Goal: Task Accomplishment & Management: Manage account settings

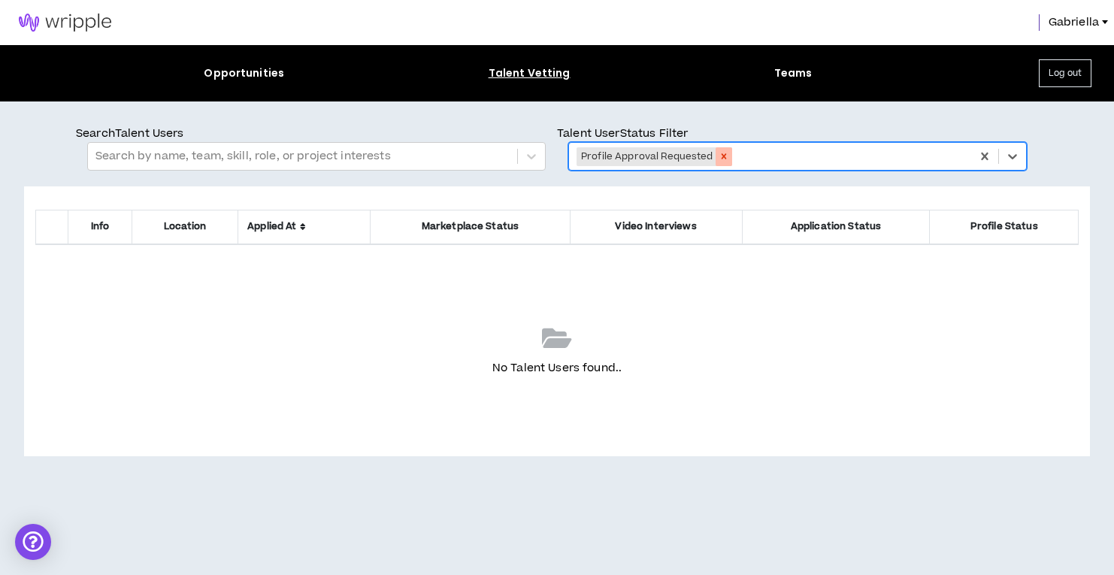
click at [725, 153] on icon "Remove Profile Approval Requested" at bounding box center [724, 156] width 11 height 11
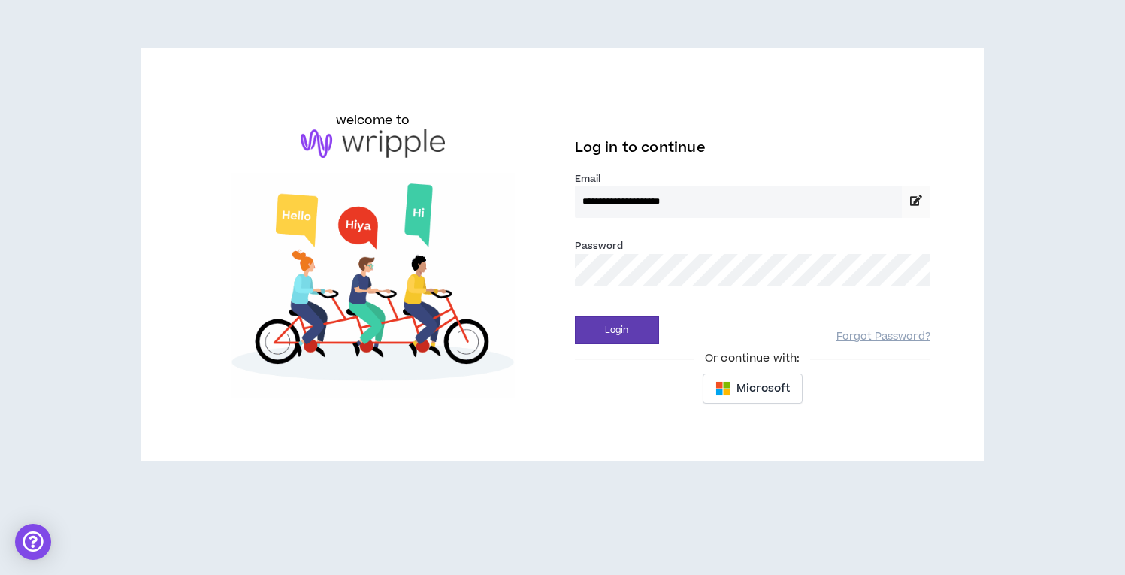
click at [616, 330] on button "Login" at bounding box center [617, 330] width 84 height 28
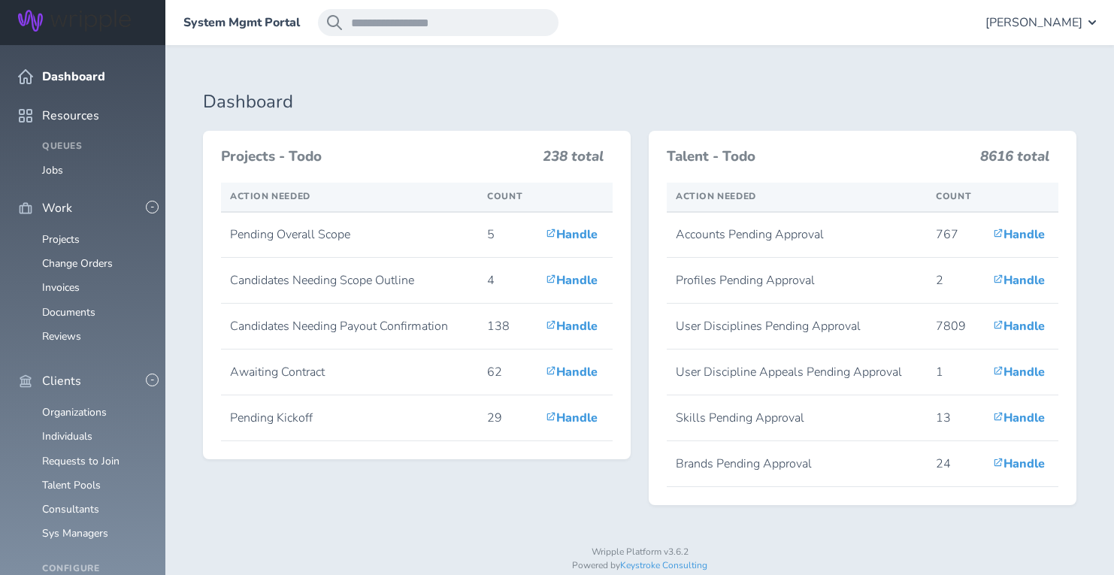
click at [1014, 20] on span "Gabriella Rico" at bounding box center [1033, 23] width 97 height 14
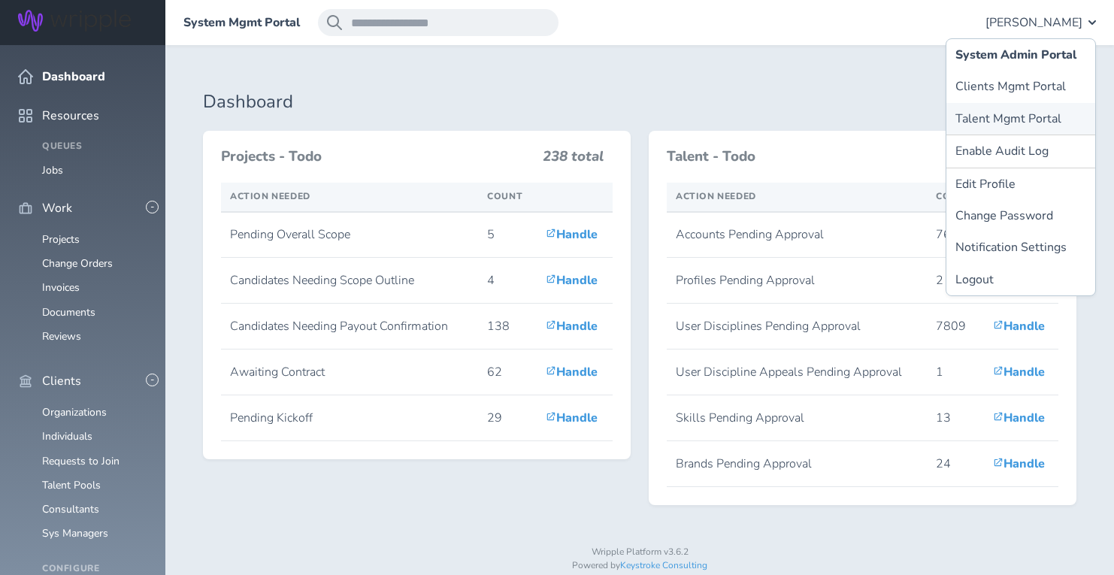
click at [978, 115] on link "Talent Mgmt Portal" at bounding box center [1020, 119] width 149 height 32
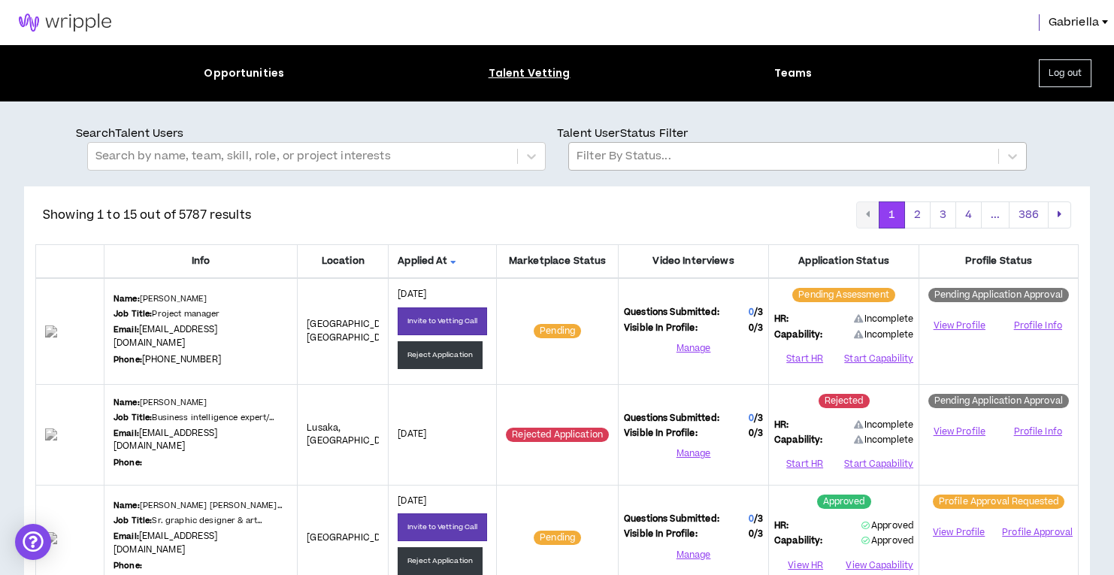
click at [629, 156] on div at bounding box center [783, 157] width 414 height 20
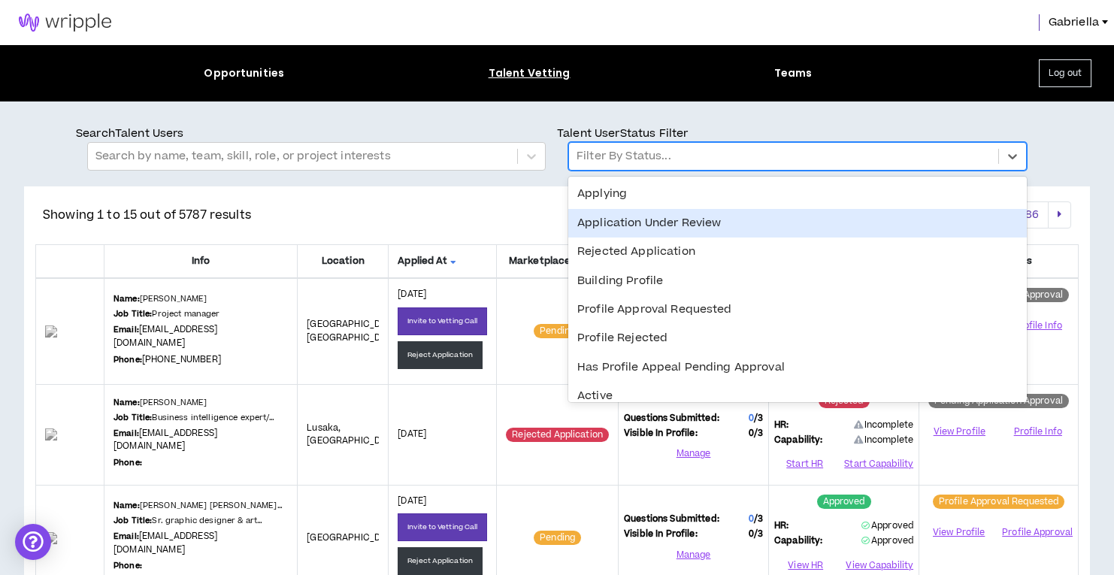
click at [626, 220] on div "Application Under Review" at bounding box center [797, 223] width 458 height 29
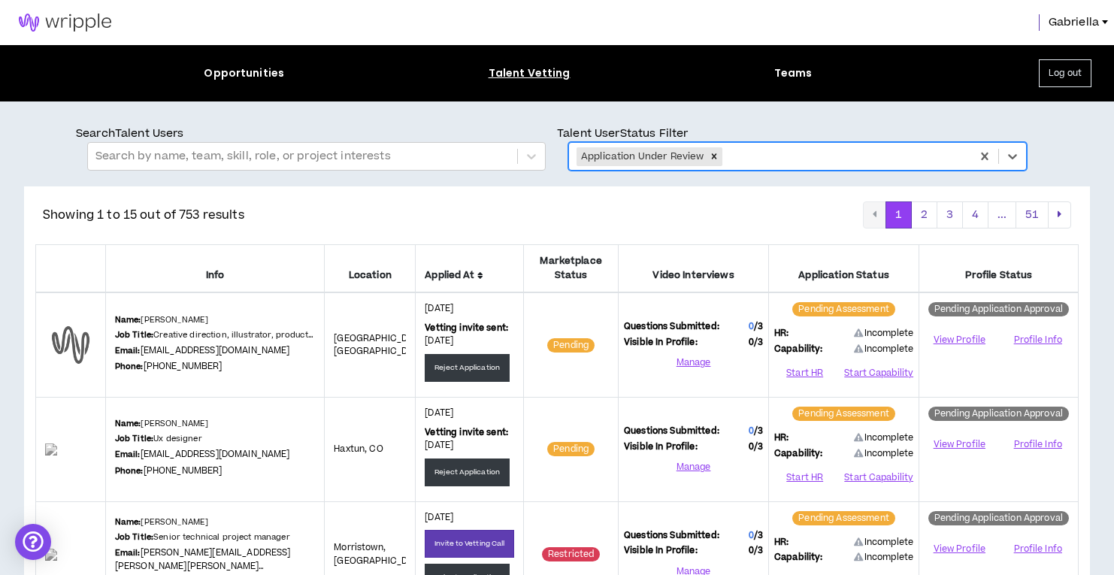
click at [483, 274] on icon at bounding box center [480, 275] width 6 height 9
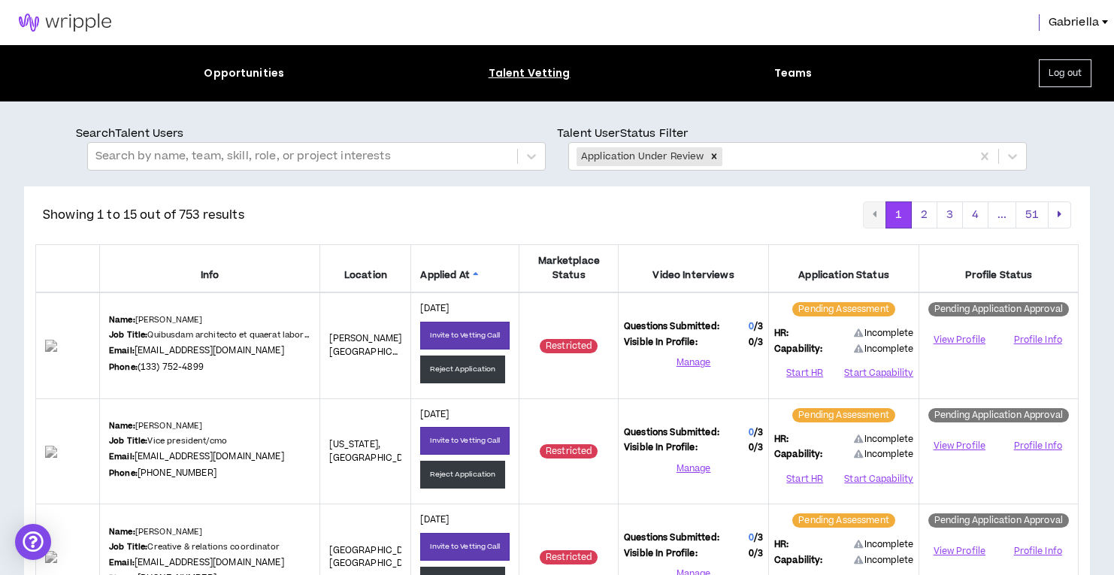
click at [479, 271] on icon at bounding box center [476, 275] width 6 height 9
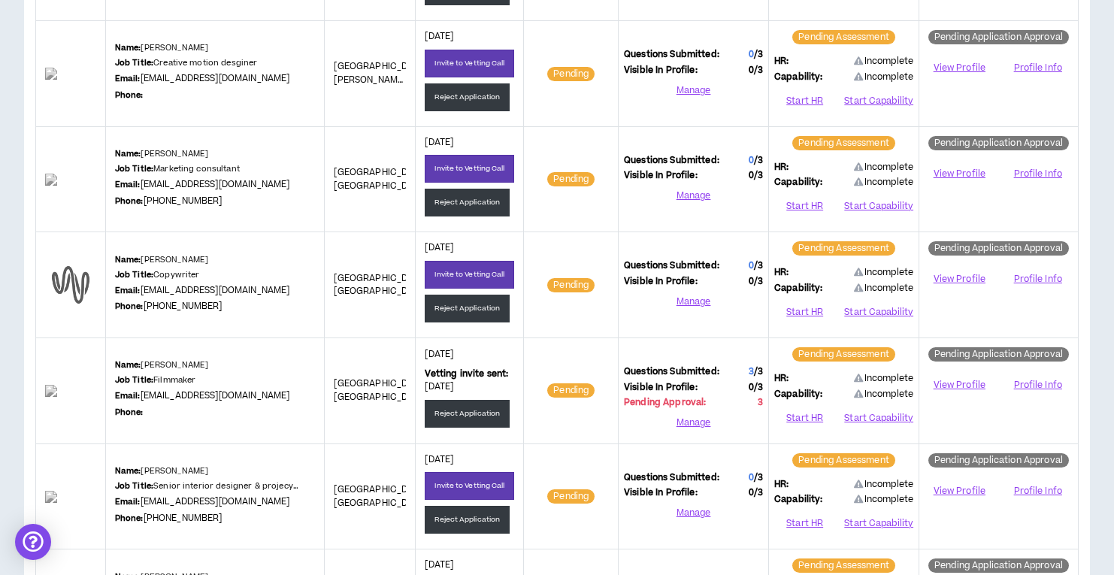
scroll to position [943, 0]
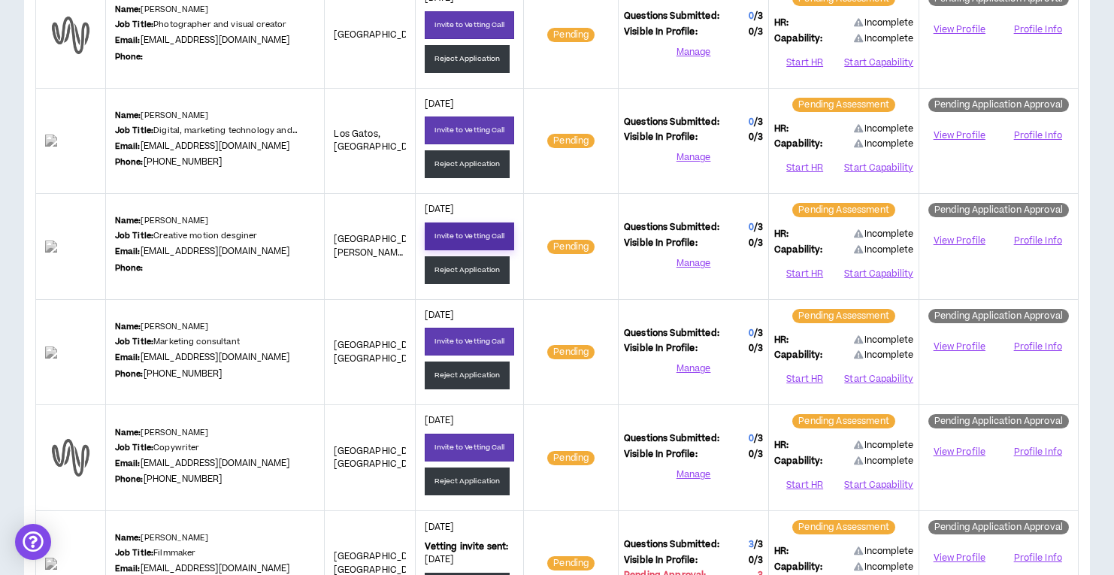
click at [469, 233] on button "Invite to Vetting Call" at bounding box center [469, 236] width 89 height 28
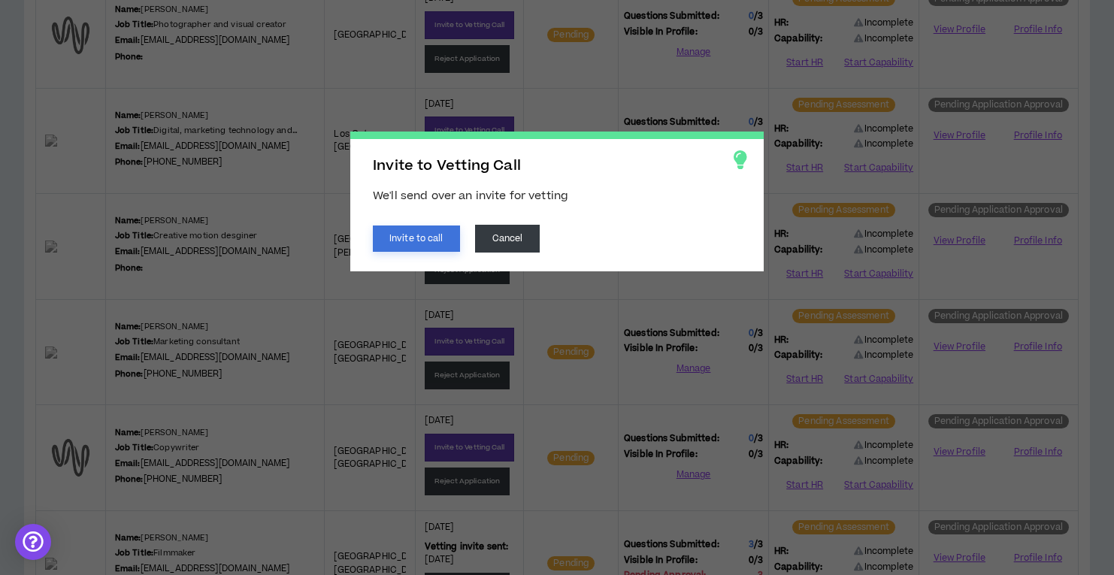
click at [392, 228] on button "Invite to call" at bounding box center [416, 238] width 87 height 26
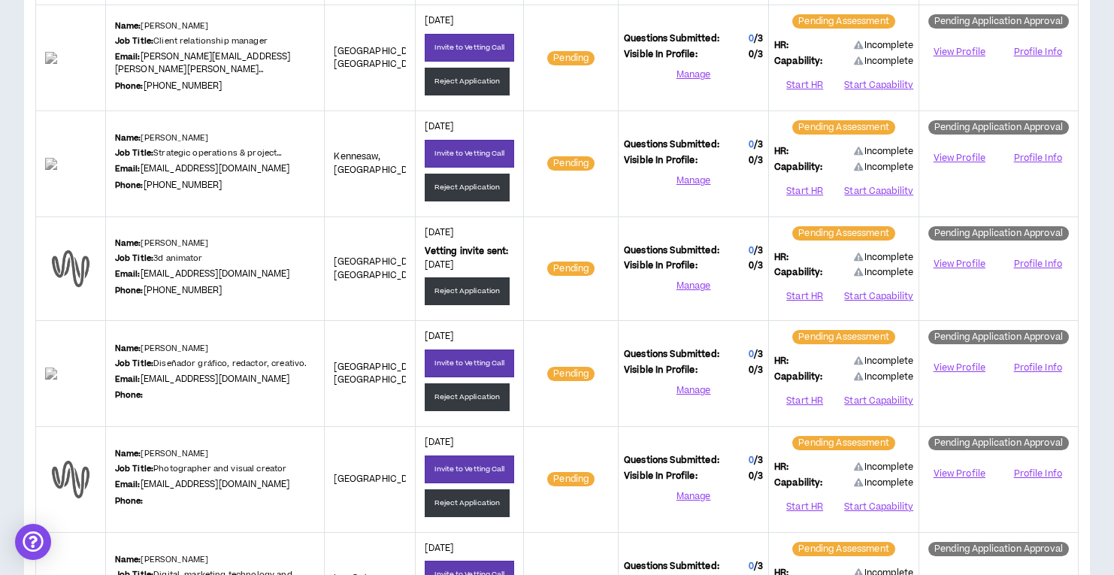
scroll to position [496, 0]
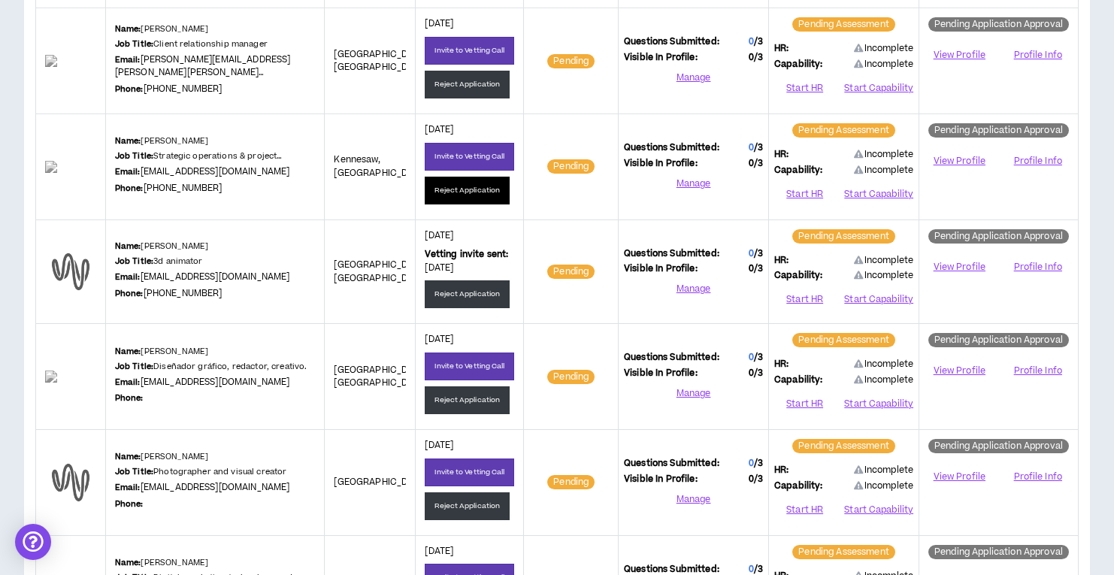
click at [461, 189] on button "Reject Application" at bounding box center [467, 191] width 85 height 28
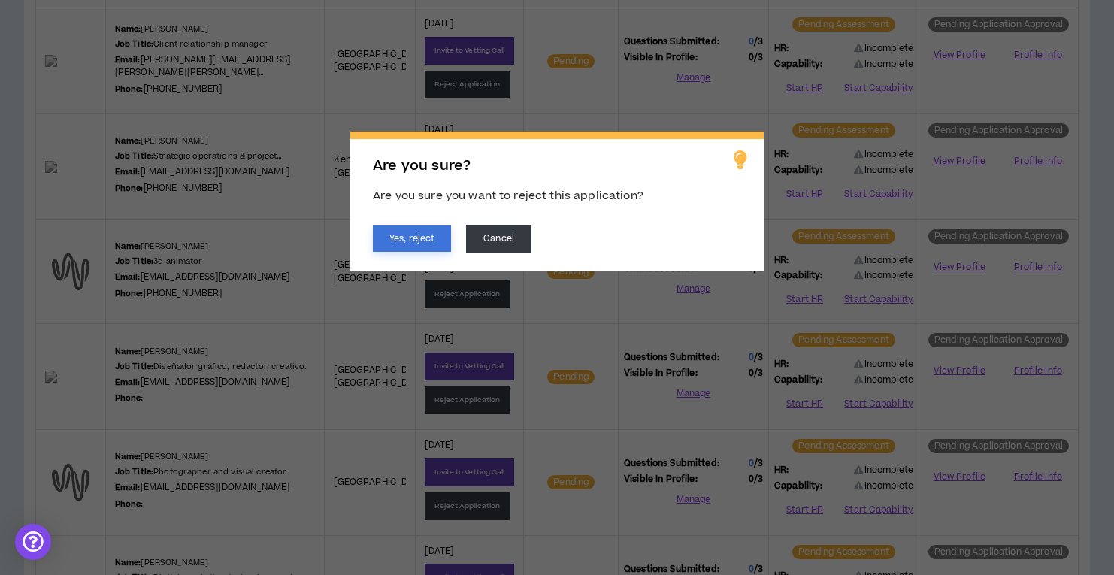
click at [413, 232] on button "Yes, reject" at bounding box center [412, 238] width 78 height 26
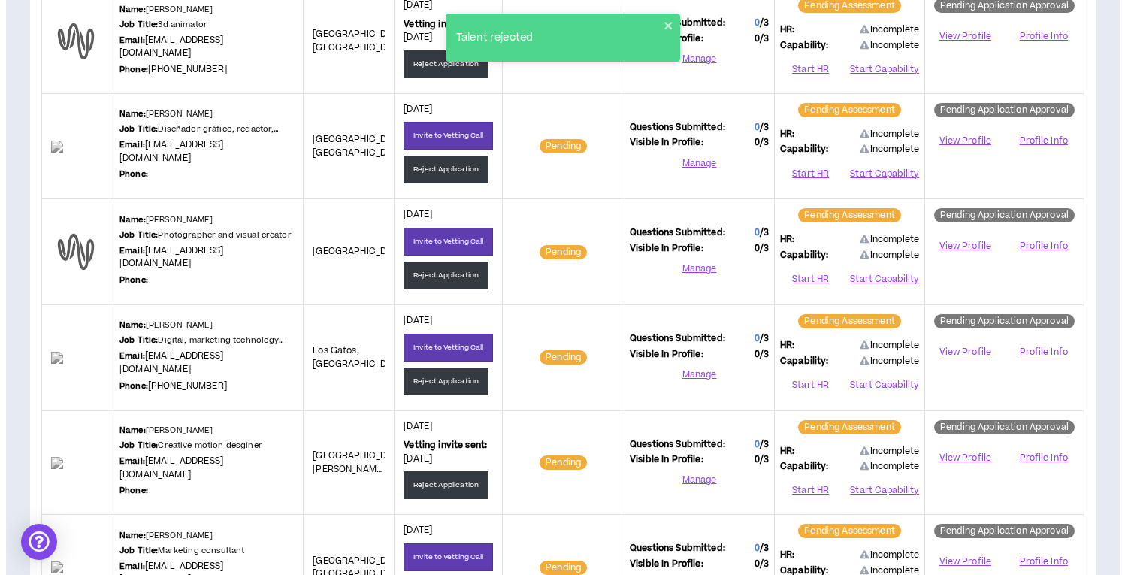
scroll to position [820, 0]
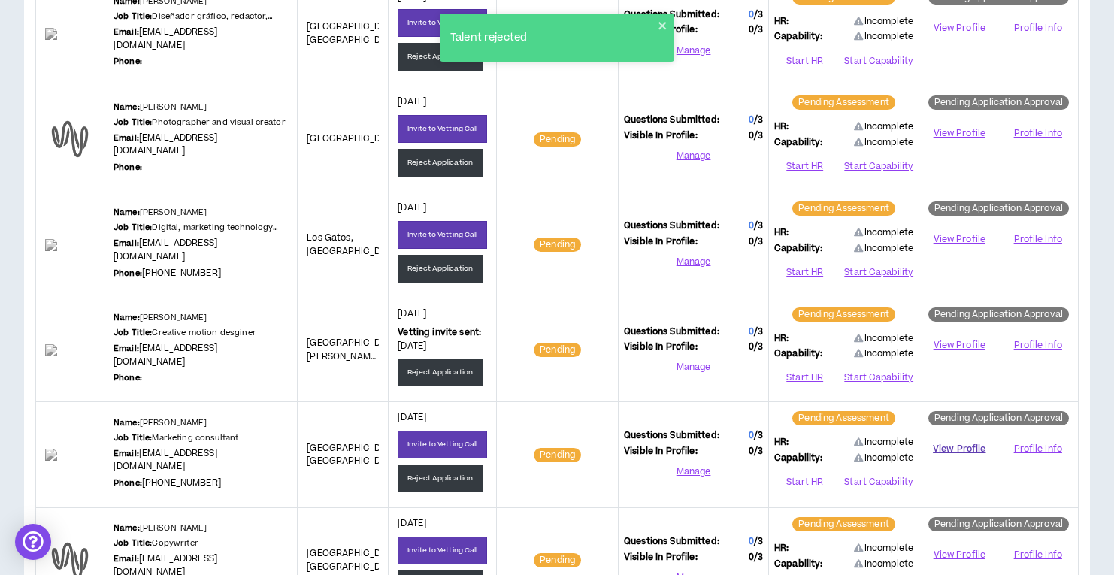
click at [952, 442] on link "View Profile" at bounding box center [958, 449] width 69 height 26
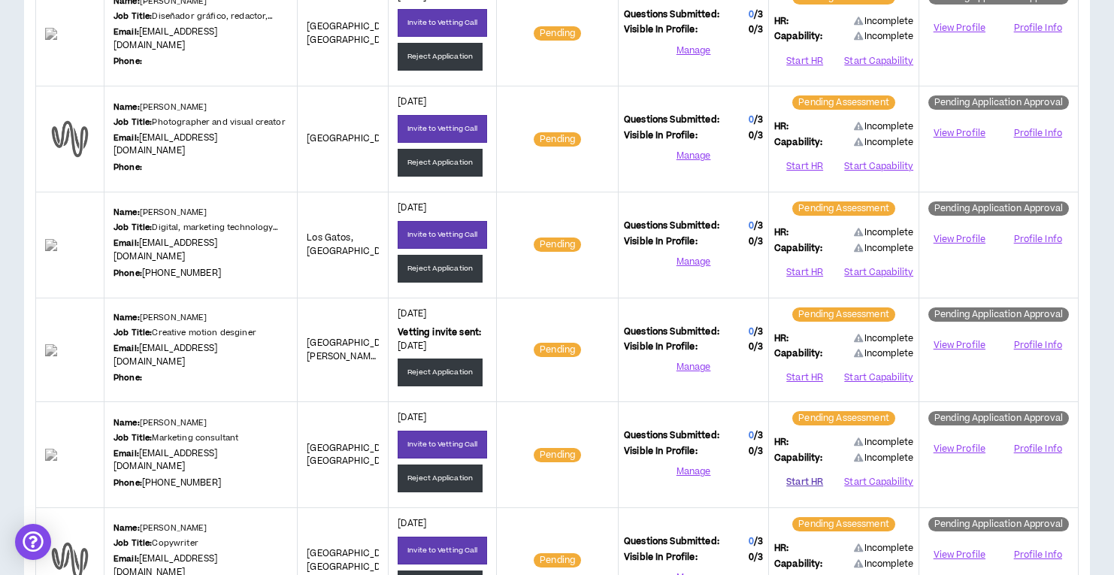
click at [788, 472] on button "Start HR" at bounding box center [804, 482] width 61 height 23
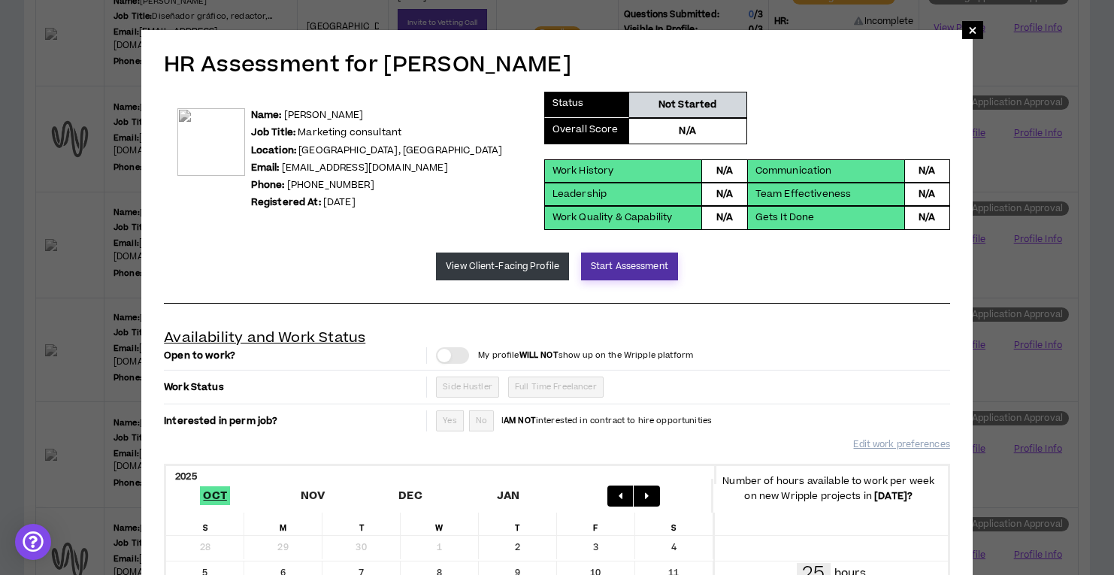
click at [617, 265] on button "Start Assessment" at bounding box center [629, 267] width 97 height 28
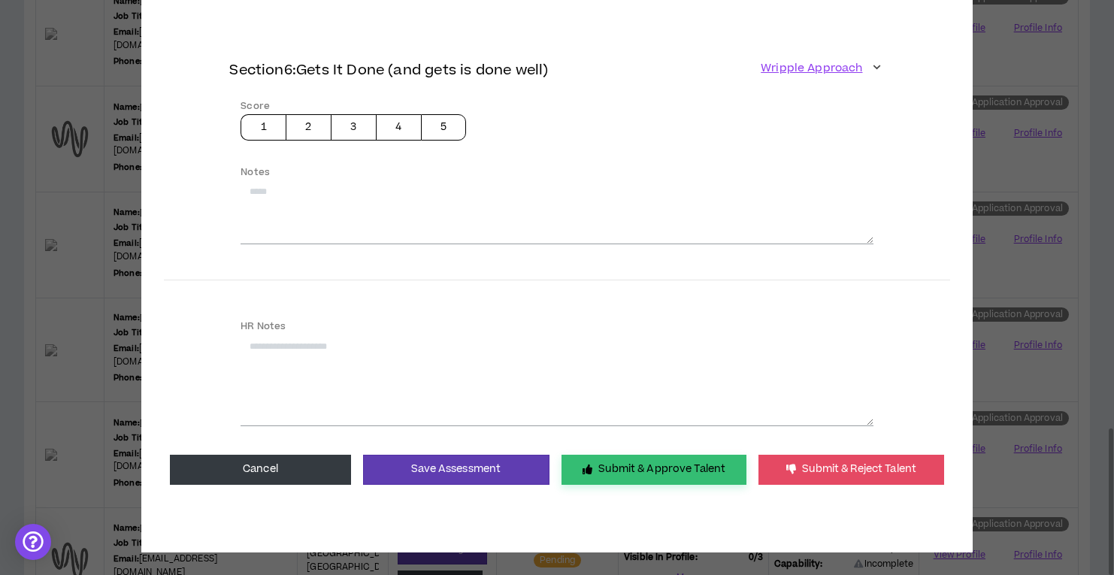
click at [616, 466] on button "Submit & Approve Talent" at bounding box center [653, 470] width 185 height 30
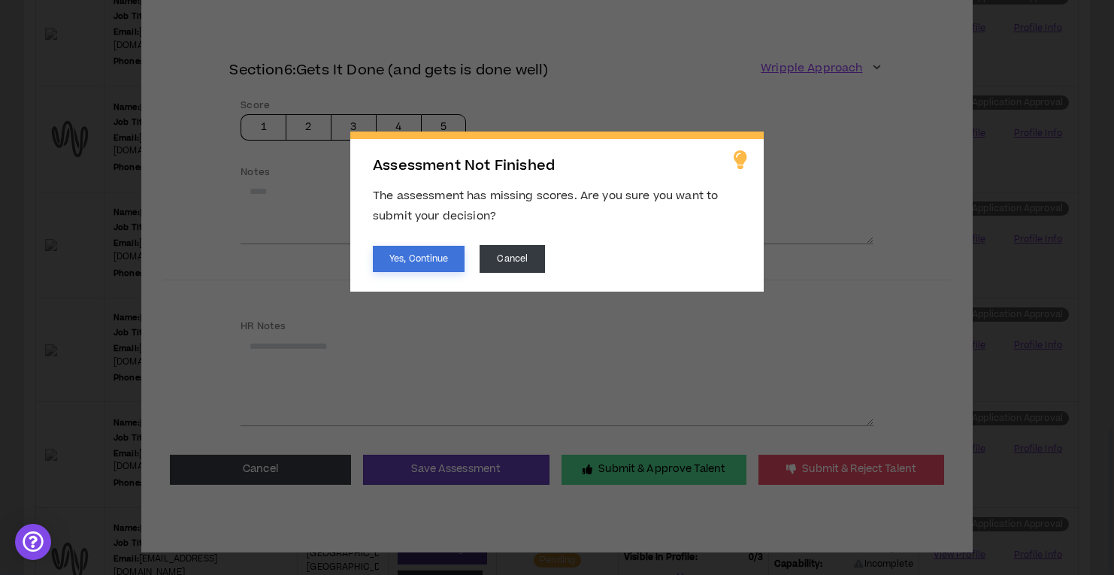
click at [449, 265] on button "Yes, Continue" at bounding box center [419, 259] width 92 height 26
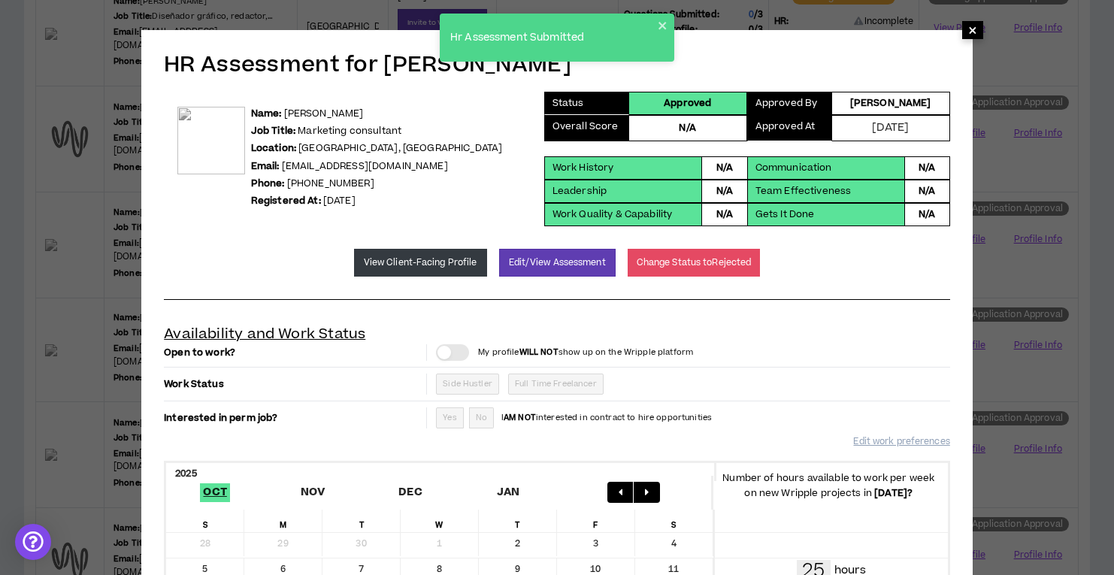
click at [969, 32] on span "×" at bounding box center [972, 30] width 9 height 18
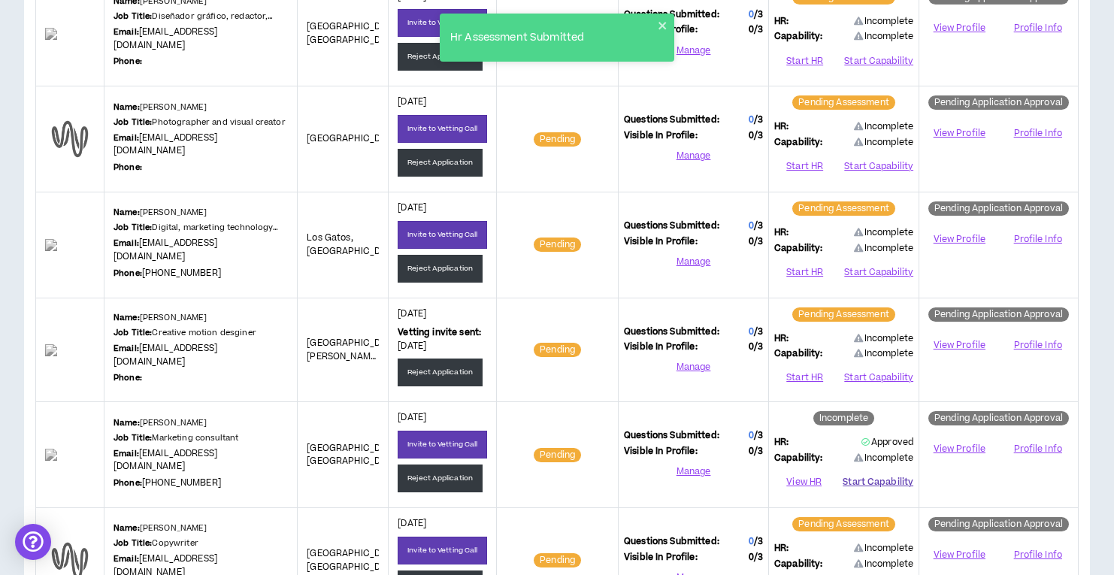
click at [867, 473] on button "Start Capability" at bounding box center [878, 482] width 71 height 23
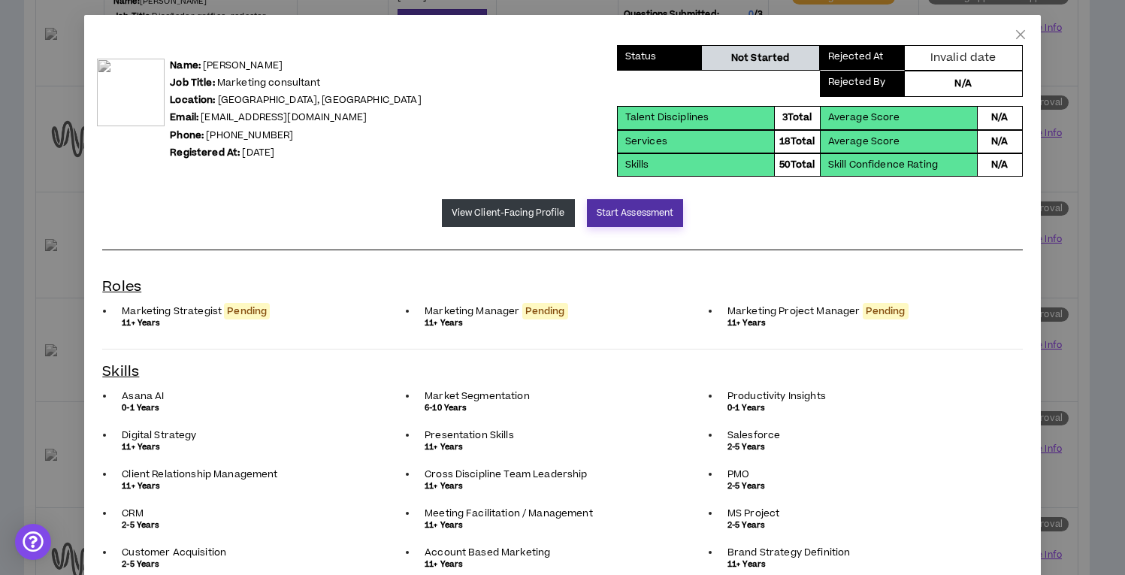
click at [619, 219] on button "Start Assessment" at bounding box center [635, 213] width 97 height 28
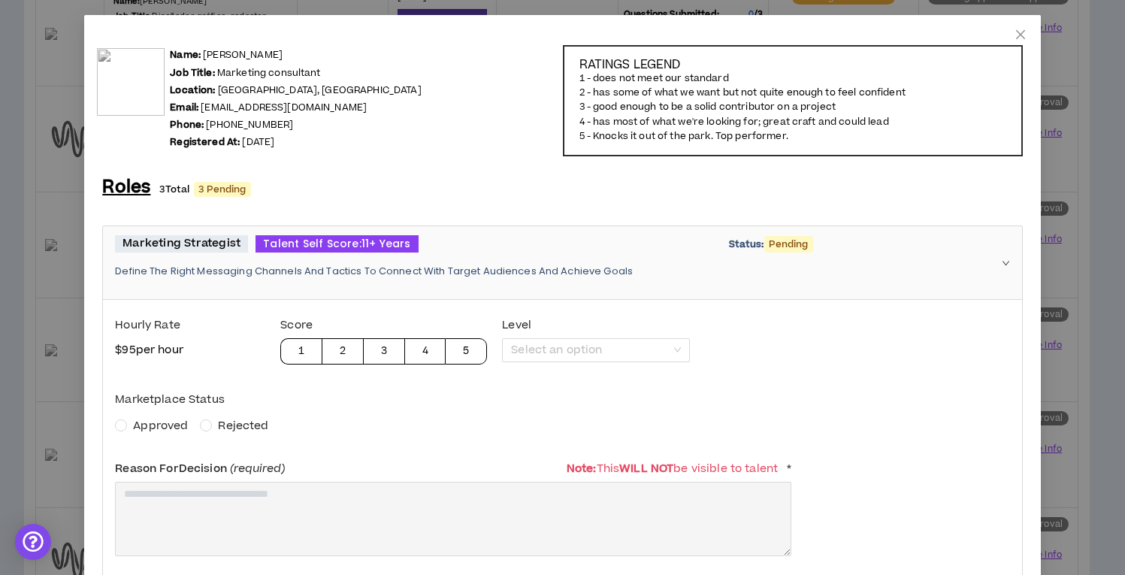
click at [136, 425] on span "Approved" at bounding box center [160, 426] width 55 height 16
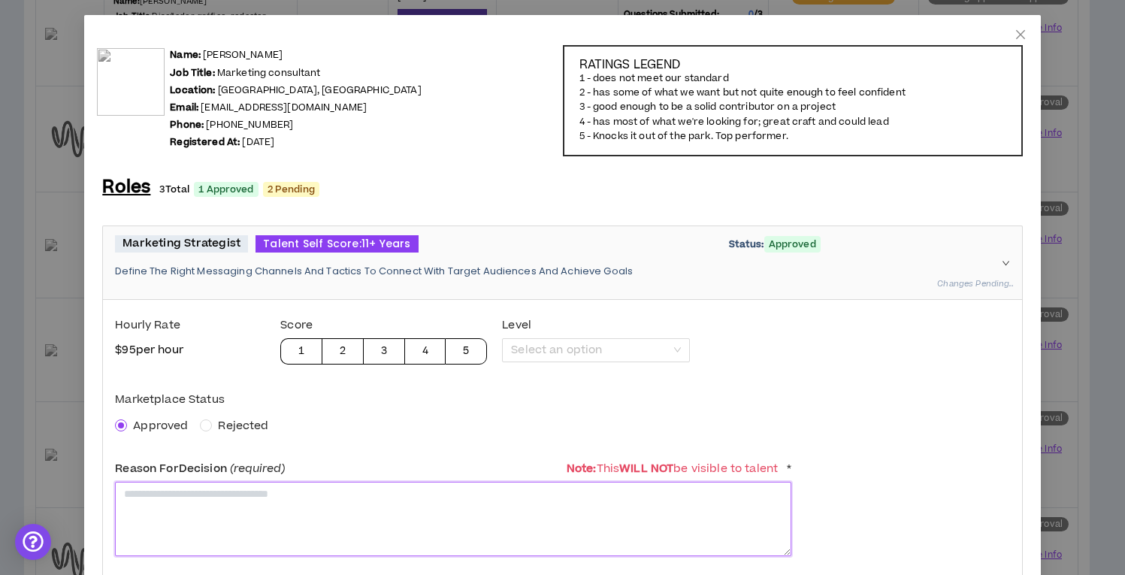
click at [167, 495] on textarea at bounding box center [453, 519] width 676 height 74
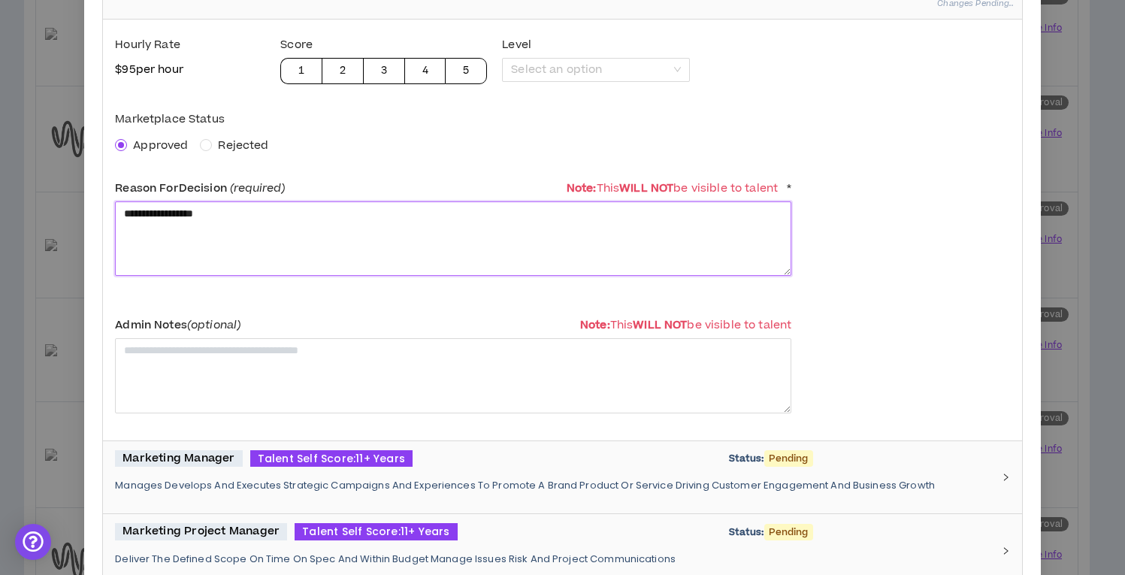
type textarea "**********"
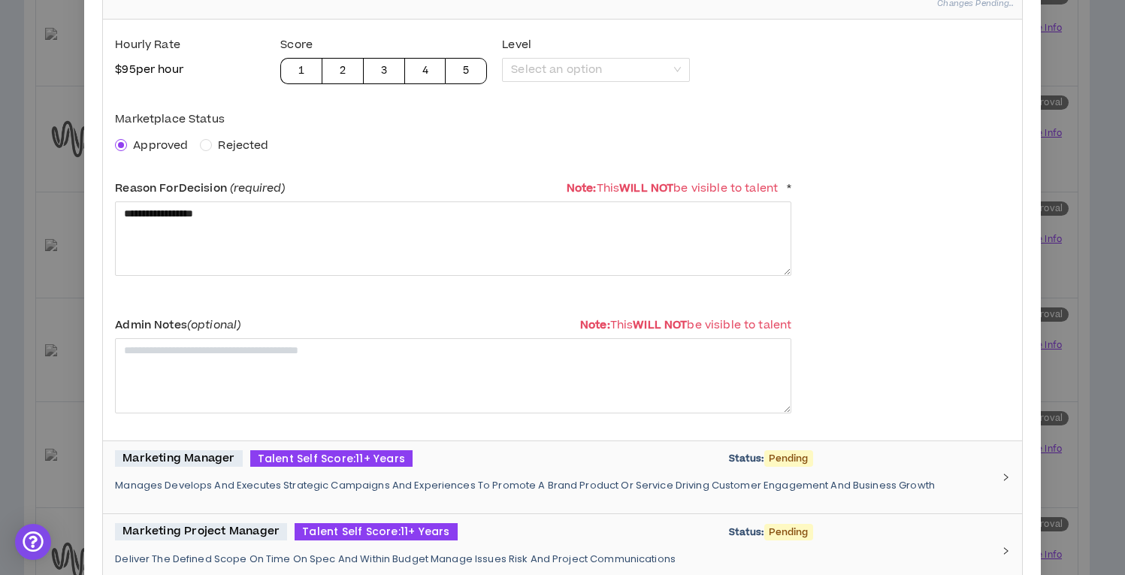
click at [253, 490] on p "Manages Develops And Executes Strategic Campaigns And Experiences To Promote A …" at bounding box center [553, 486] width 876 height 14
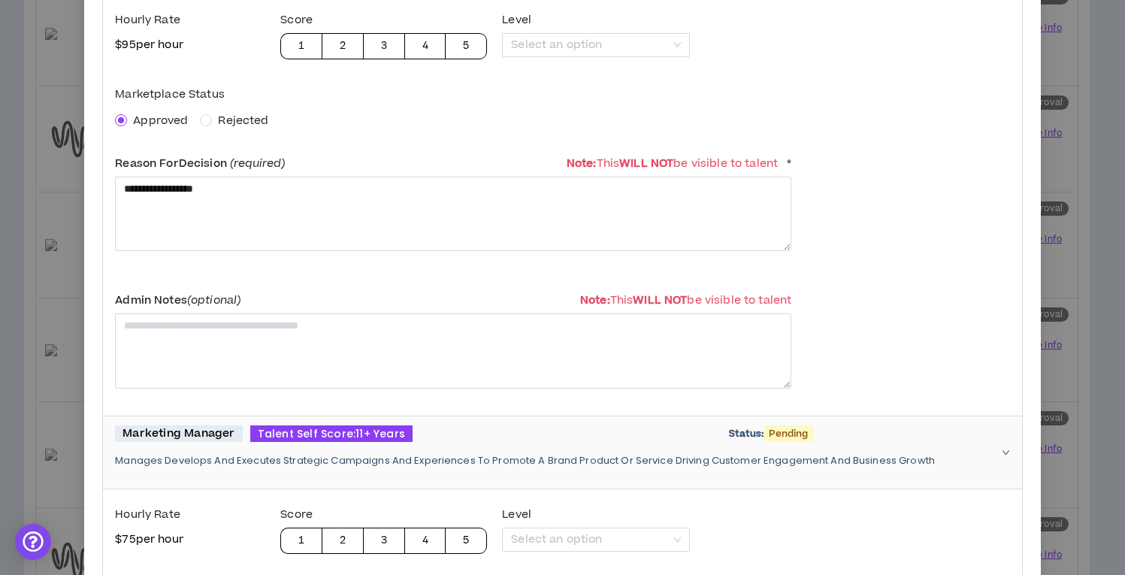
scroll to position [453, 0]
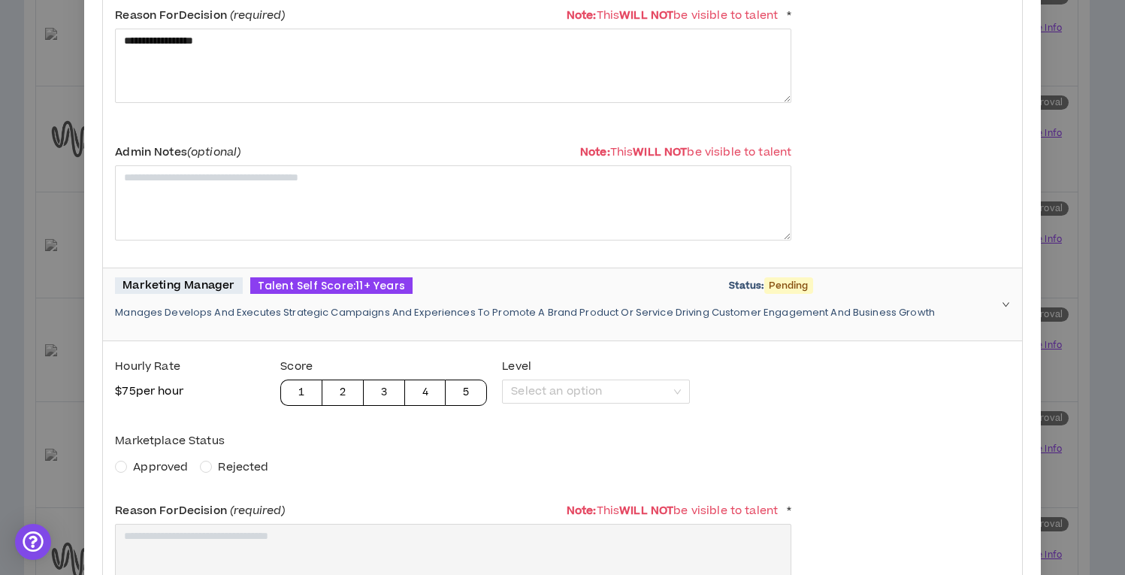
click at [167, 468] on span "Approved" at bounding box center [160, 467] width 55 height 16
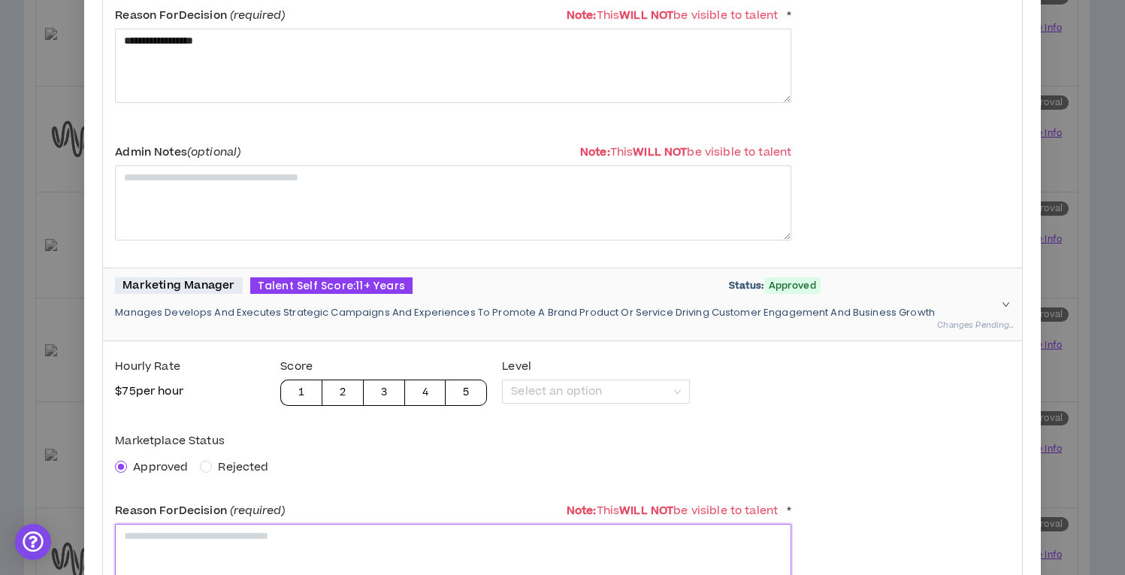
click at [201, 548] on textarea at bounding box center [453, 561] width 676 height 74
paste textarea "**********"
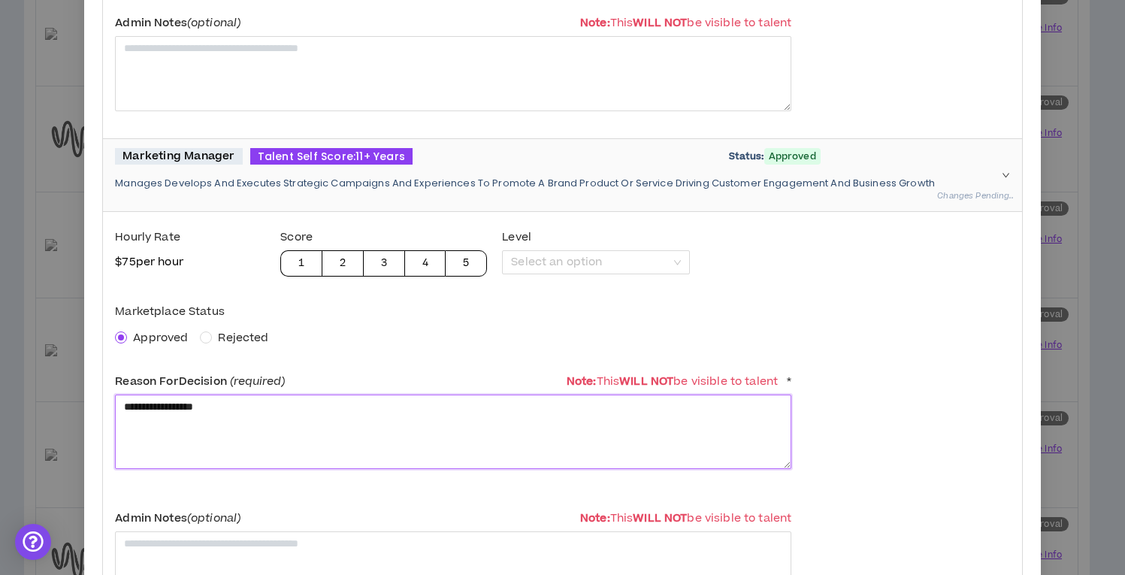
scroll to position [816, 0]
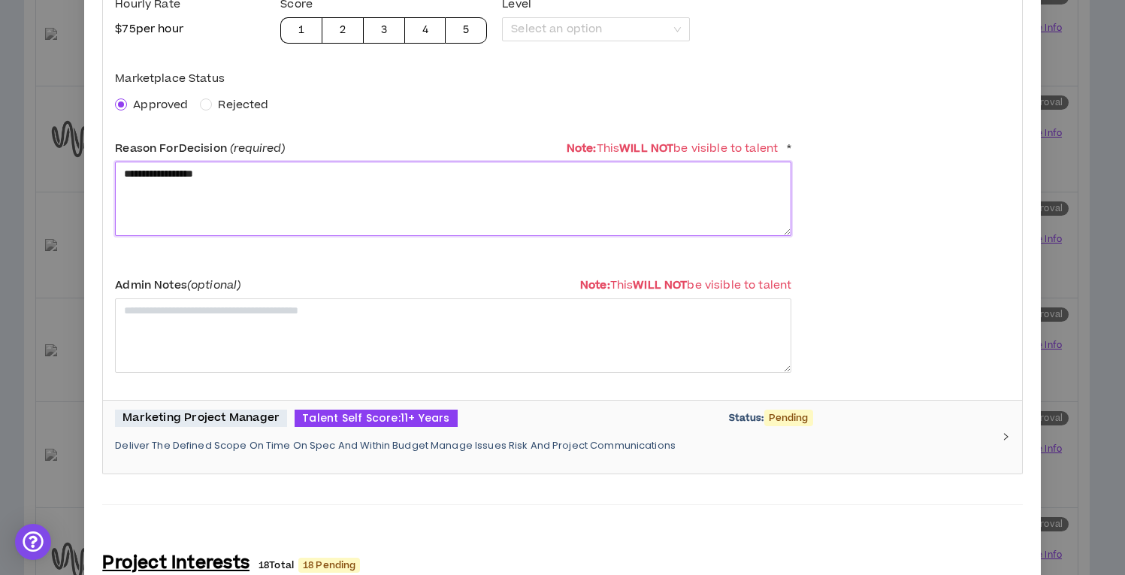
type textarea "**********"
click at [274, 427] on div "Marketing Project Manager Talent Self Score: 11+ Years Status: Pending Deliver …" at bounding box center [553, 437] width 876 height 55
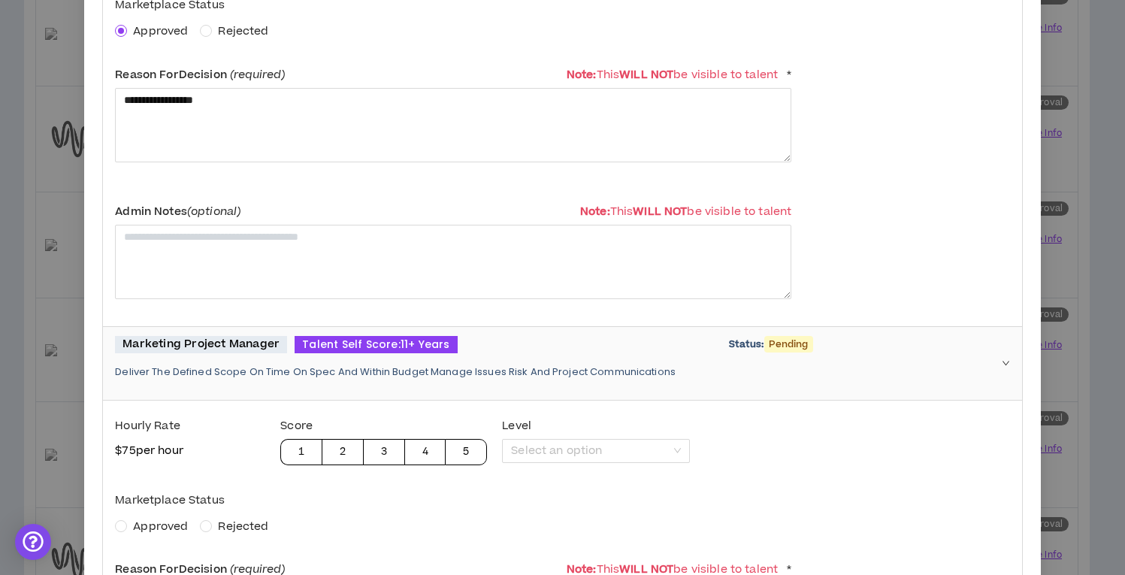
click at [147, 524] on span "Approved" at bounding box center [160, 527] width 55 height 16
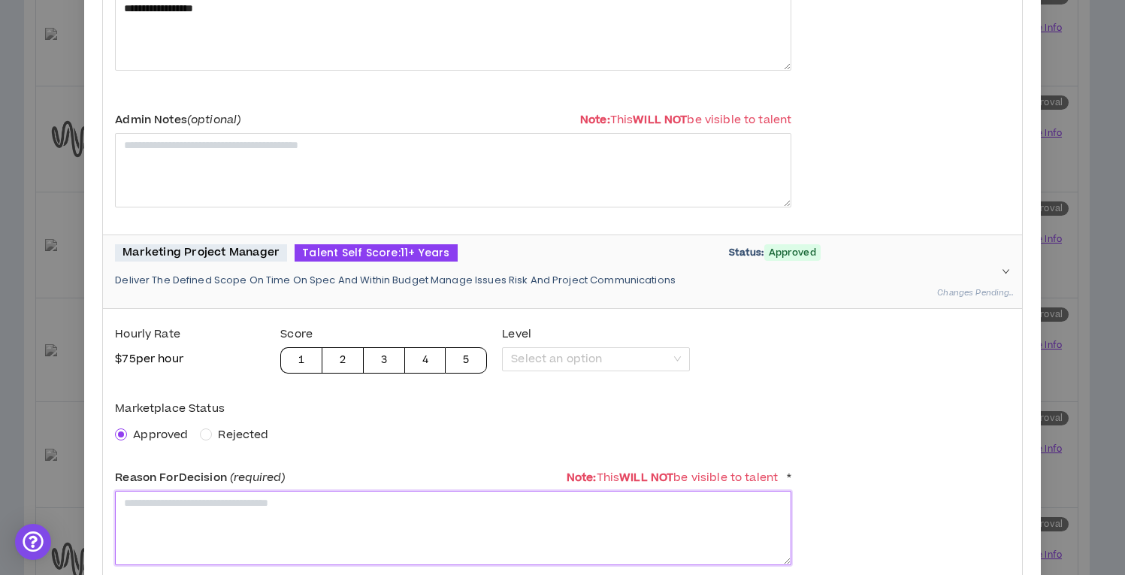
click at [203, 519] on textarea at bounding box center [453, 528] width 676 height 74
paste textarea "**********"
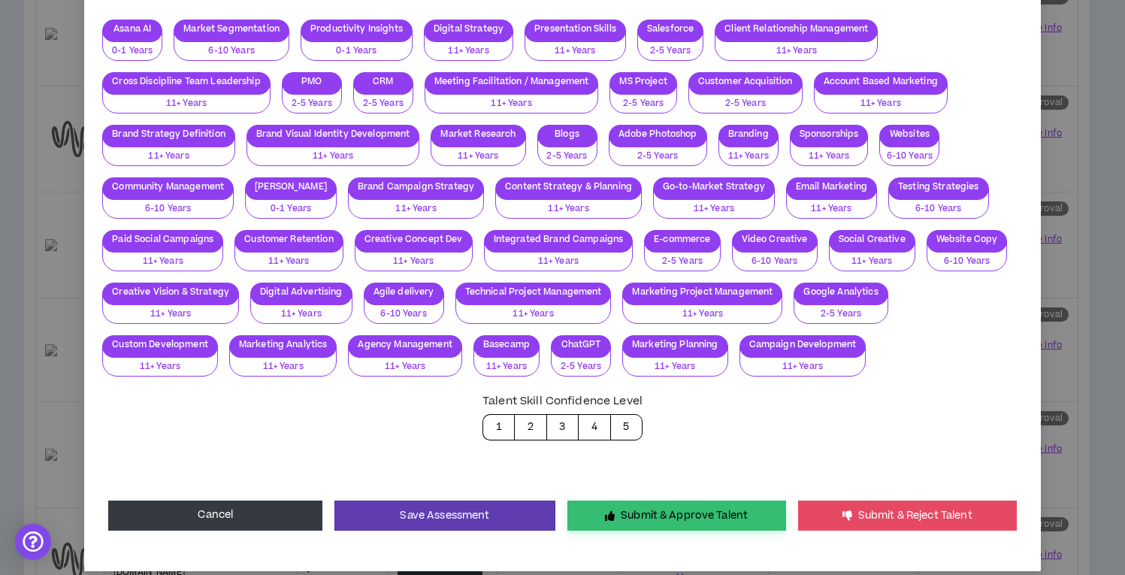
type textarea "**********"
click at [688, 502] on button "Submit & Approve Talent" at bounding box center [676, 516] width 219 height 30
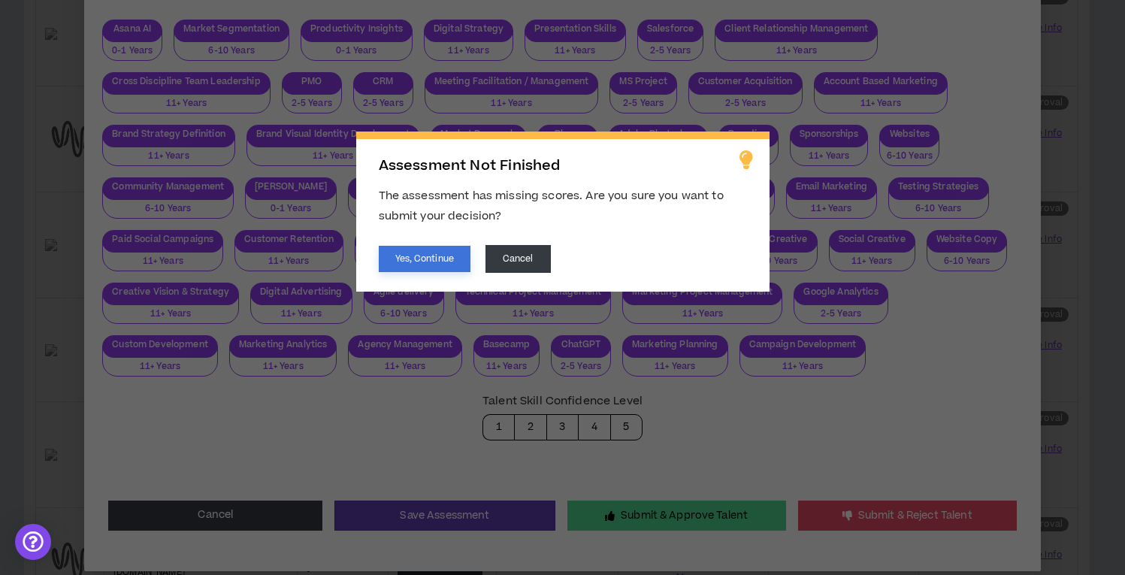
click at [440, 259] on button "Yes, Continue" at bounding box center [425, 259] width 92 height 26
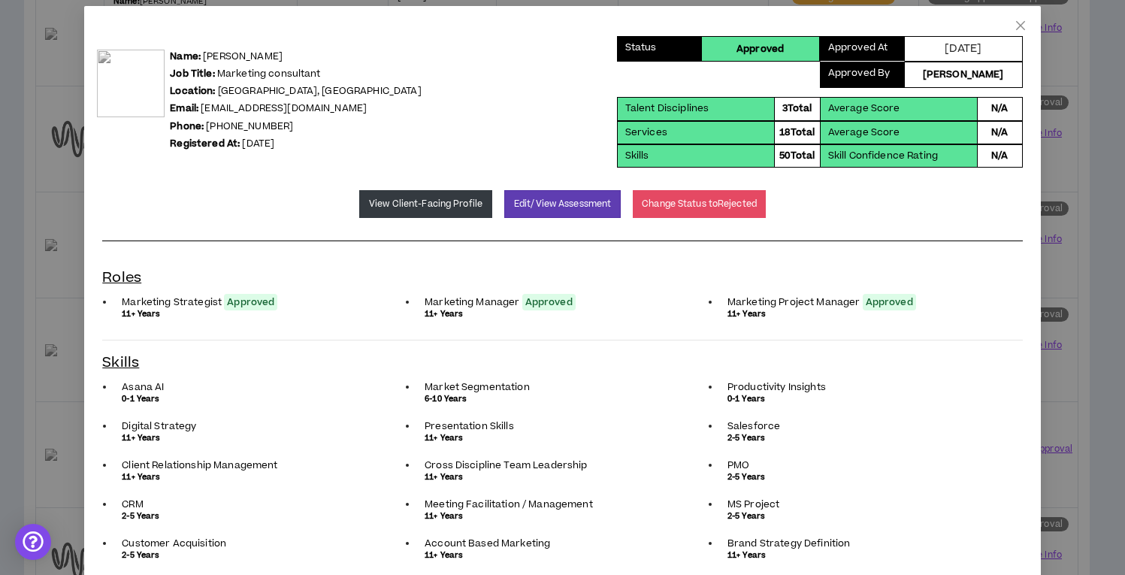
scroll to position [0, 0]
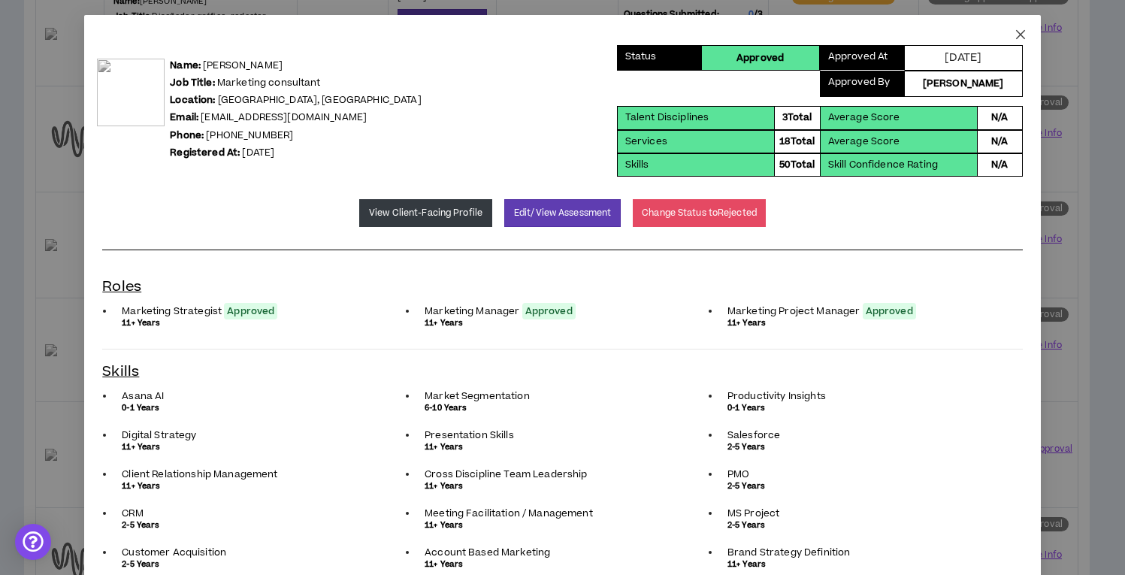
click at [1015, 32] on icon "close" at bounding box center [1021, 35] width 12 height 12
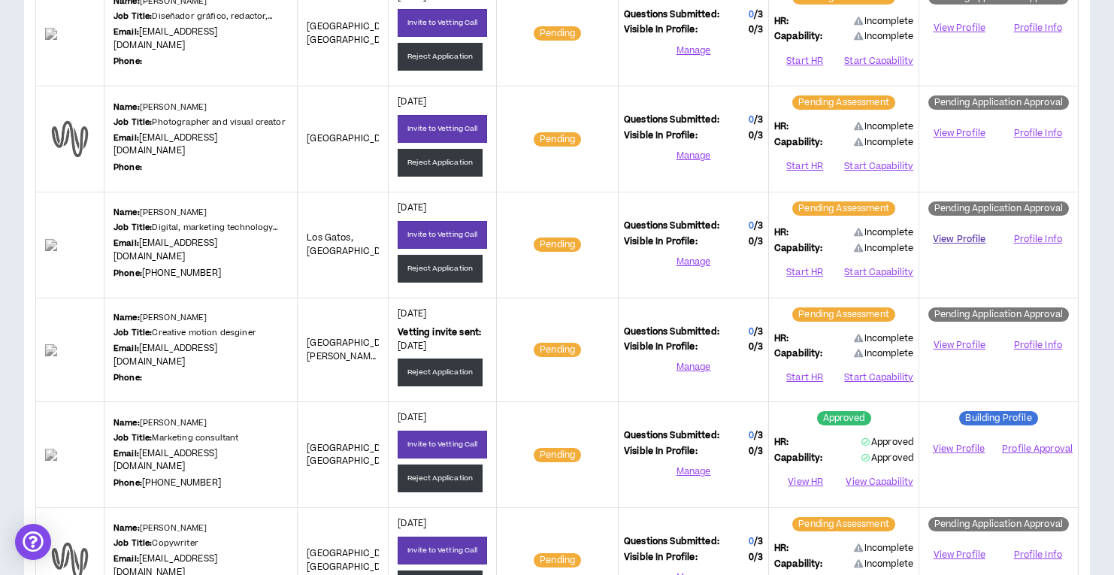
click at [943, 233] on link "View Profile" at bounding box center [958, 239] width 69 height 26
click at [803, 265] on button "Start HR" at bounding box center [804, 272] width 61 height 23
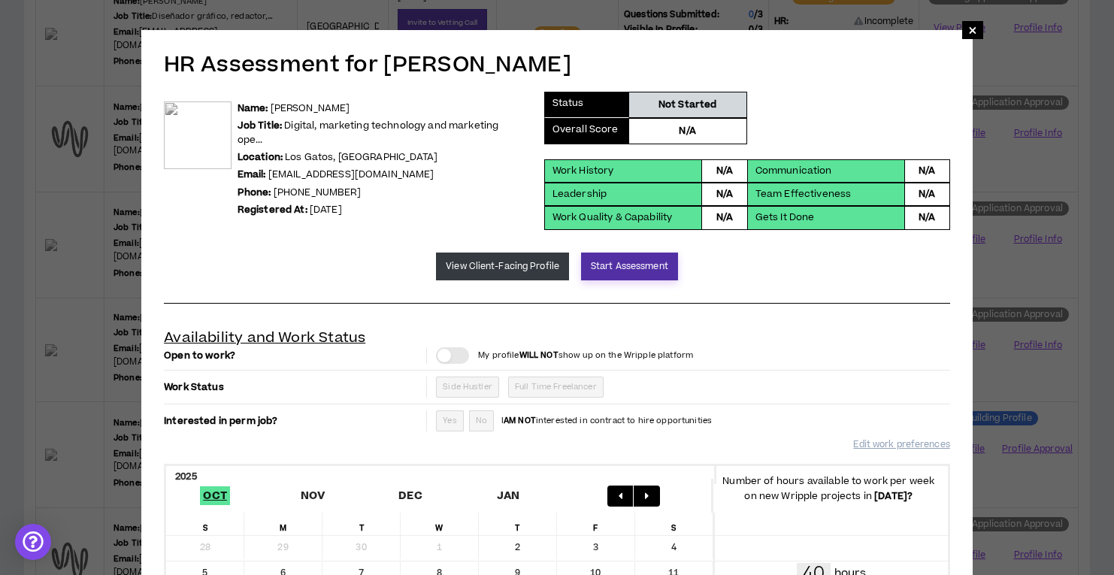
click at [609, 265] on button "Start Assessment" at bounding box center [629, 267] width 97 height 28
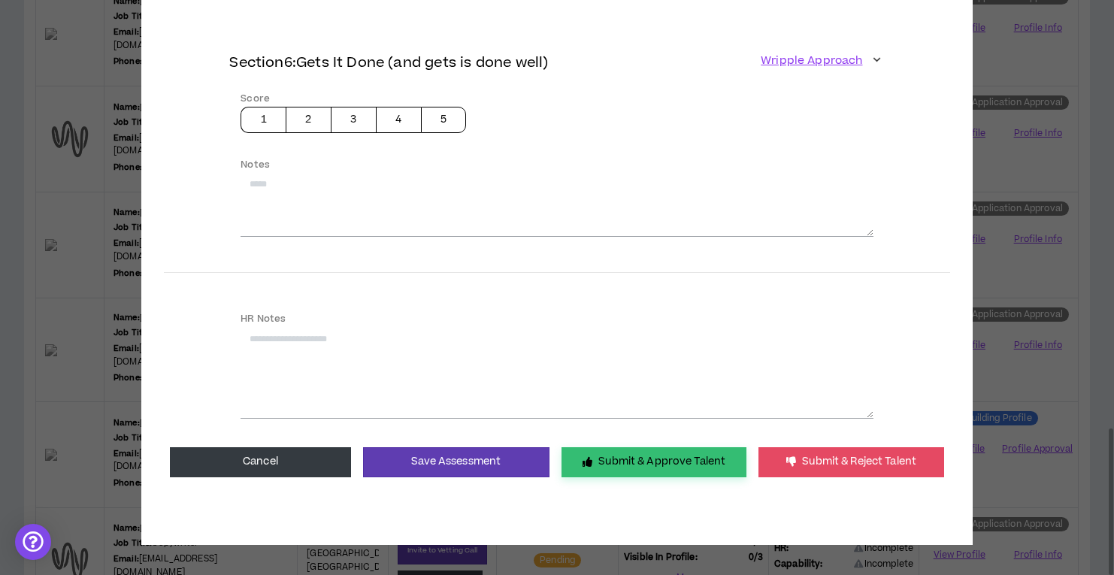
click at [614, 460] on button "Submit & Approve Talent" at bounding box center [653, 462] width 185 height 30
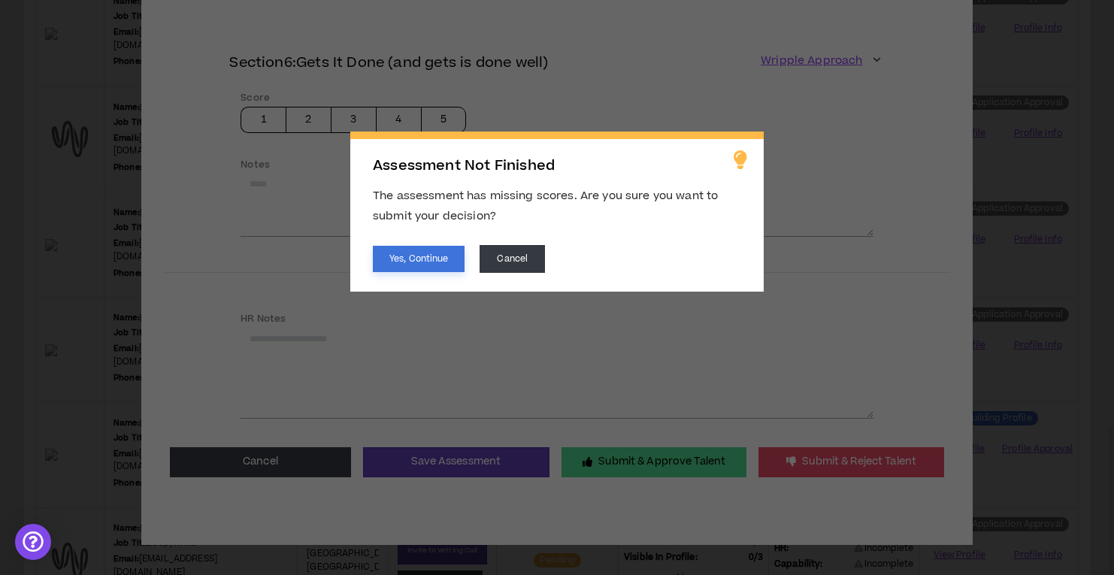
click at [400, 256] on button "Yes, Continue" at bounding box center [419, 259] width 92 height 26
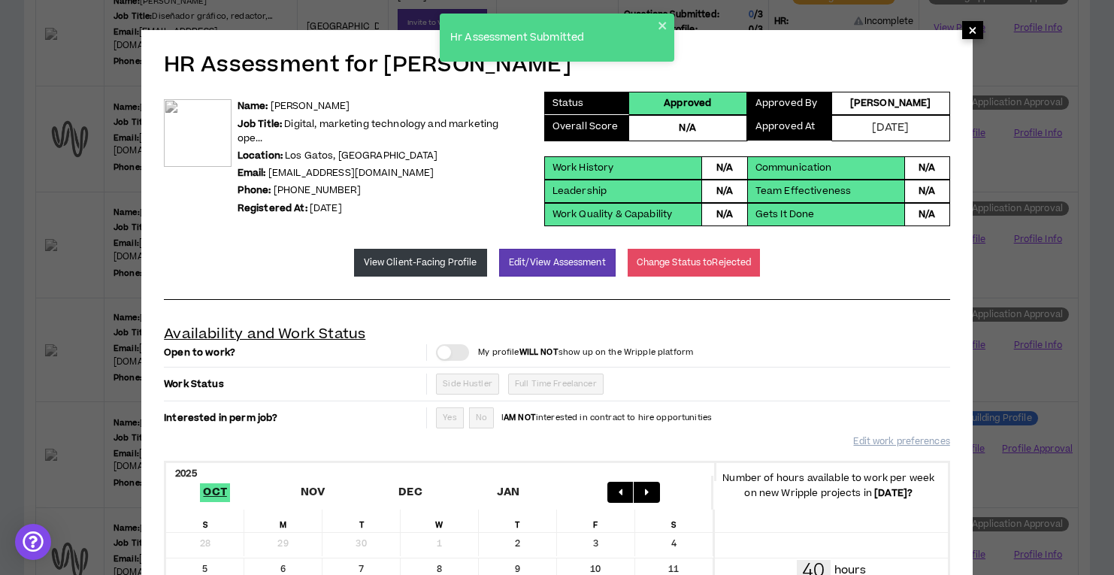
click at [973, 31] on span "×" at bounding box center [972, 30] width 9 height 18
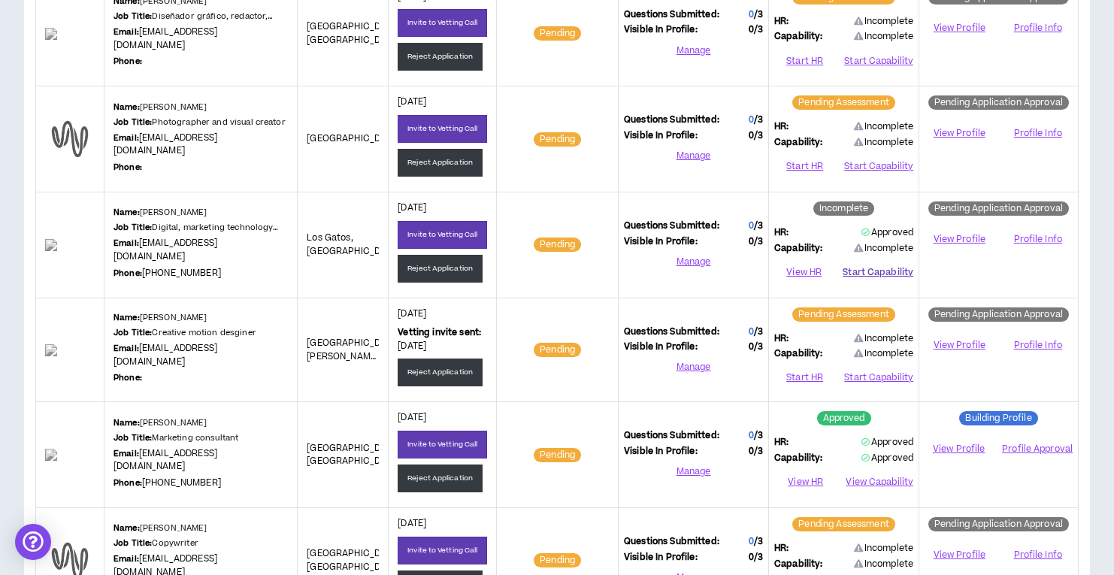
click at [867, 266] on button "Start Capability" at bounding box center [878, 272] width 71 height 23
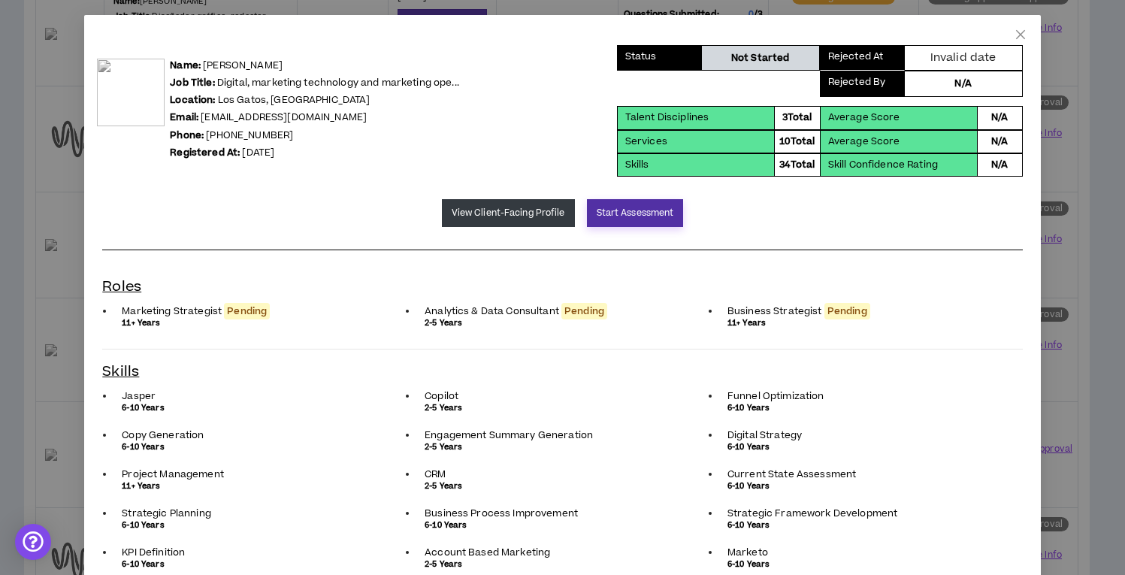
click at [636, 207] on button "Start Assessment" at bounding box center [635, 213] width 97 height 28
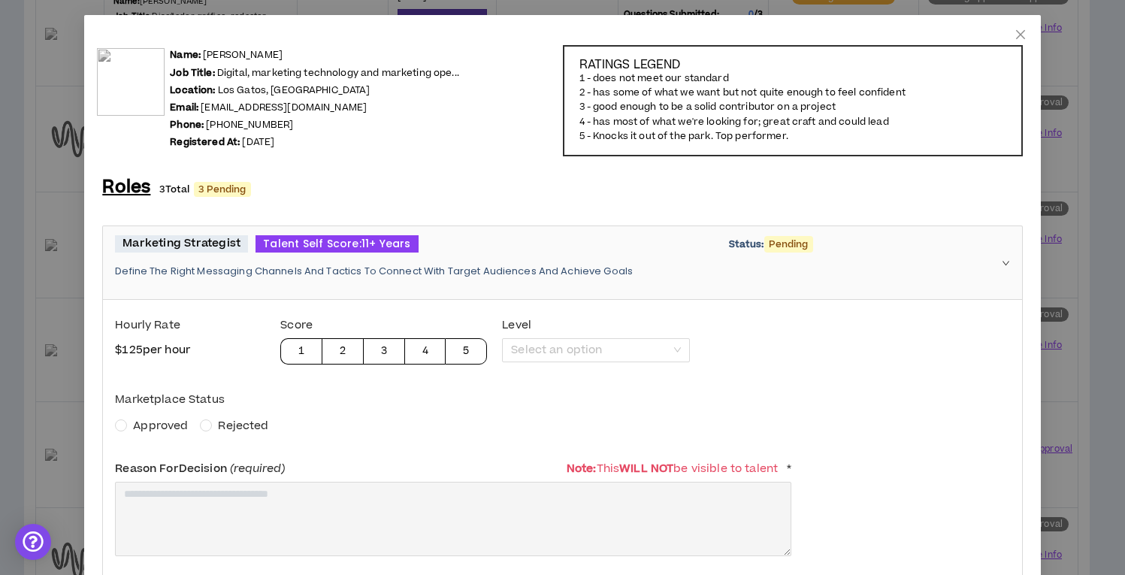
click at [162, 422] on span "Approved" at bounding box center [160, 426] width 55 height 16
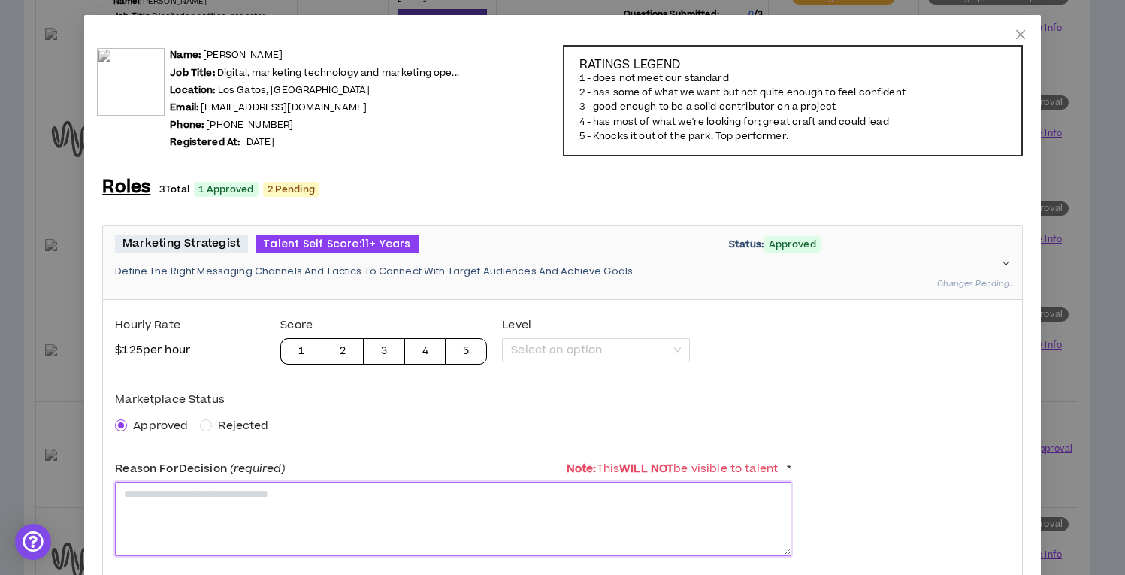
click at [169, 500] on textarea at bounding box center [453, 519] width 676 height 74
paste textarea "**********"
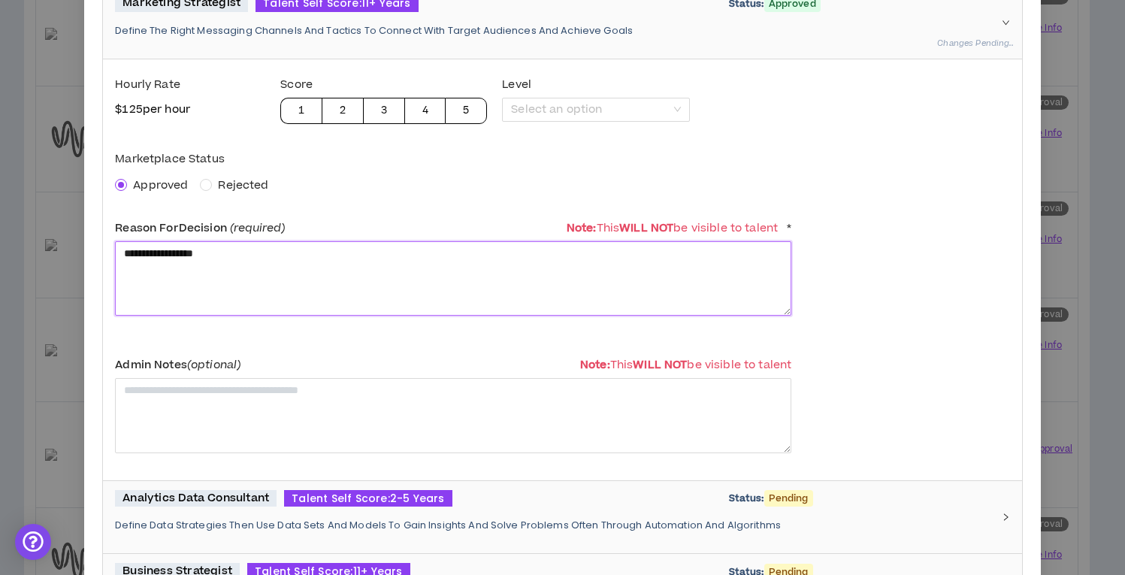
scroll to position [340, 0]
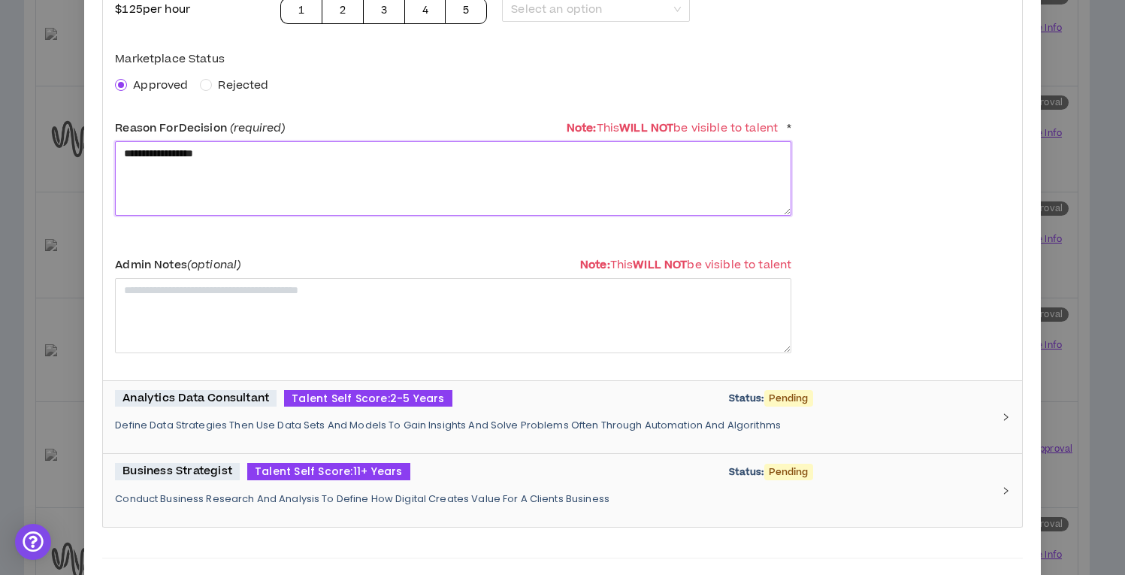
type textarea "**********"
click at [248, 409] on div "Analytics Data Consultant Talent Self Score: 2-5 Years Status: Pending Define D…" at bounding box center [553, 417] width 876 height 55
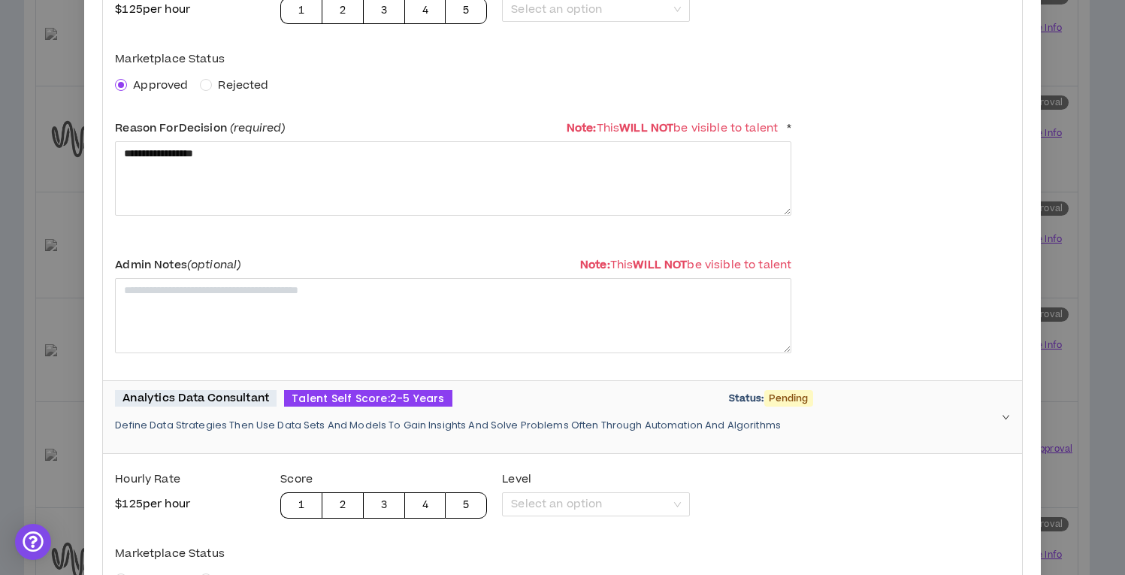
scroll to position [616, 0]
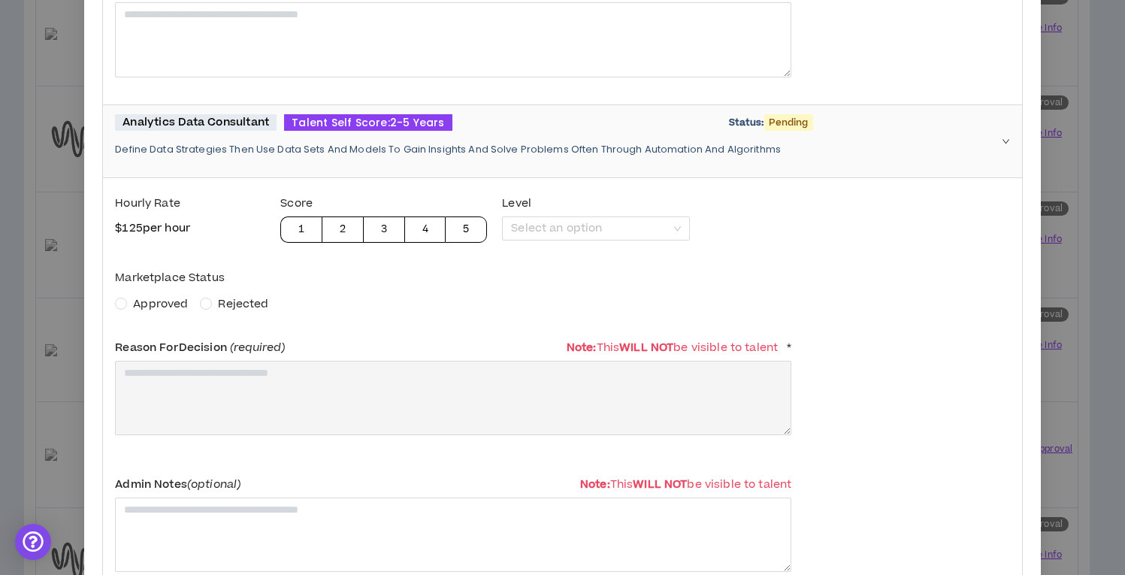
click at [174, 296] on span "Approved" at bounding box center [160, 304] width 55 height 16
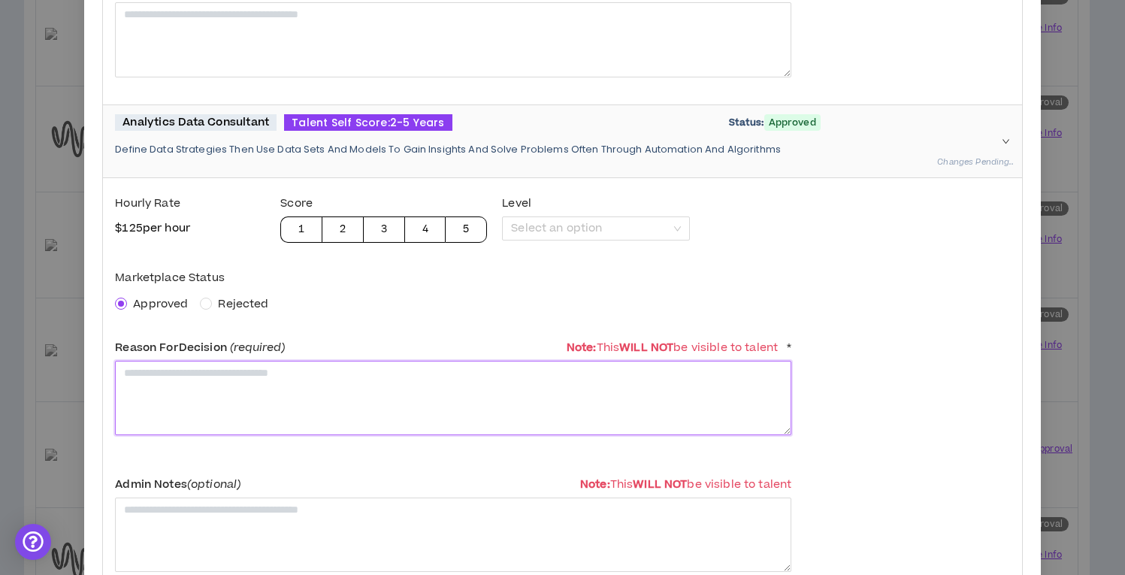
click at [197, 382] on textarea at bounding box center [453, 398] width 676 height 74
paste textarea "**********"
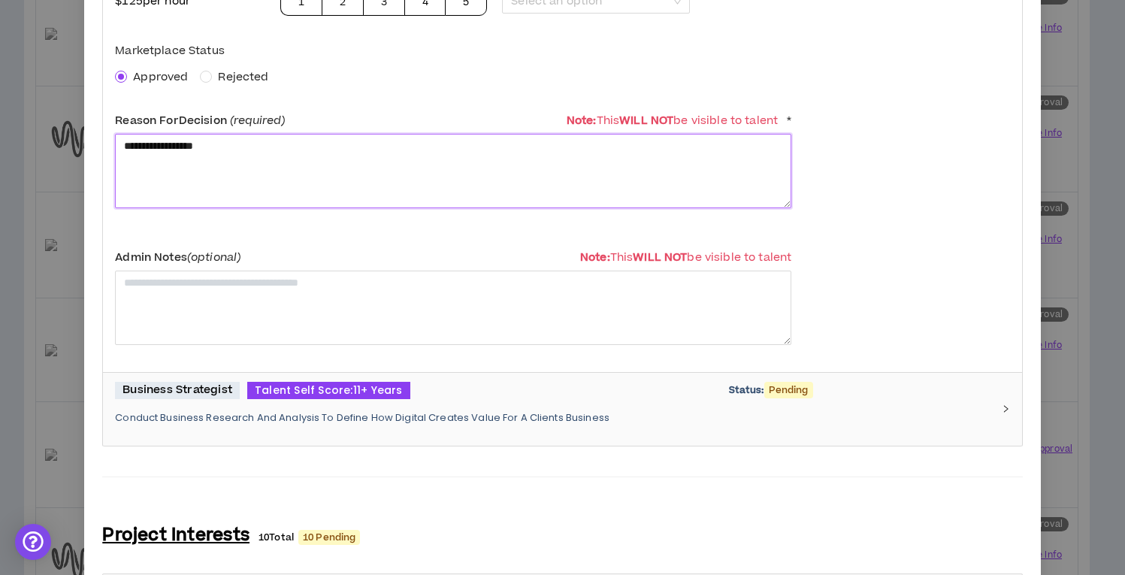
scroll to position [960, 0]
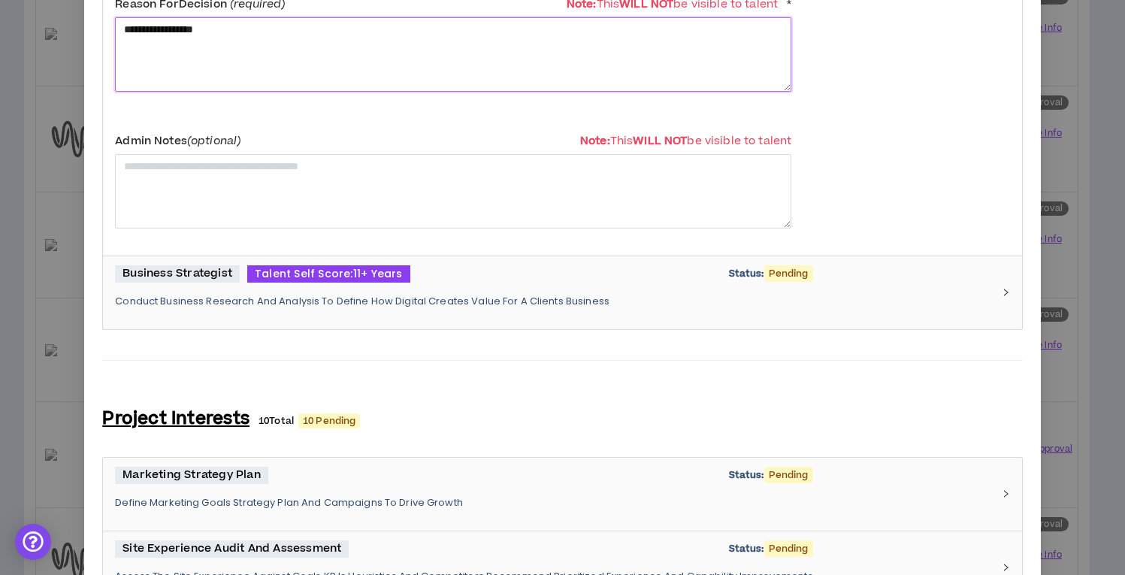
type textarea "**********"
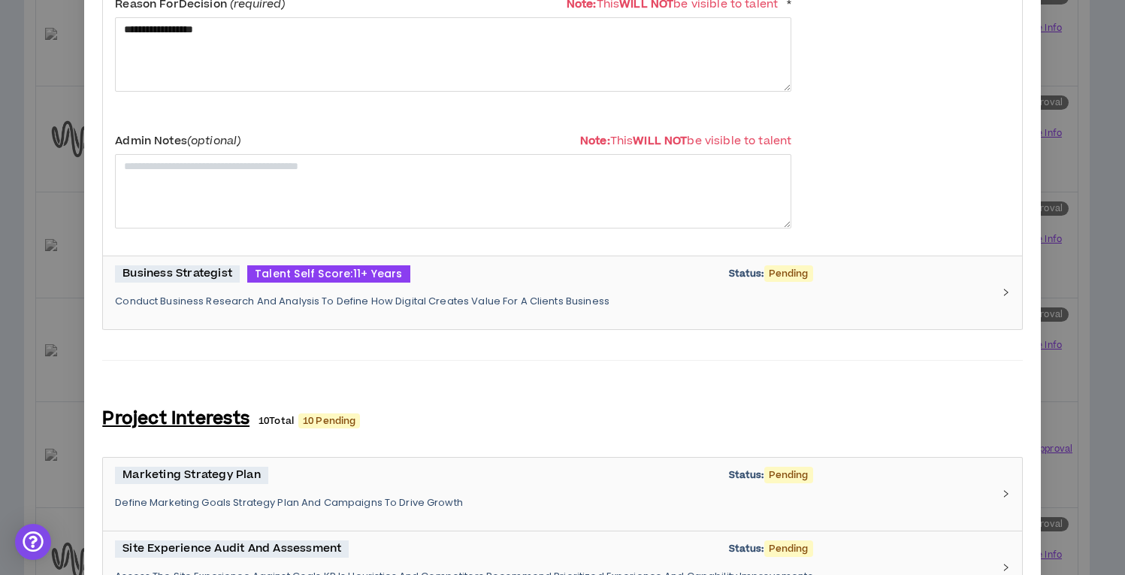
click at [222, 278] on span "Business Strategist" at bounding box center [177, 273] width 125 height 17
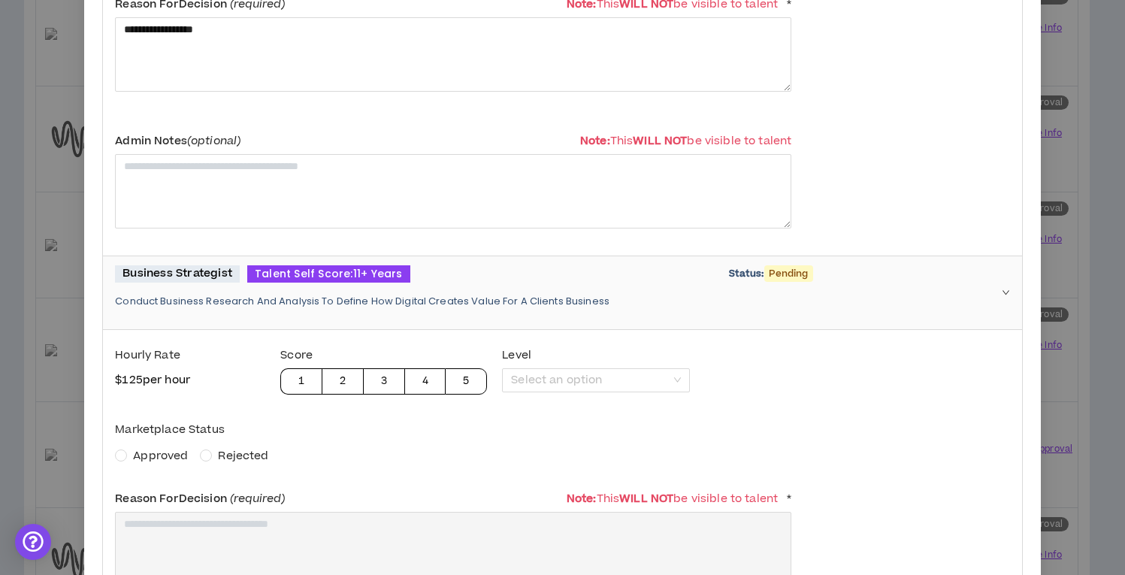
click at [165, 455] on span "Approved" at bounding box center [160, 456] width 55 height 16
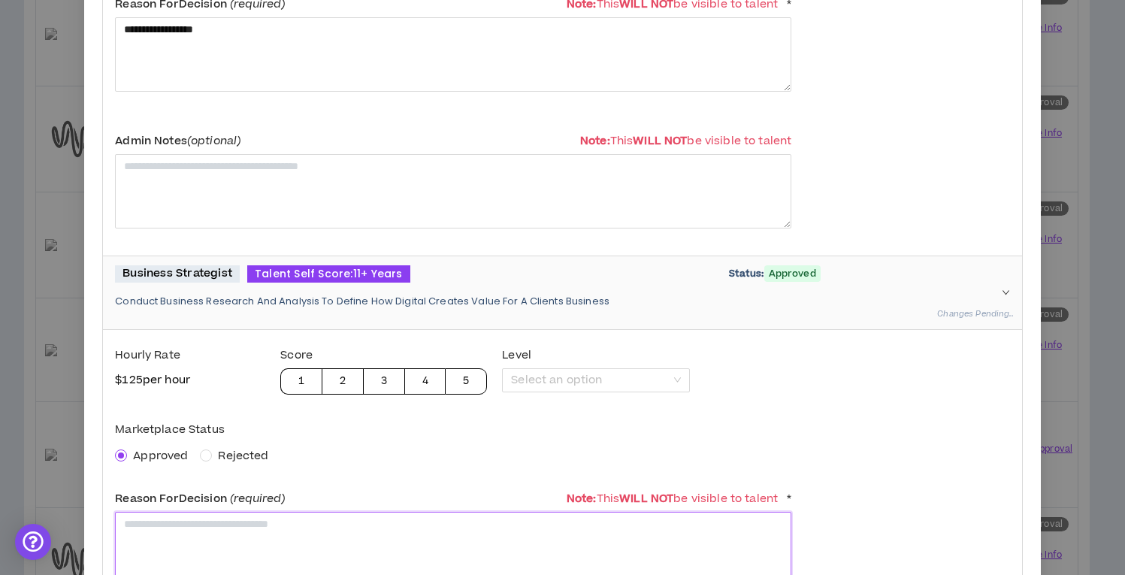
click at [175, 531] on textarea at bounding box center [453, 549] width 676 height 74
paste textarea "**********"
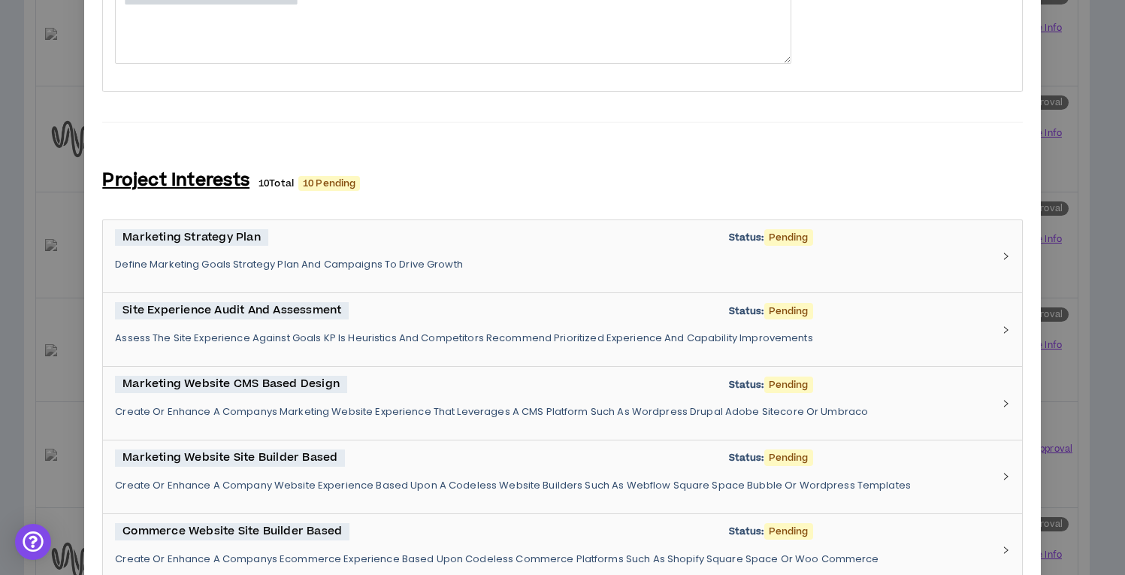
scroll to position [2642, 0]
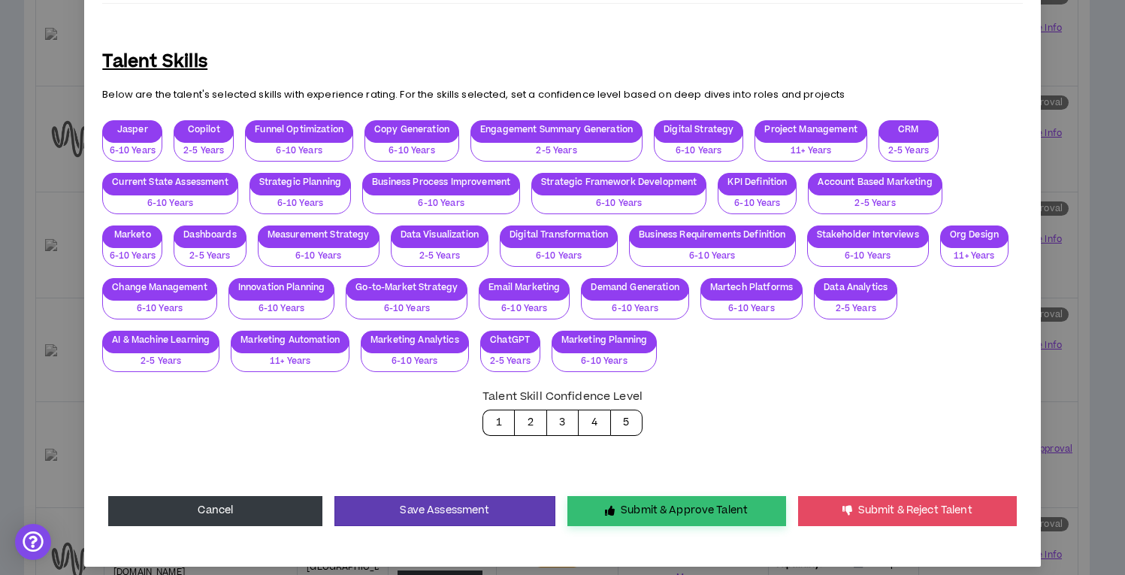
type textarea "**********"
click at [658, 501] on button "Submit & Approve Talent" at bounding box center [676, 511] width 219 height 30
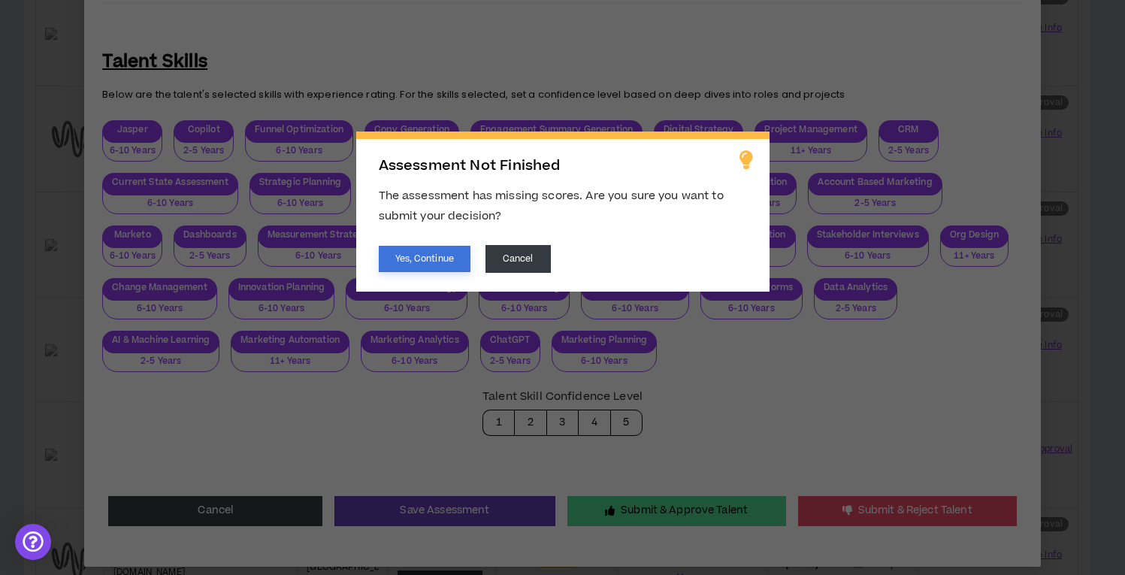
click at [421, 258] on button "Yes, Continue" at bounding box center [425, 259] width 92 height 26
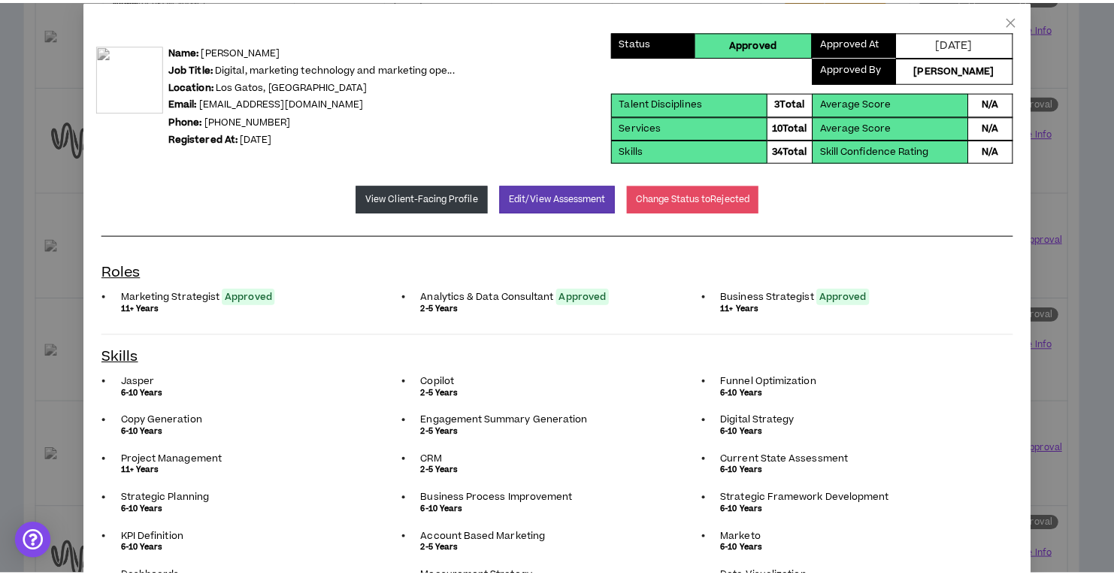
scroll to position [0, 0]
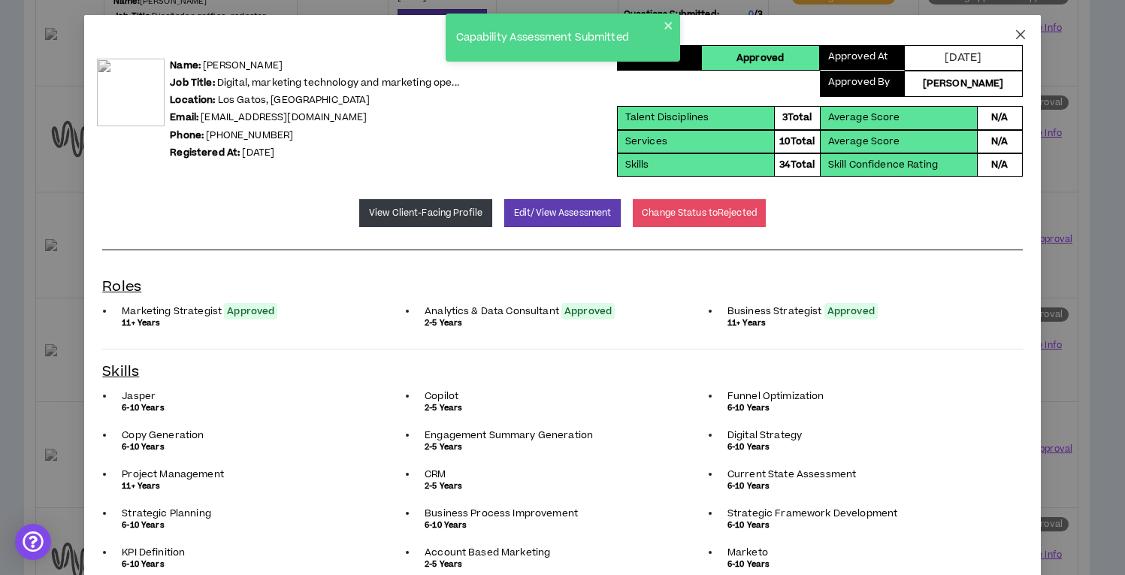
click at [1015, 35] on icon "close" at bounding box center [1021, 35] width 12 height 12
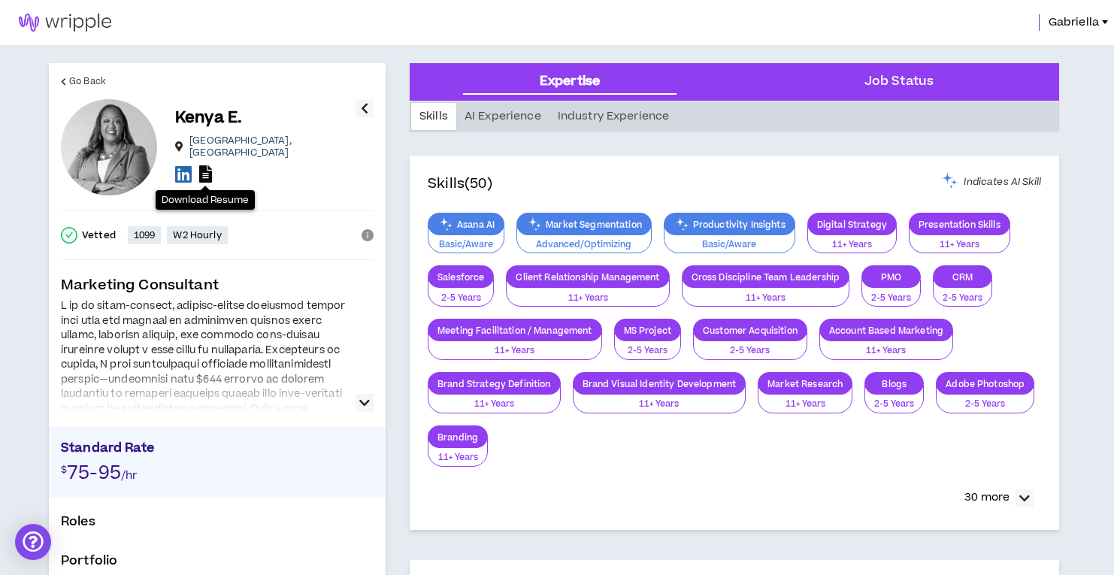
click at [203, 168] on icon at bounding box center [205, 173] width 13 height 17
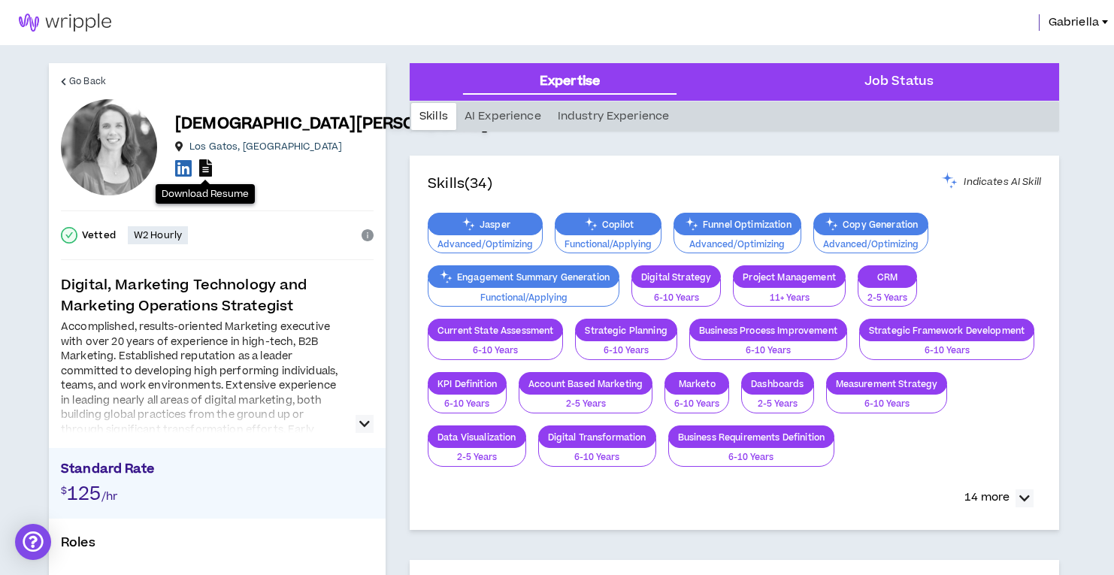
click at [210, 165] on icon at bounding box center [205, 167] width 13 height 17
click at [186, 172] on icon at bounding box center [183, 168] width 17 height 19
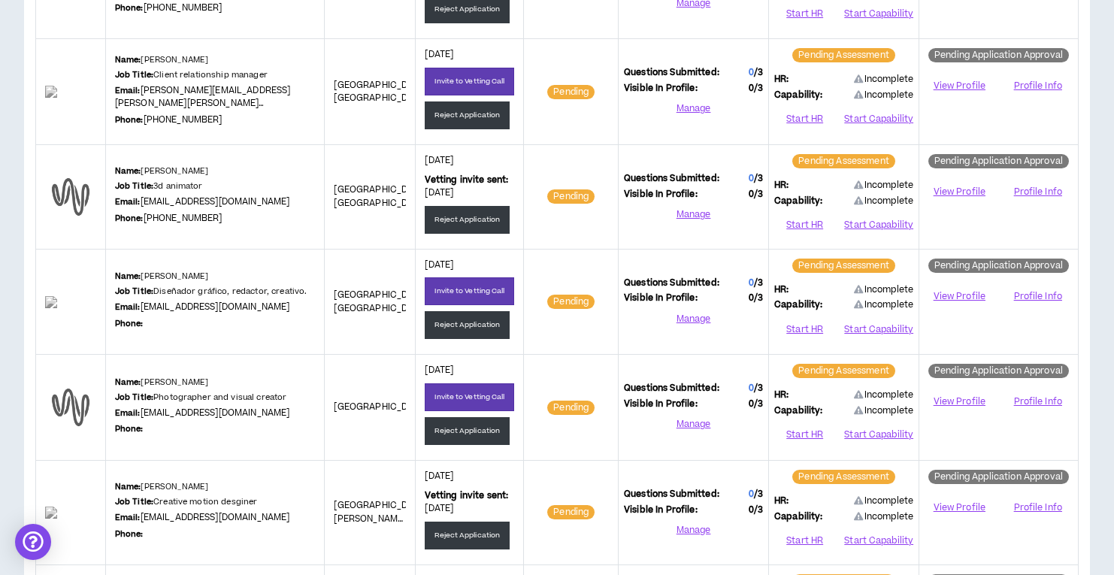
scroll to position [468, 0]
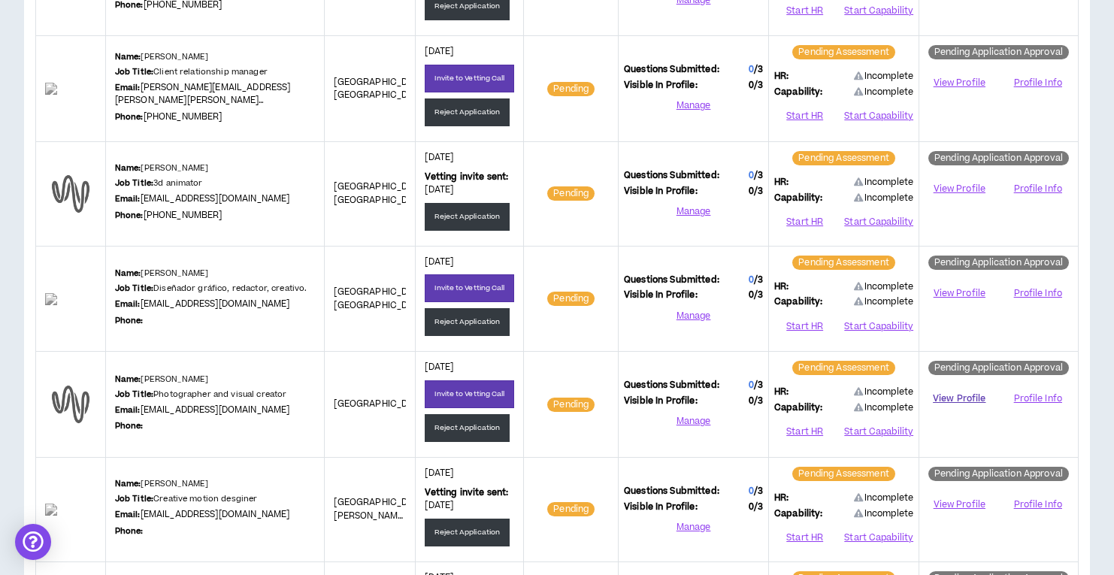
click at [948, 394] on link "View Profile" at bounding box center [958, 399] width 69 height 26
click at [465, 419] on button "Reject Application" at bounding box center [467, 428] width 85 height 28
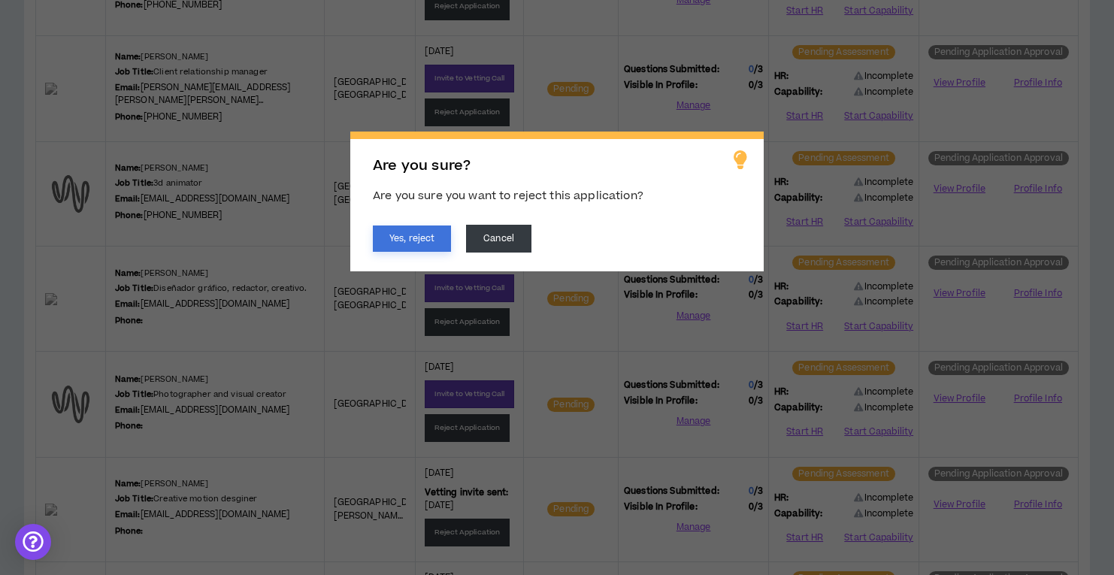
click at [391, 235] on button "Yes, reject" at bounding box center [412, 238] width 78 height 26
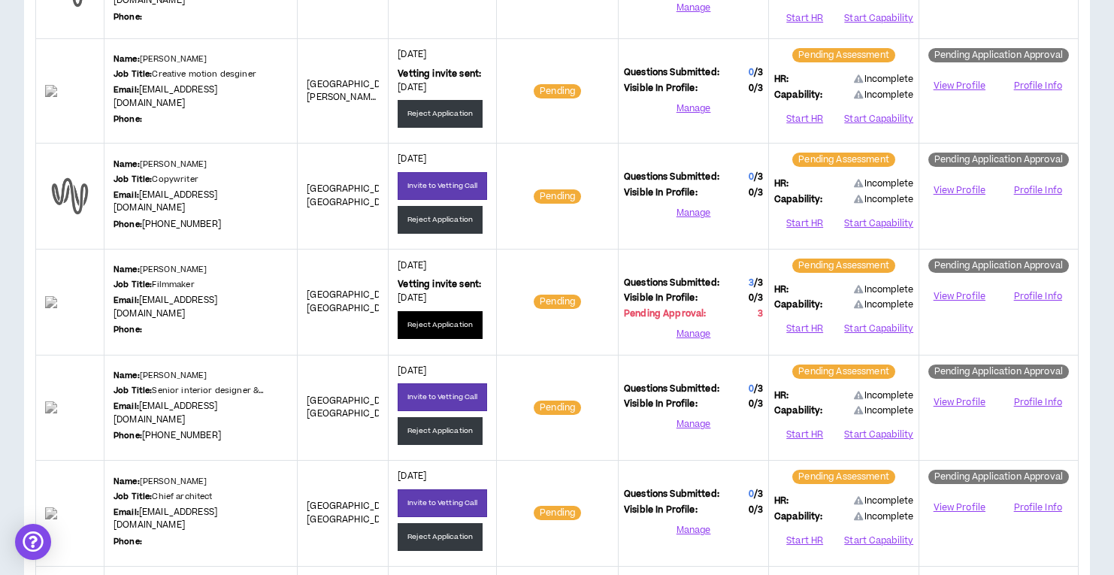
scroll to position [909, 0]
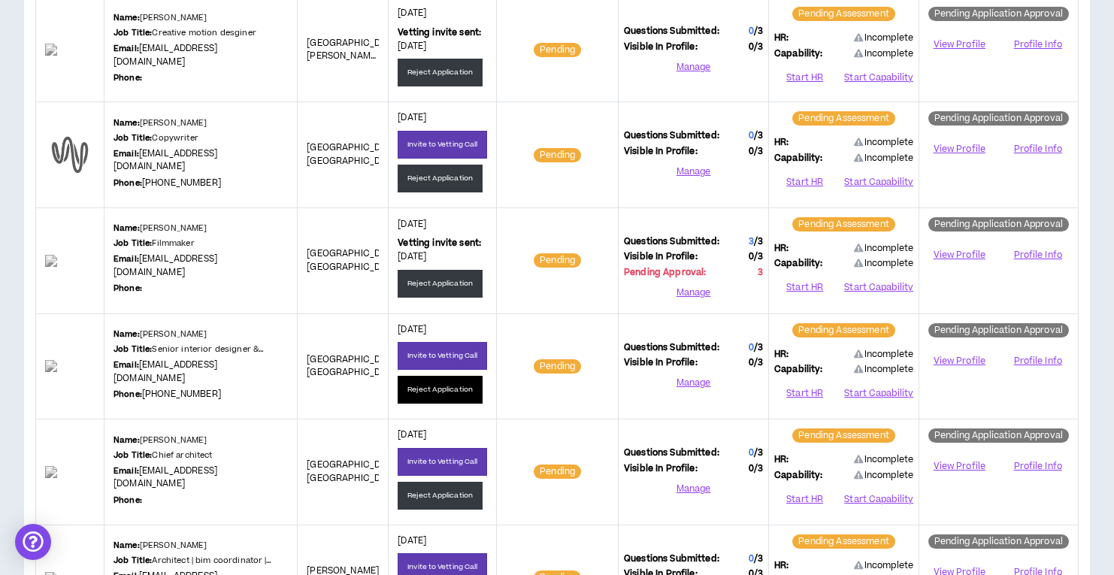
click at [436, 383] on button "Reject Application" at bounding box center [440, 390] width 85 height 28
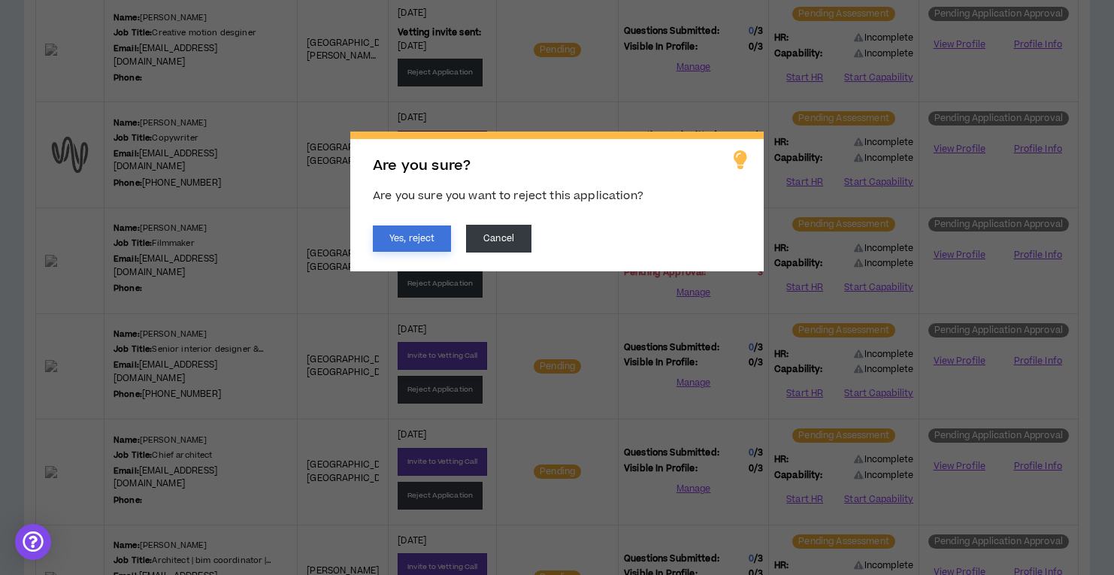
click at [424, 242] on button "Yes, reject" at bounding box center [412, 238] width 78 height 26
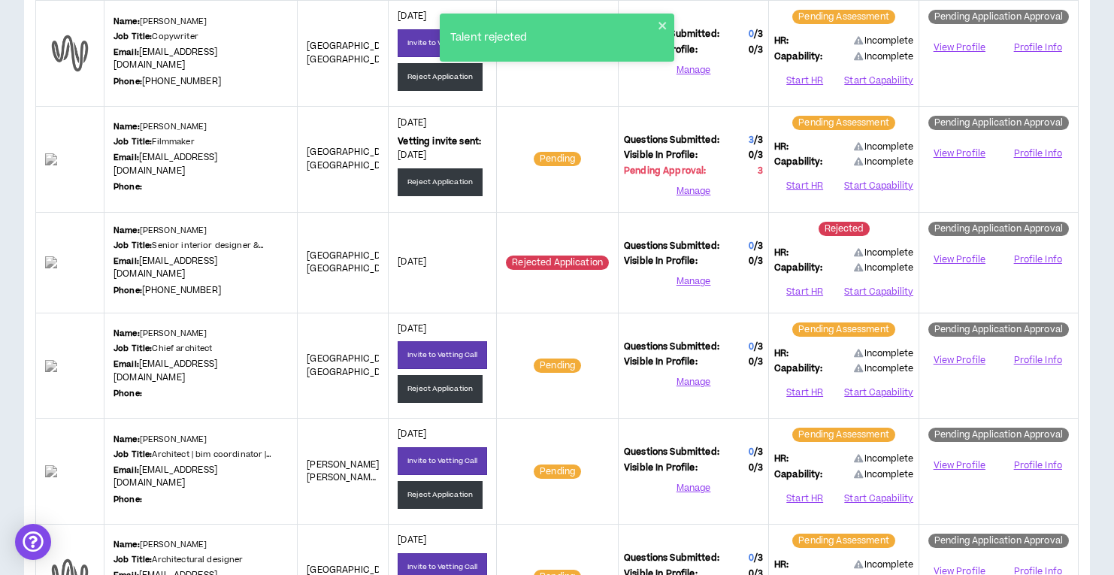
scroll to position [1042, 0]
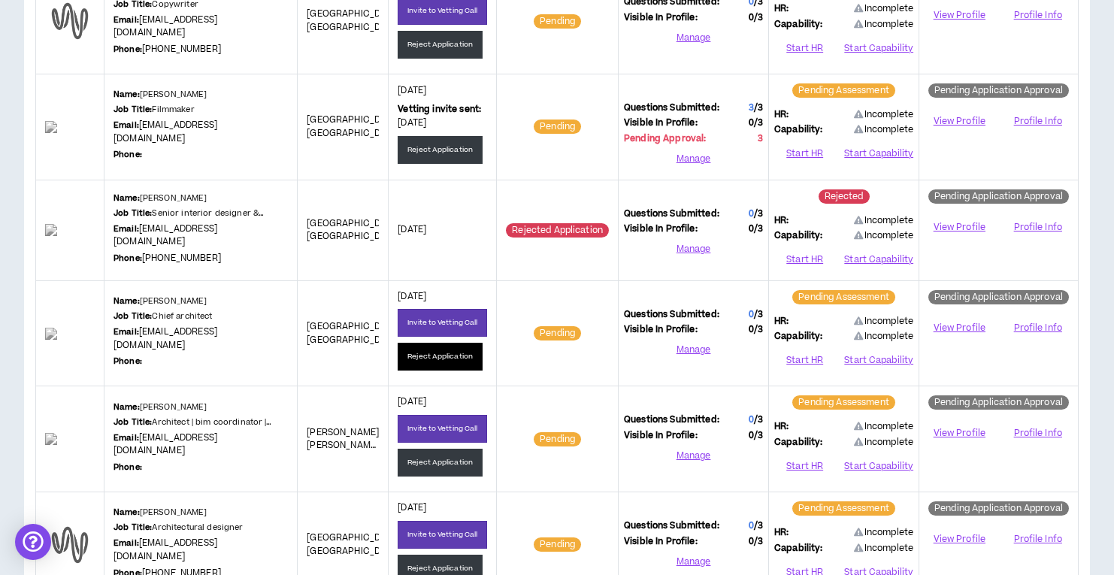
click at [417, 349] on button "Reject Application" at bounding box center [440, 357] width 85 height 28
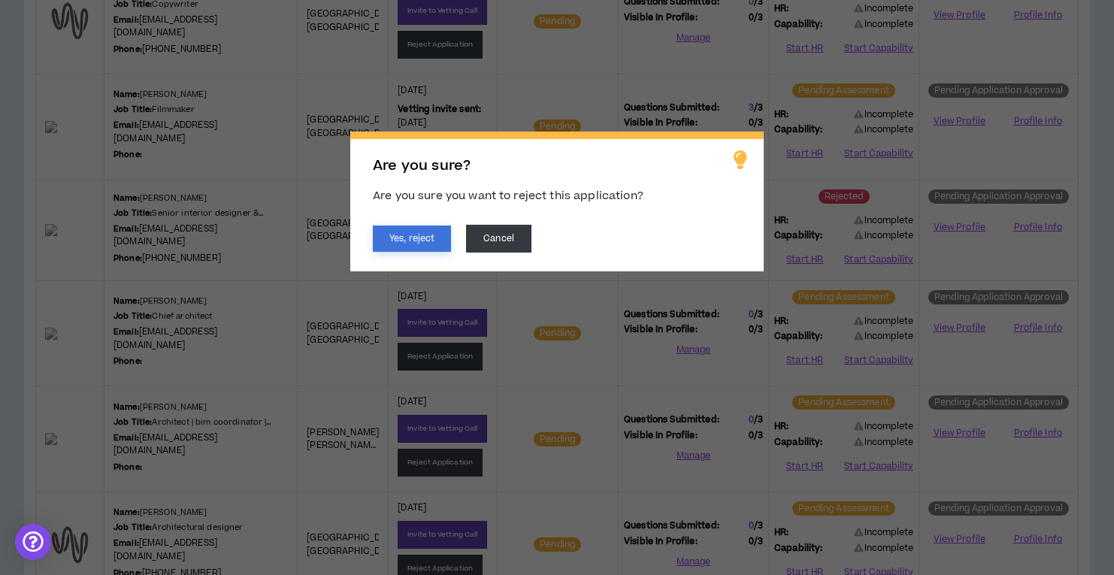
click at [409, 235] on button "Yes, reject" at bounding box center [412, 238] width 78 height 26
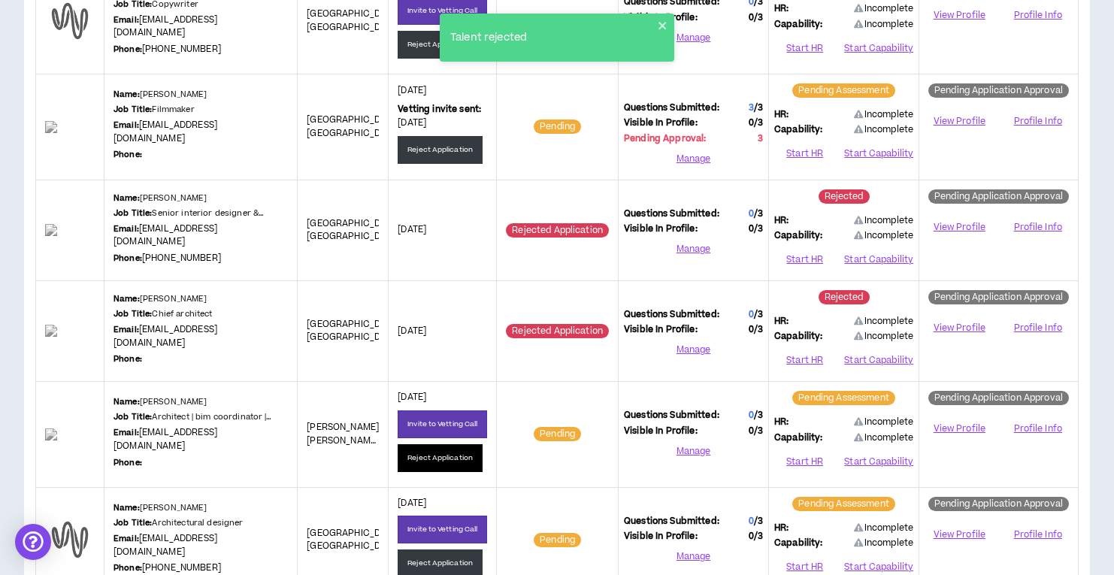
click at [427, 449] on button "Reject Application" at bounding box center [440, 458] width 85 height 28
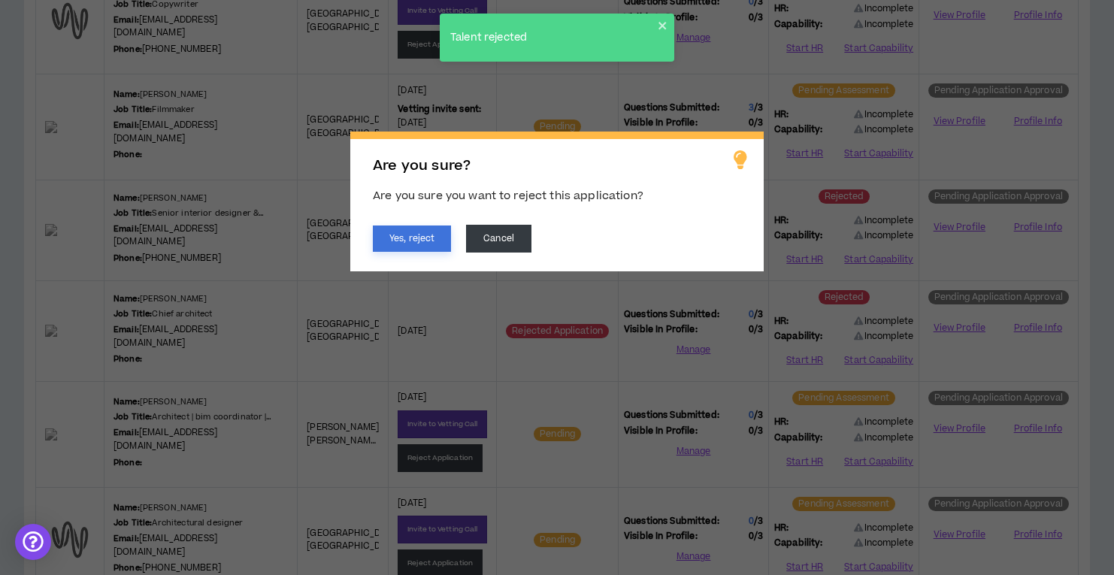
click at [388, 234] on button "Yes, reject" at bounding box center [412, 238] width 78 height 26
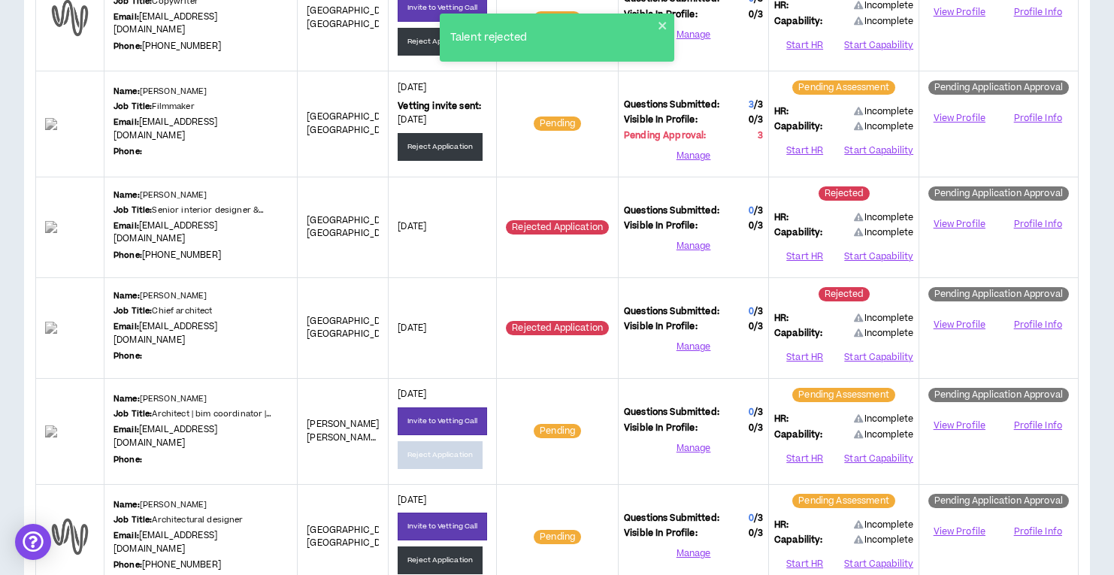
scroll to position [1115, 0]
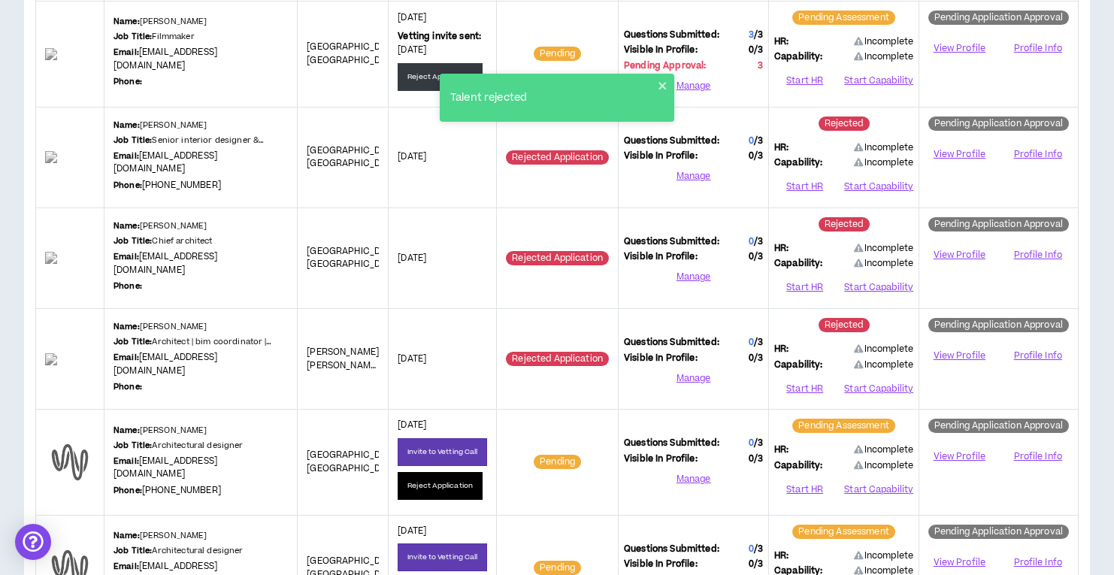
click at [410, 472] on button "Reject Application" at bounding box center [440, 486] width 85 height 28
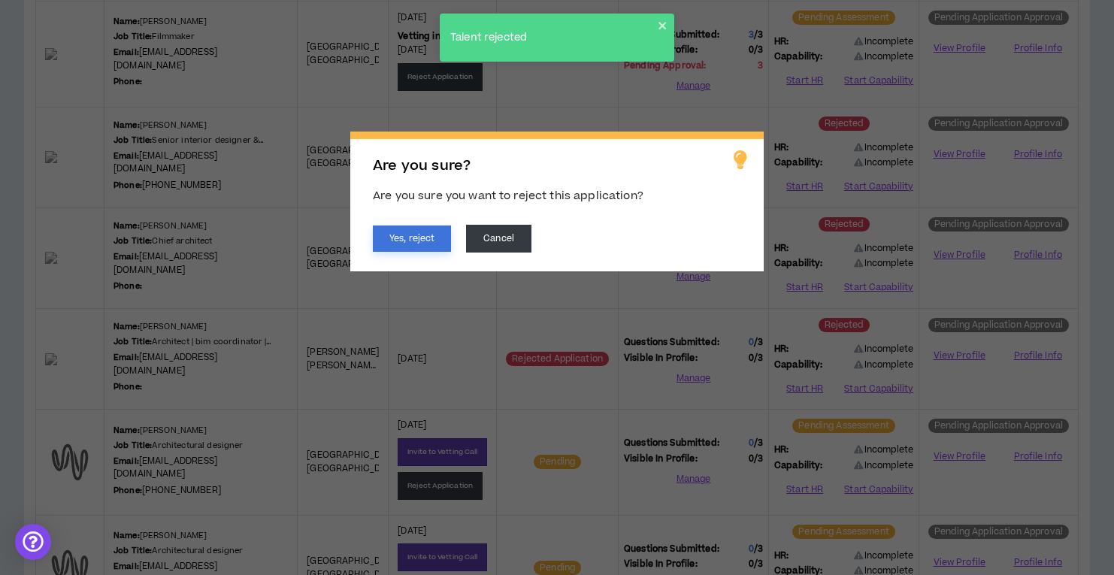
click at [410, 236] on button "Yes, reject" at bounding box center [412, 238] width 78 height 26
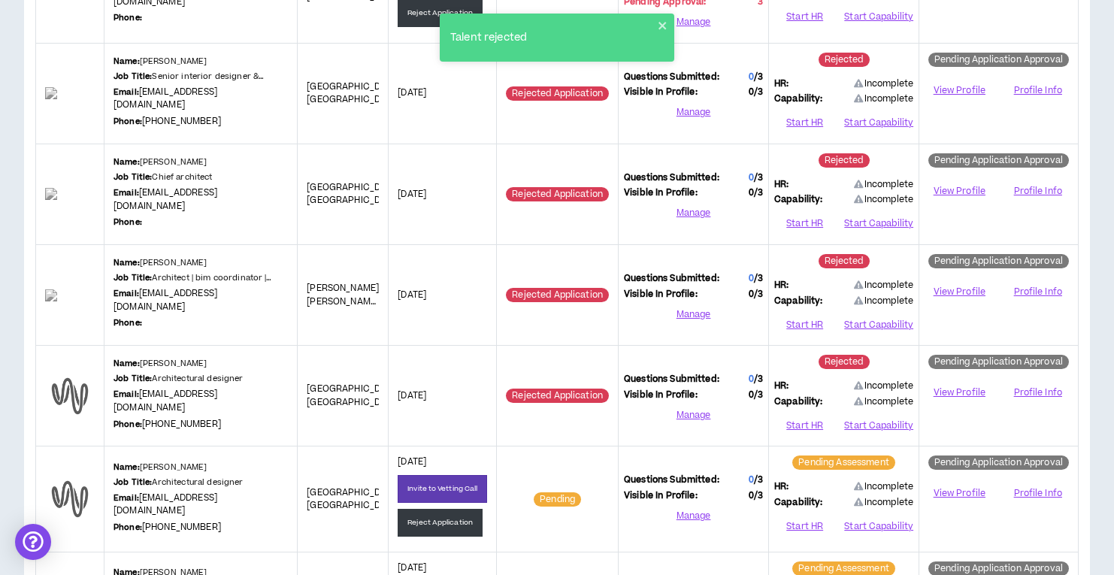
scroll to position [1225, 0]
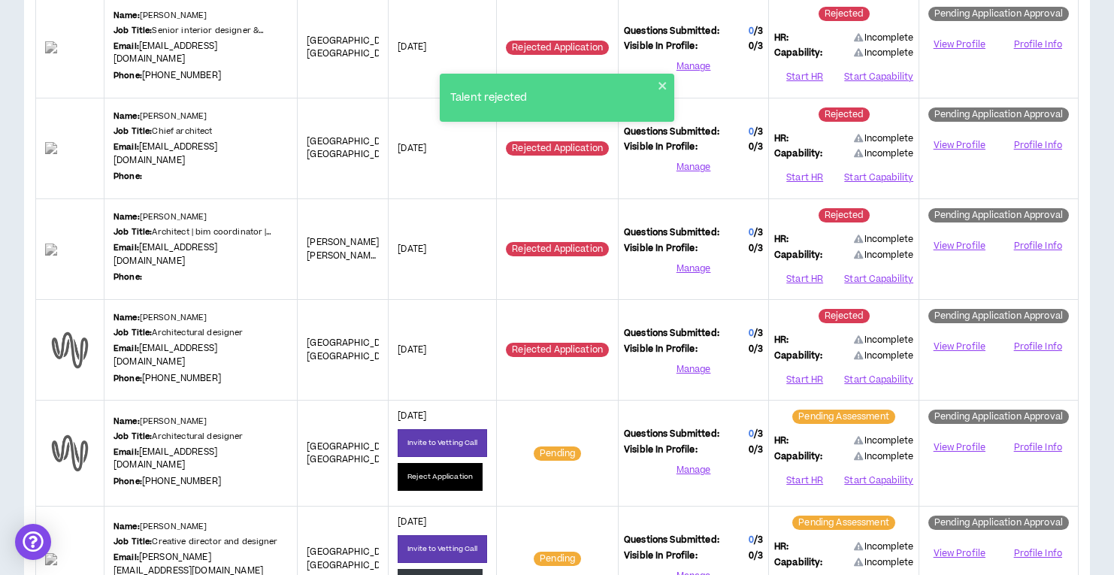
click at [426, 469] on button "Reject Application" at bounding box center [440, 477] width 85 height 28
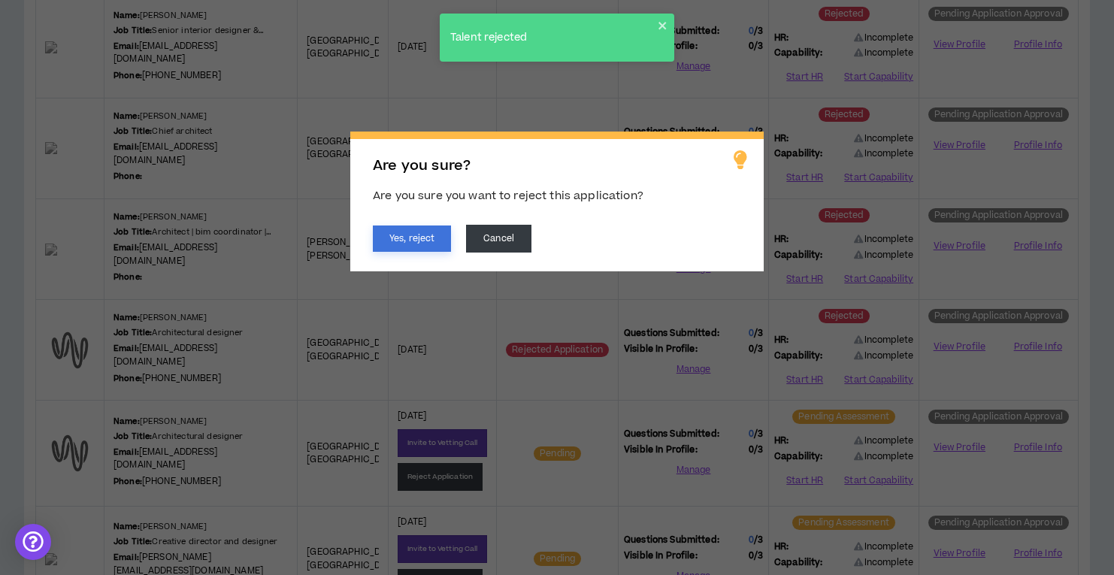
click at [401, 238] on button "Yes, reject" at bounding box center [412, 238] width 78 height 26
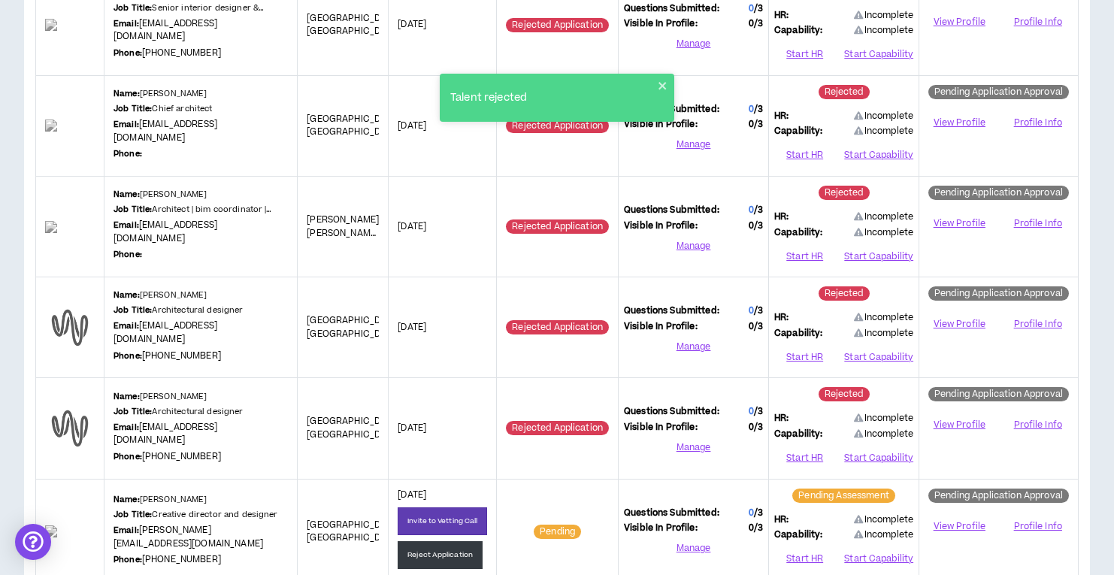
scroll to position [1326, 0]
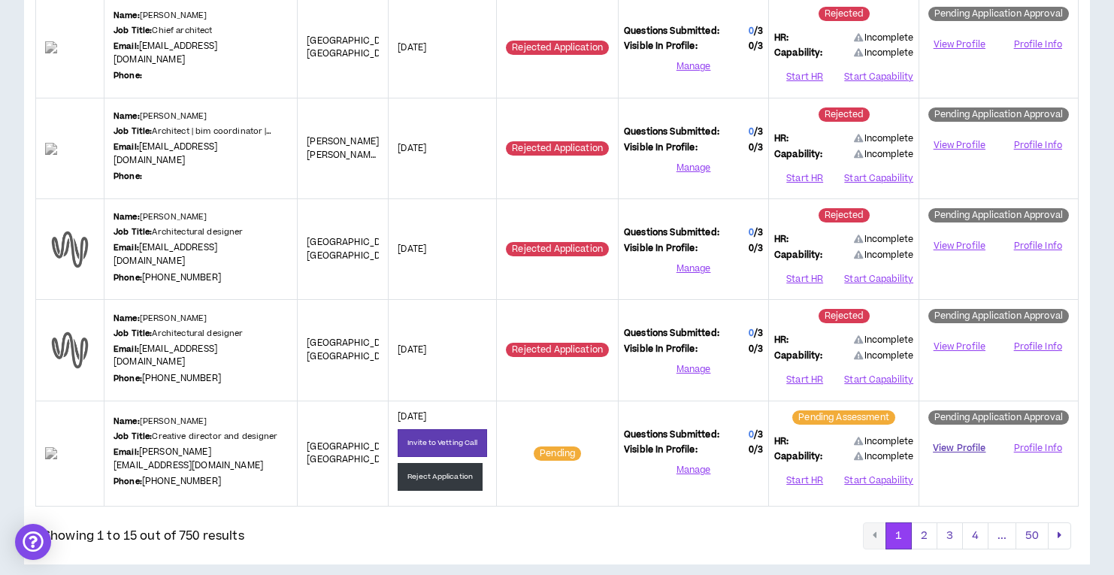
click at [961, 437] on link "View Profile" at bounding box center [958, 448] width 69 height 26
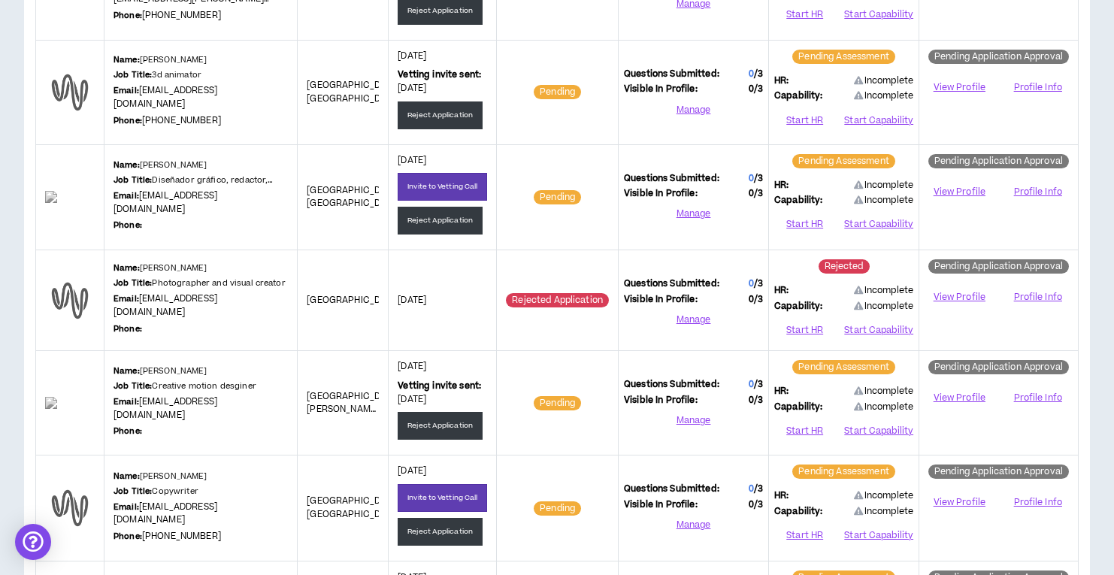
scroll to position [486, 0]
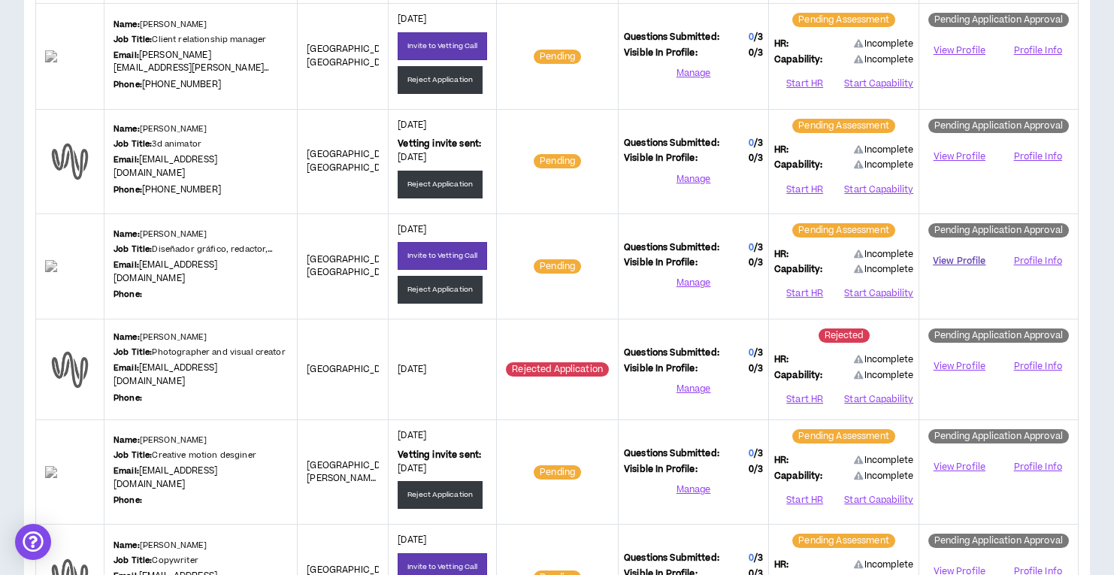
click at [968, 248] on link "View Profile" at bounding box center [958, 261] width 69 height 26
click at [420, 292] on button "Reject Application" at bounding box center [440, 290] width 85 height 28
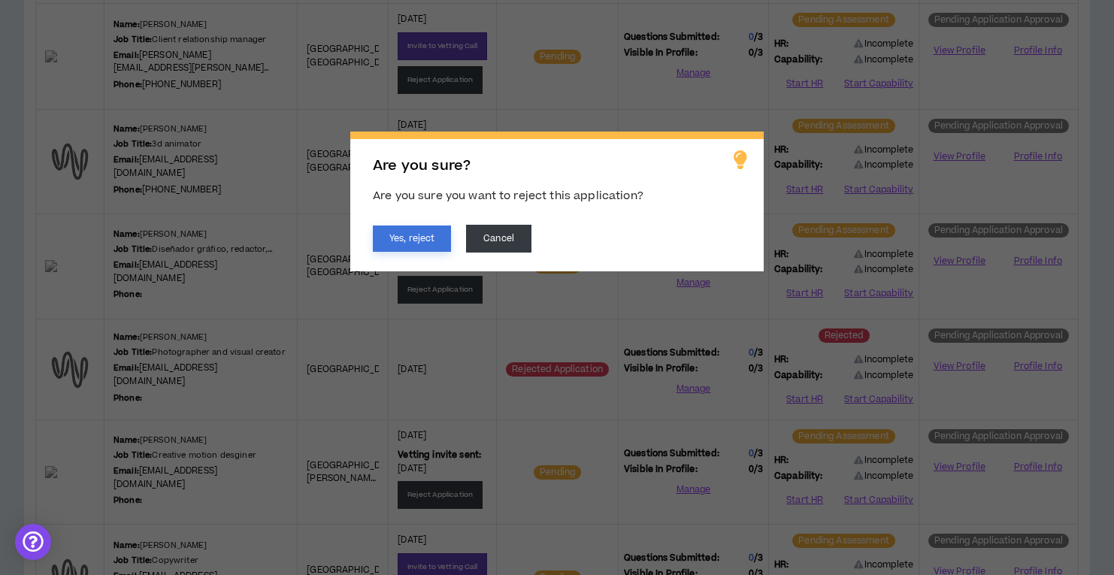
click at [420, 241] on button "Yes, reject" at bounding box center [412, 238] width 78 height 26
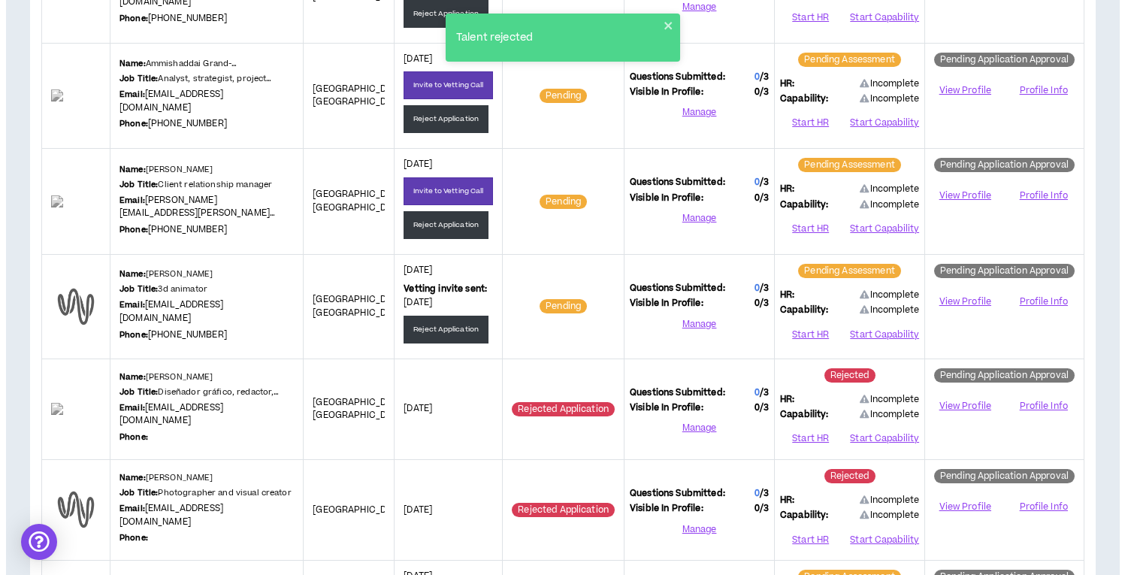
scroll to position [320, 0]
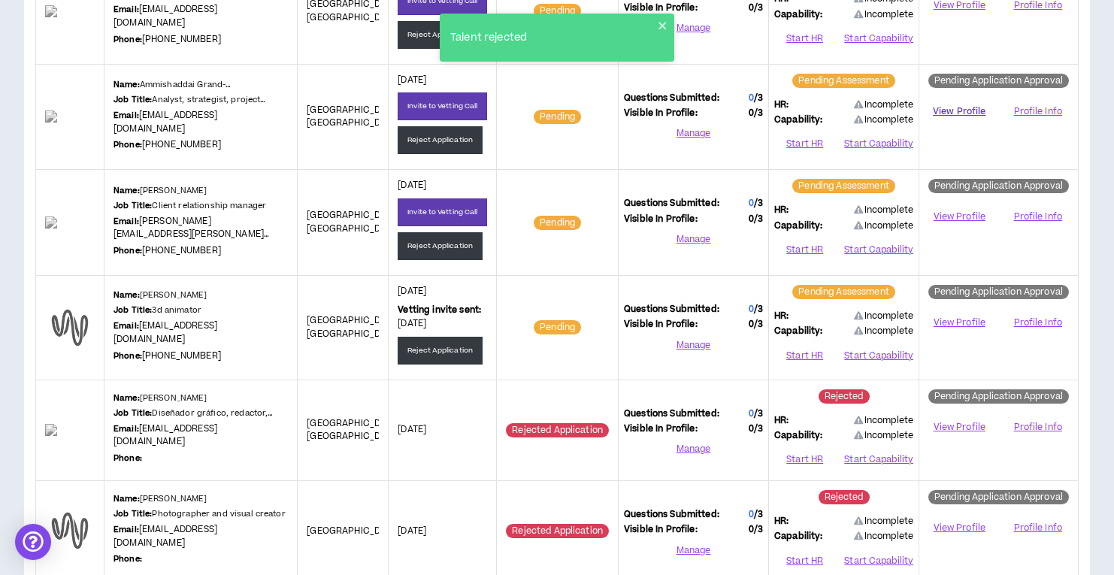
click at [961, 112] on link "View Profile" at bounding box center [958, 111] width 69 height 26
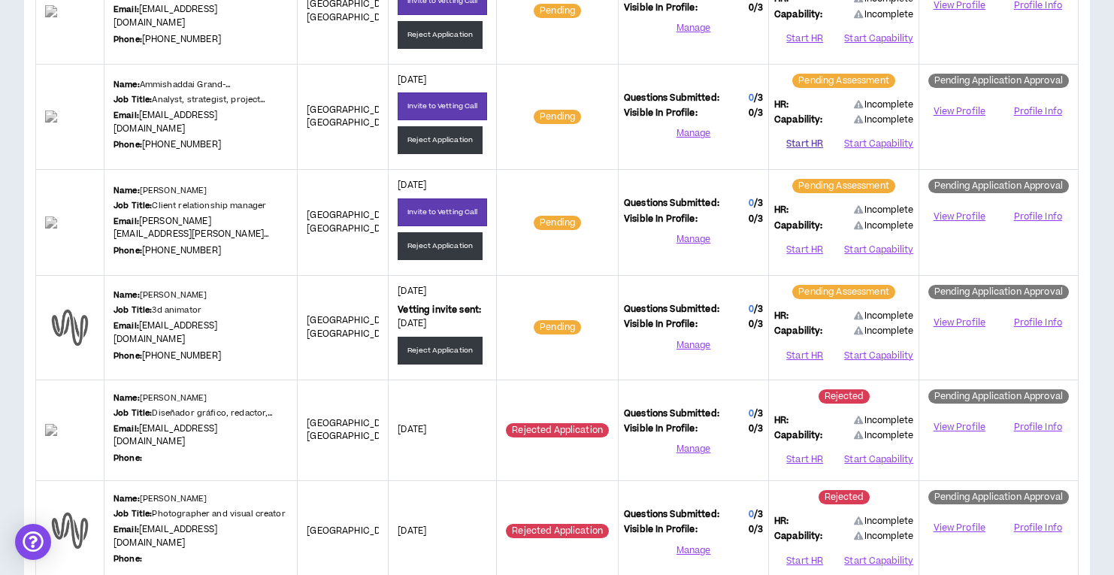
click at [803, 141] on button "Start HR" at bounding box center [804, 144] width 61 height 23
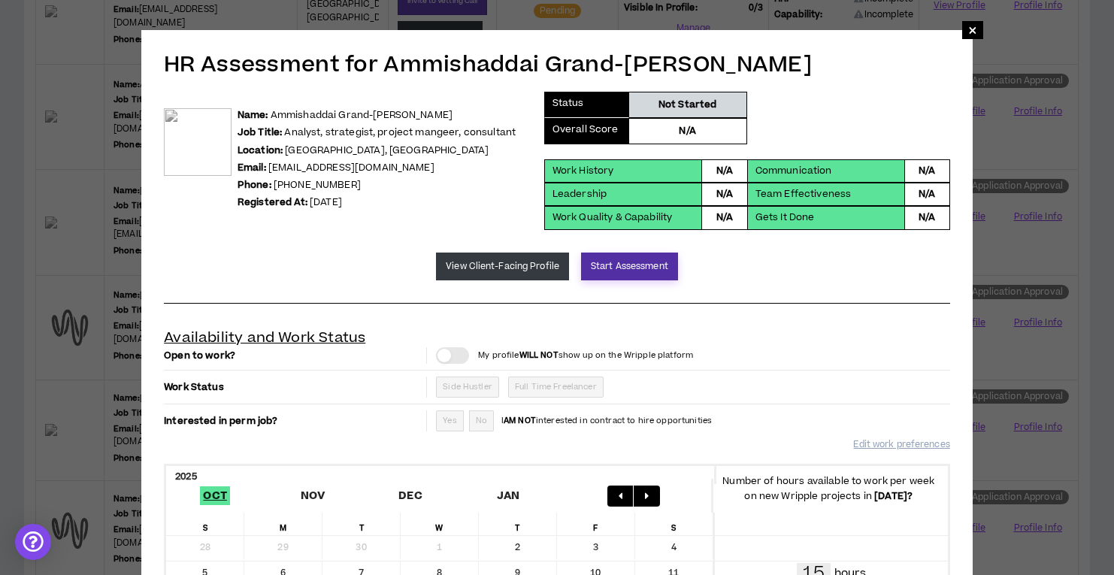
click at [601, 271] on button "Start Assessment" at bounding box center [629, 267] width 97 height 28
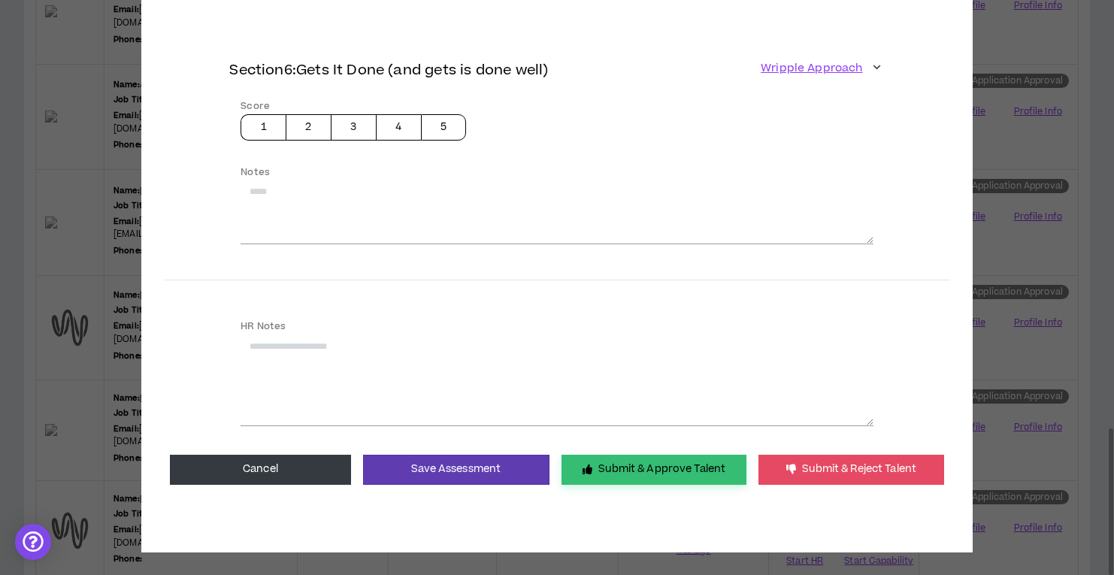
click at [601, 465] on button "Submit & Approve Talent" at bounding box center [653, 470] width 185 height 30
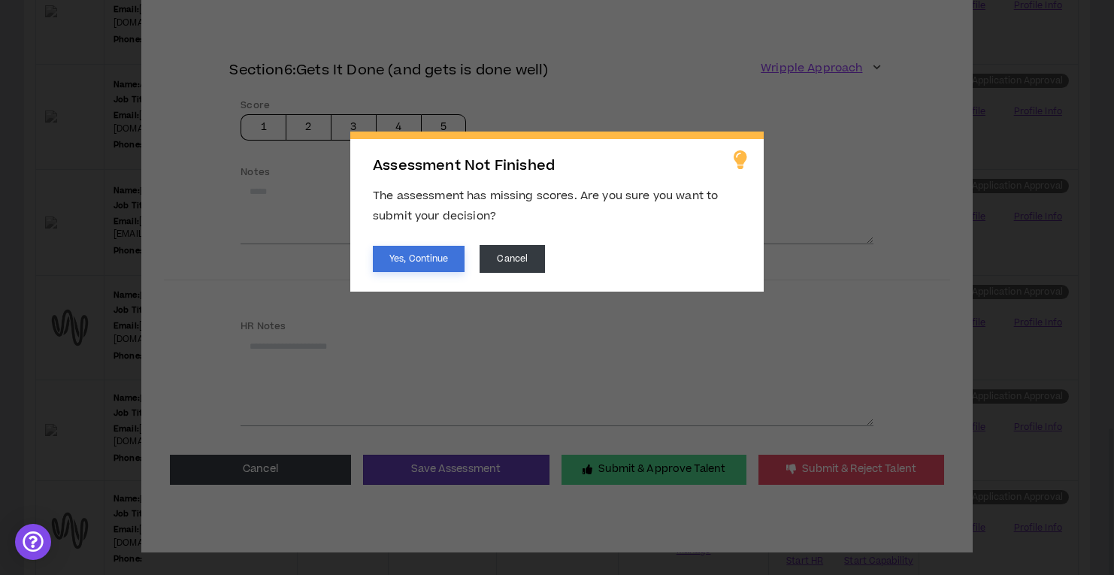
click at [399, 250] on button "Yes, Continue" at bounding box center [419, 259] width 92 height 26
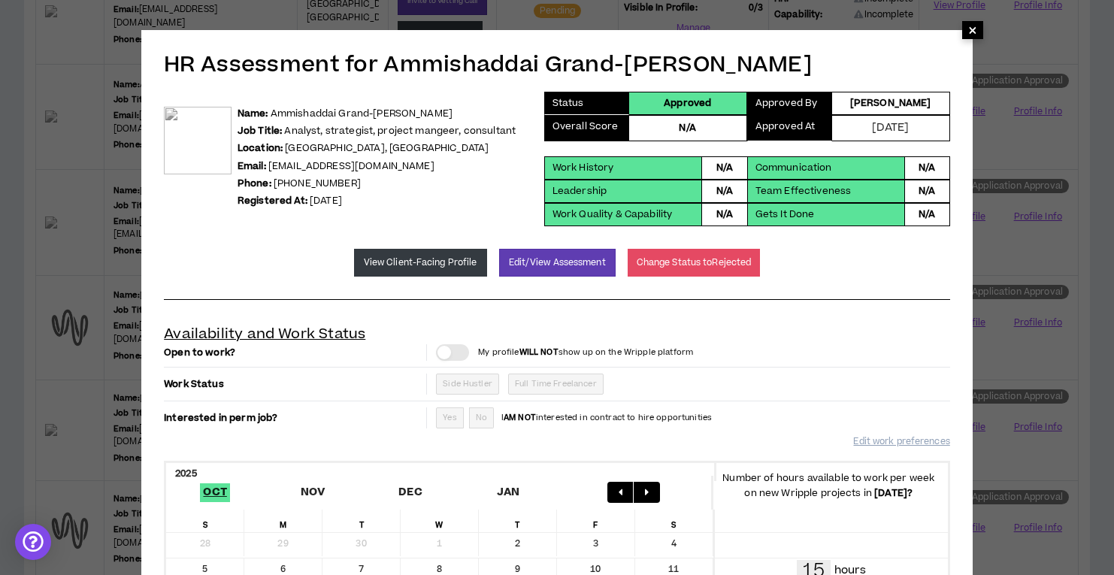
click at [974, 32] on span "×" at bounding box center [972, 30] width 9 height 18
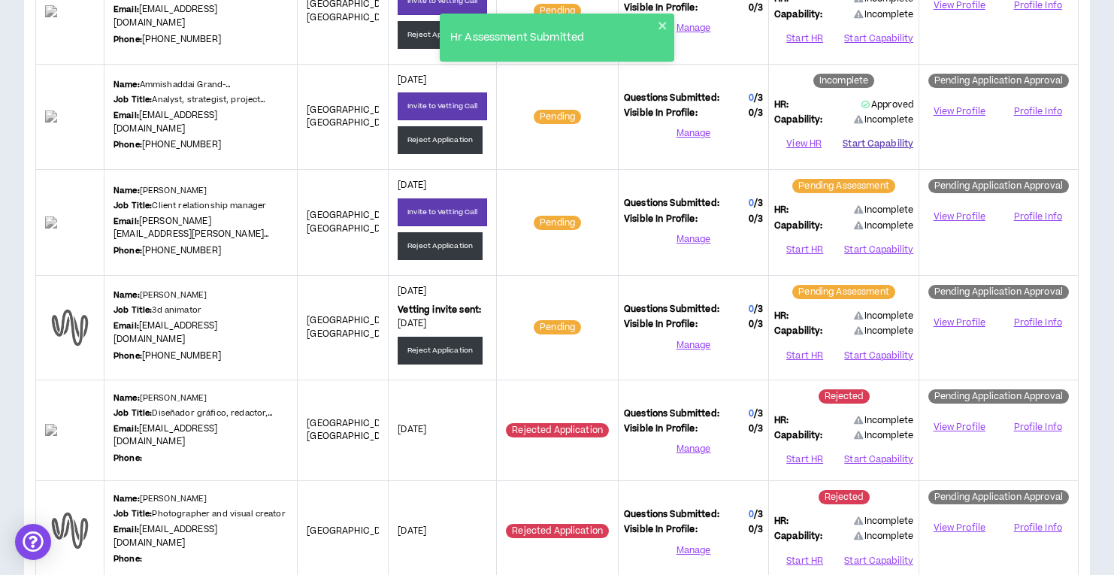
click at [906, 141] on button "Start Capability" at bounding box center [878, 144] width 71 height 23
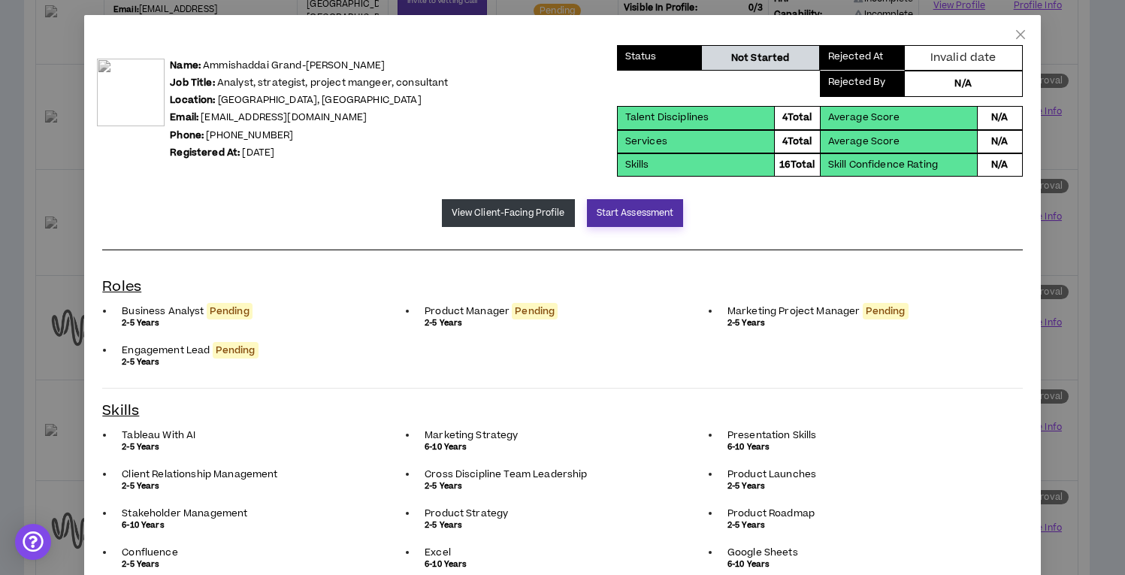
click at [628, 213] on button "Start Assessment" at bounding box center [635, 213] width 97 height 28
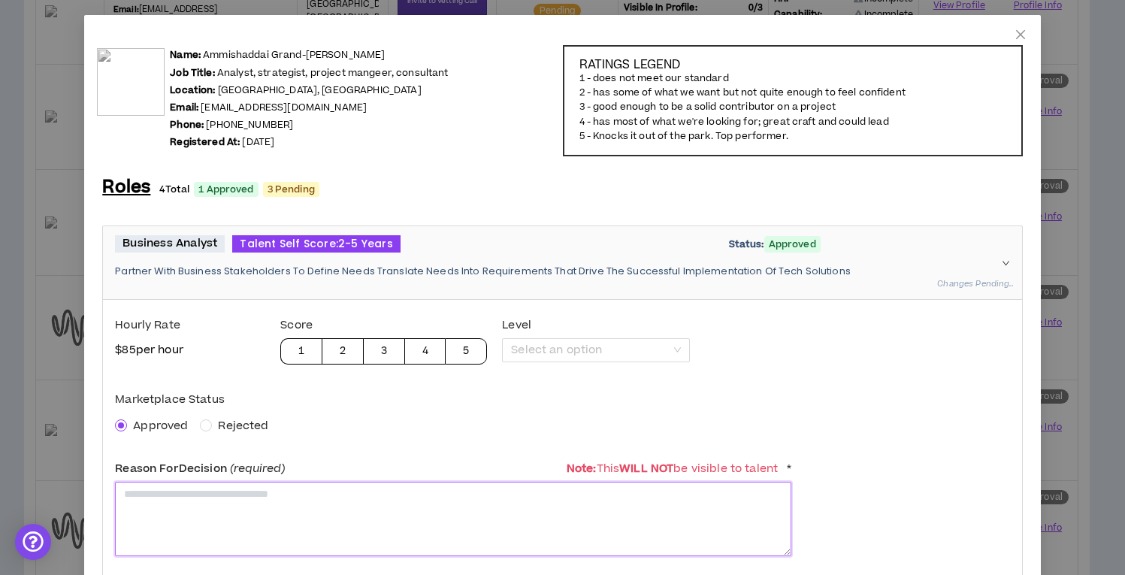
click at [187, 536] on textarea at bounding box center [453, 519] width 676 height 74
paste textarea "**********"
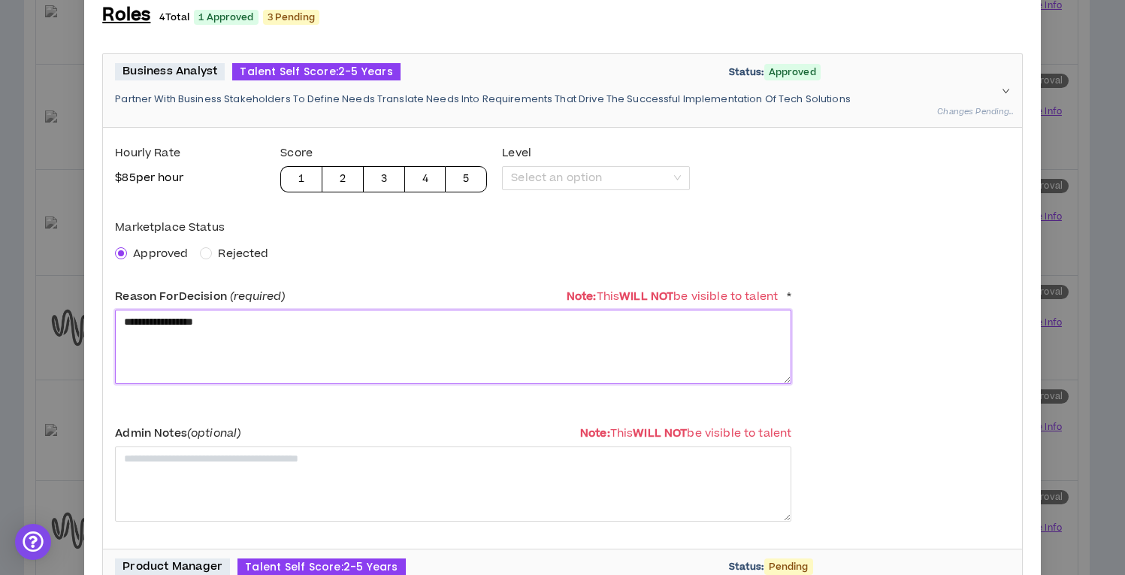
scroll to position [271, 0]
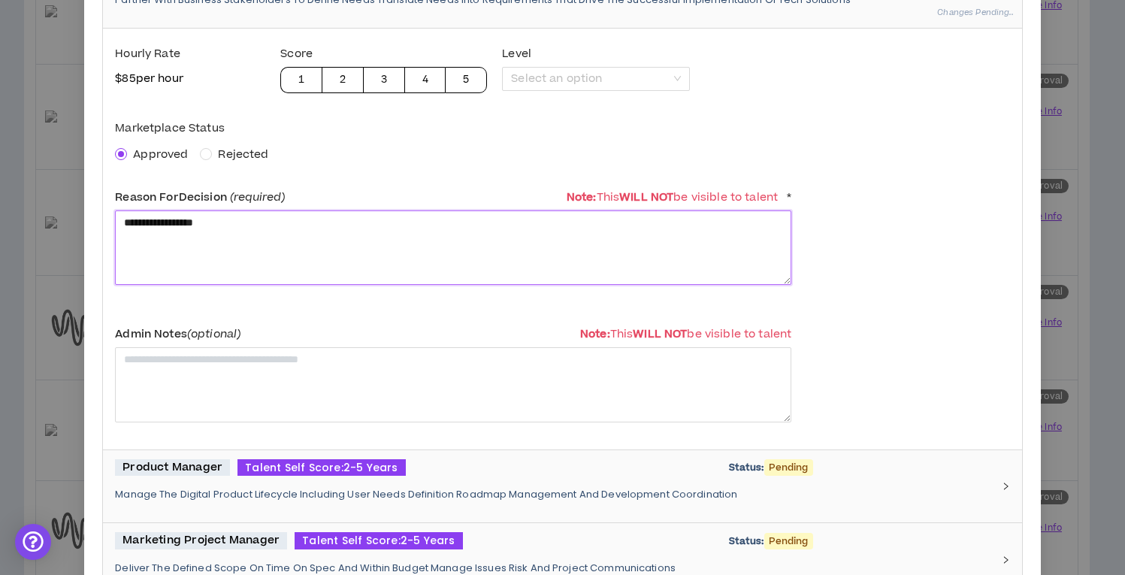
type textarea "**********"
click at [234, 499] on p "Manage The Digital Product Lifecycle Including User Needs Definition Roadmap Ma…" at bounding box center [553, 495] width 876 height 14
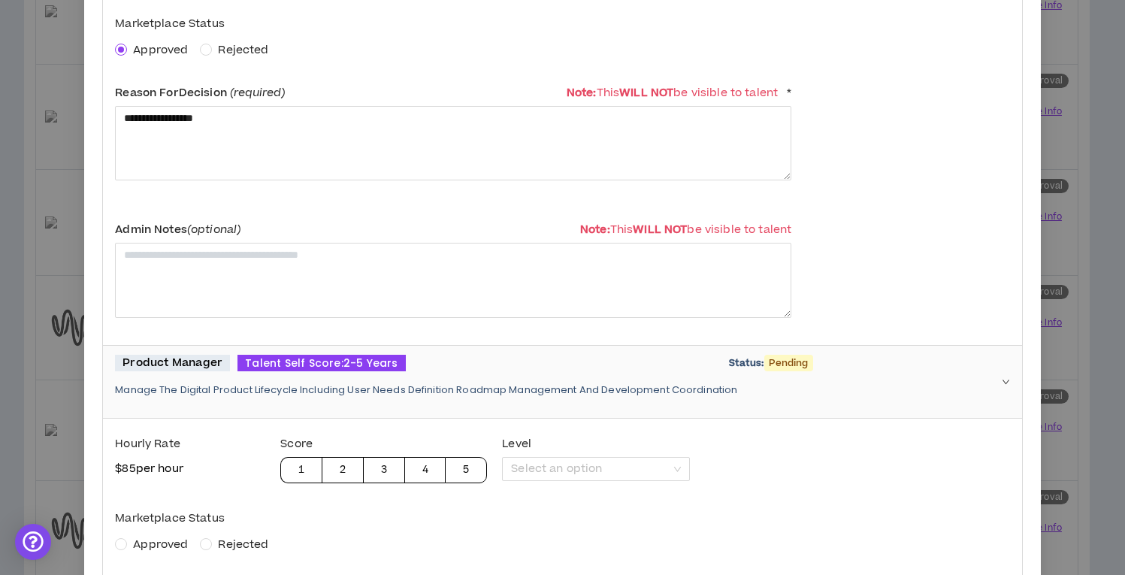
scroll to position [574, 0]
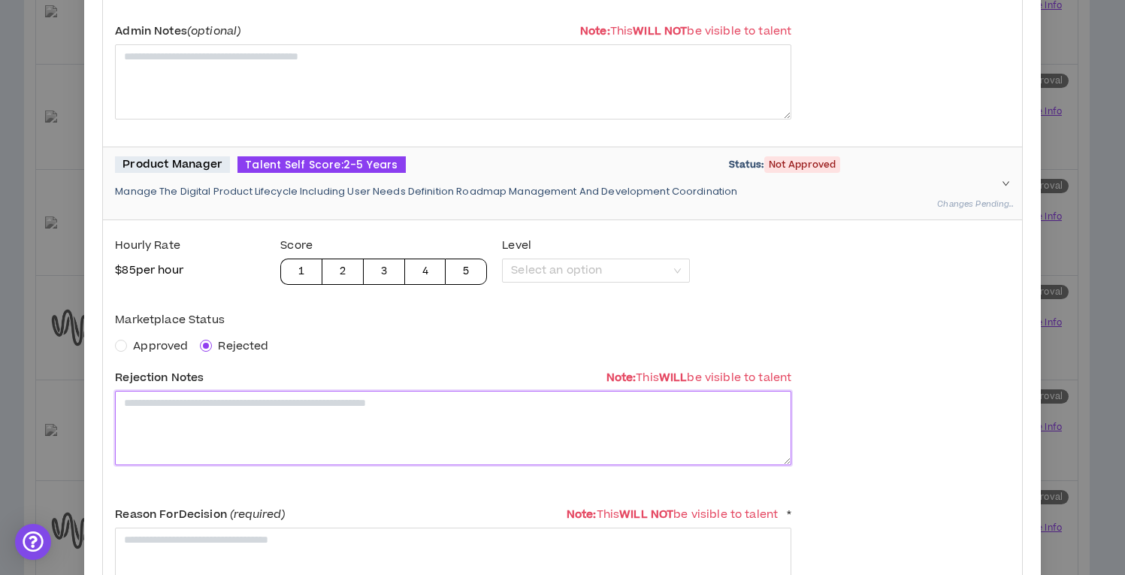
click at [254, 429] on textarea at bounding box center [453, 428] width 676 height 74
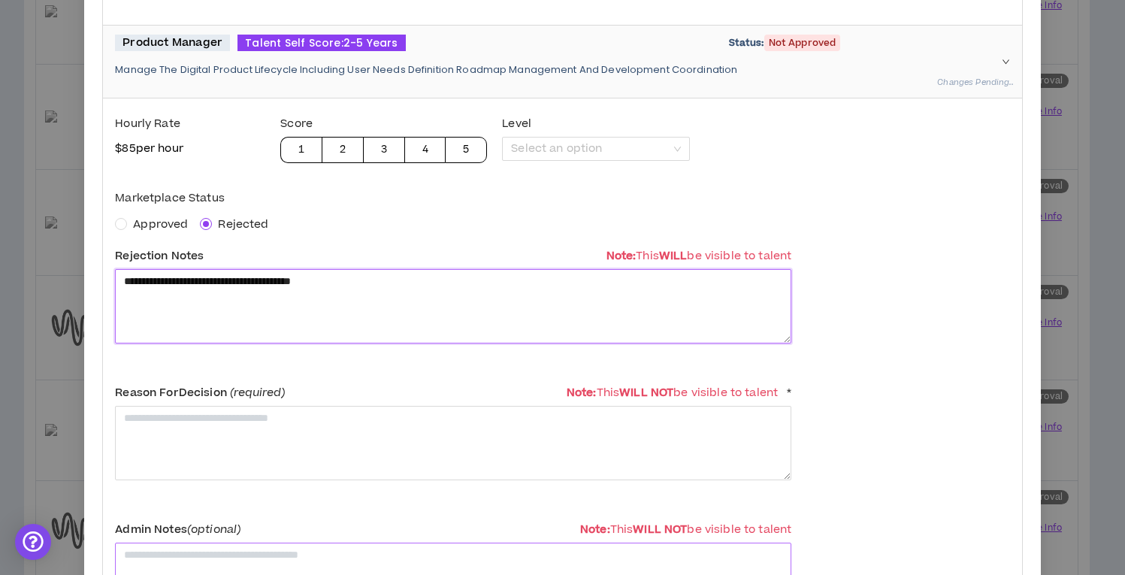
scroll to position [914, 0]
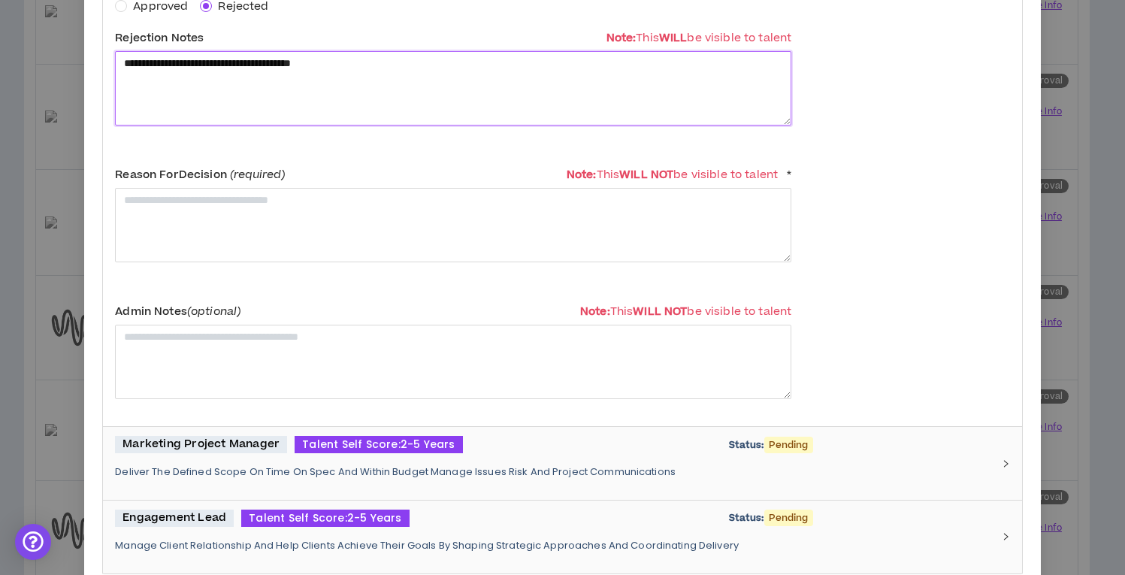
type textarea "**********"
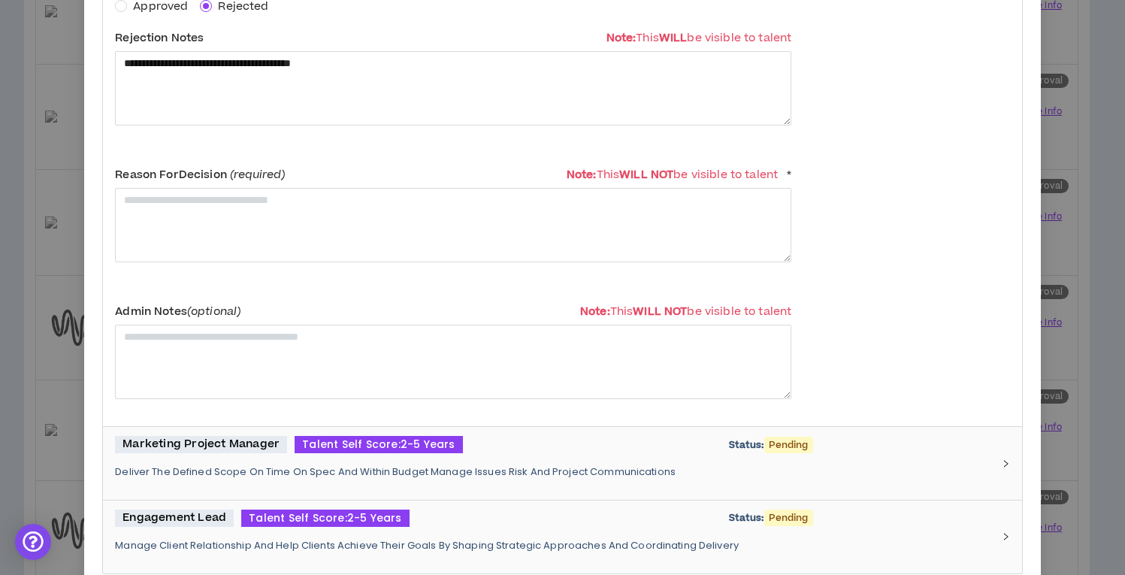
click at [247, 455] on div "Marketing Project Manager Talent Self Score: 2-5 Years Status: Pending Deliver …" at bounding box center [553, 463] width 876 height 55
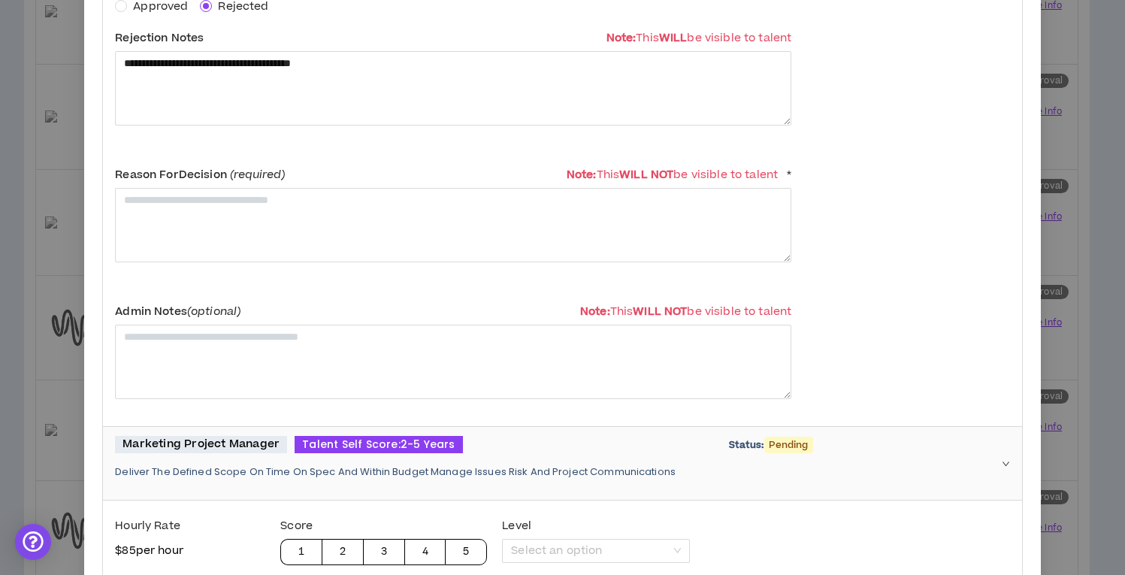
scroll to position [1135, 0]
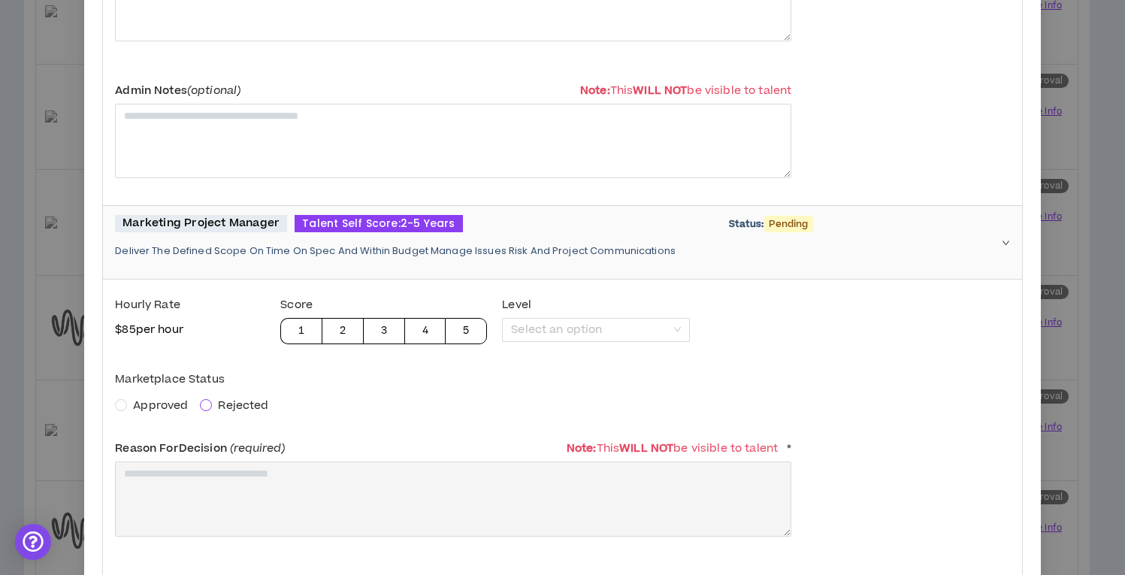
click at [210, 404] on span at bounding box center [206, 405] width 12 height 12
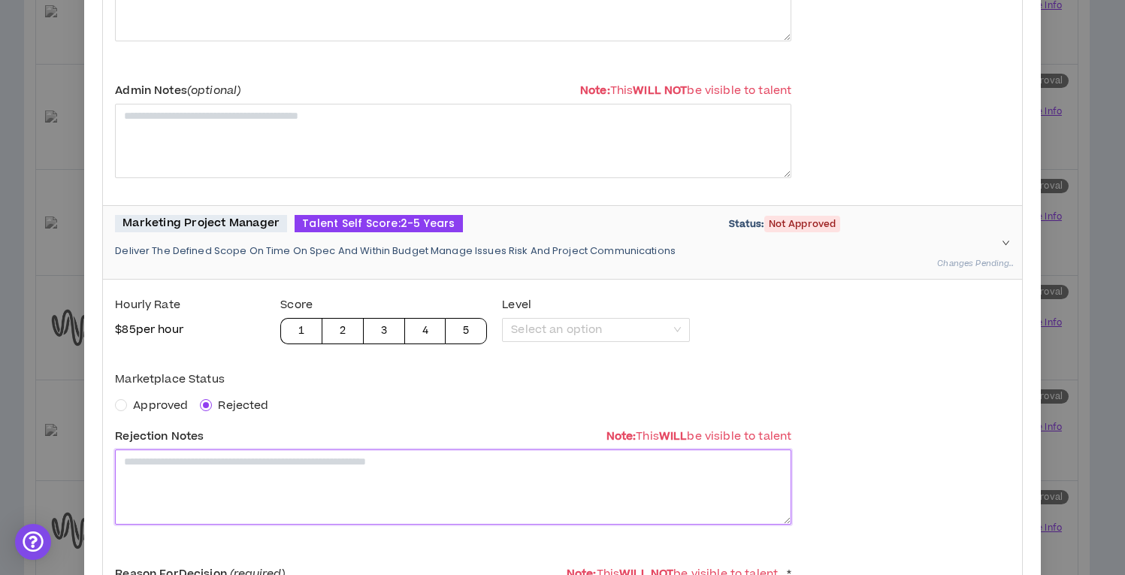
click at [222, 490] on textarea at bounding box center [453, 486] width 676 height 74
paste textarea "**********"
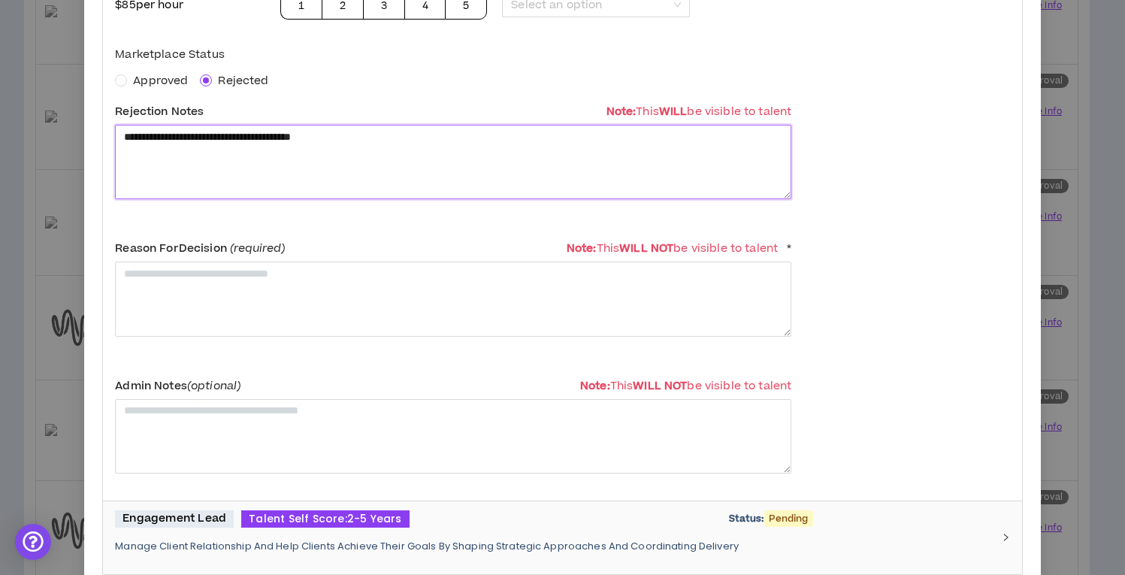
scroll to position [1657, 0]
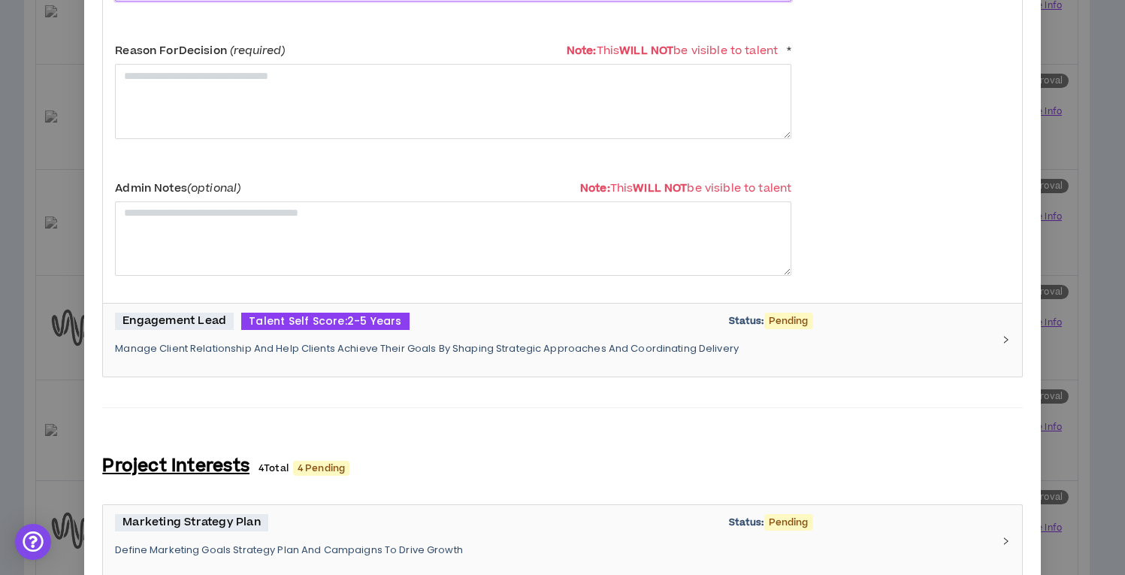
type textarea "**********"
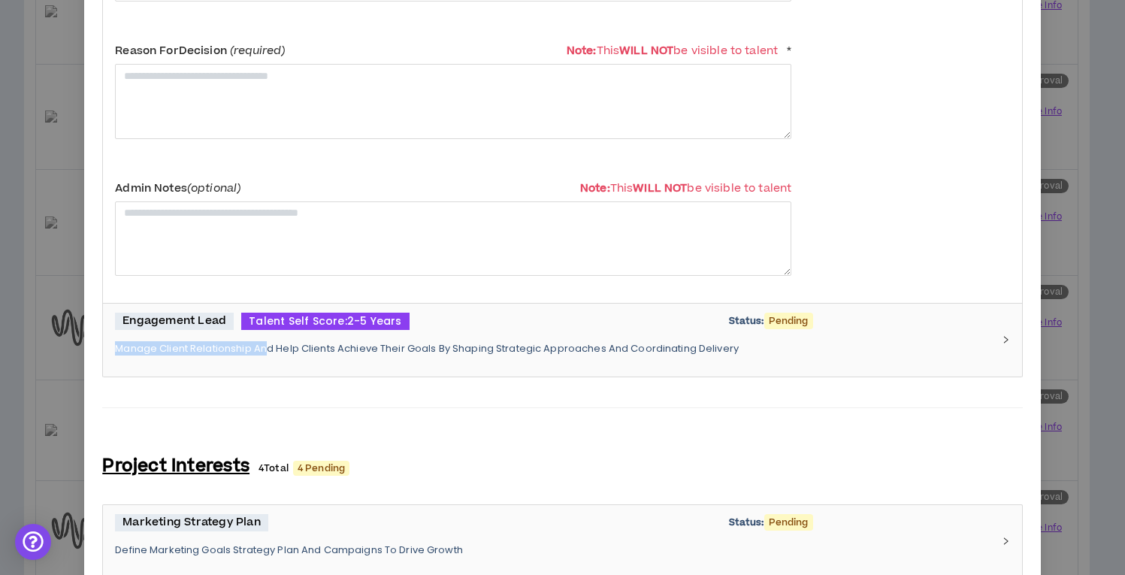
click at [267, 337] on div "Engagement Lead Talent Self Score: 2-5 Years Status: Pending Manage Client Rela…" at bounding box center [553, 340] width 876 height 55
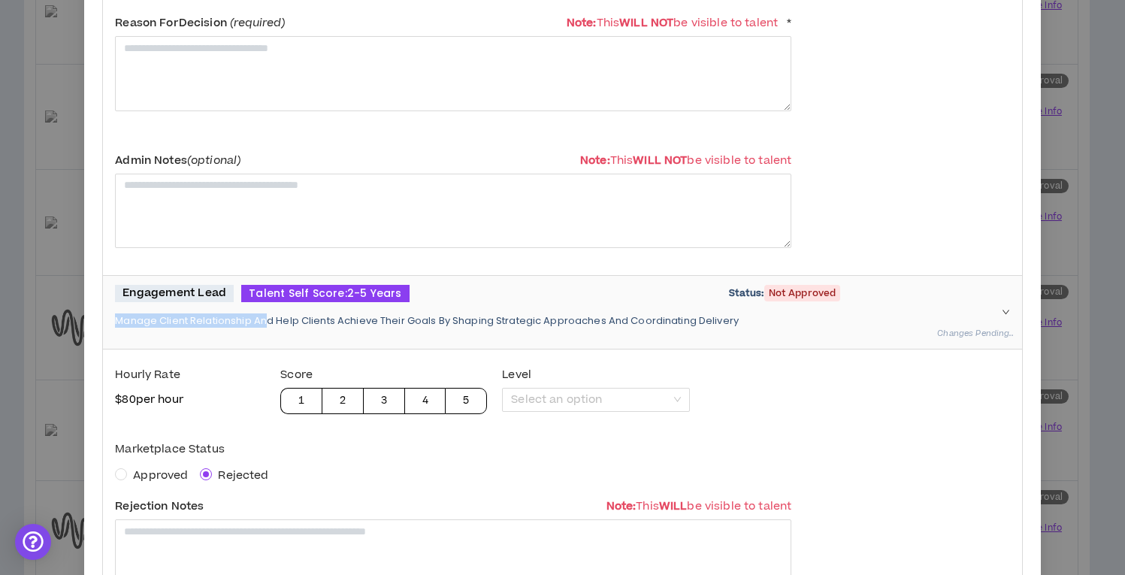
scroll to position [1938, 0]
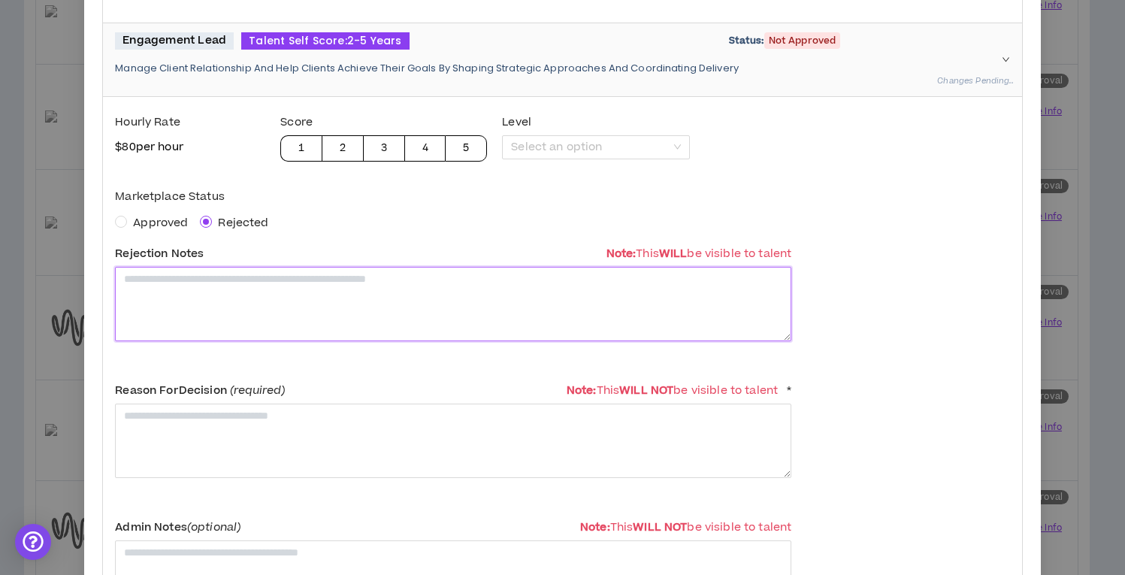
click at [217, 286] on textarea at bounding box center [453, 304] width 676 height 74
paste textarea "**********"
type textarea "**********"
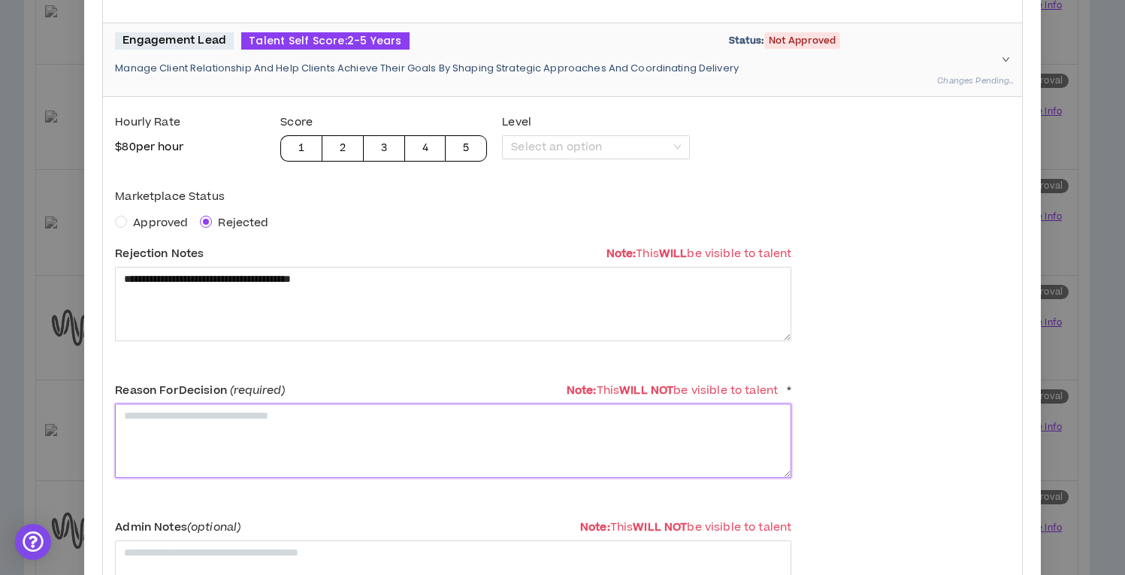
click at [289, 418] on textarea at bounding box center [453, 441] width 676 height 74
paste textarea "**********"
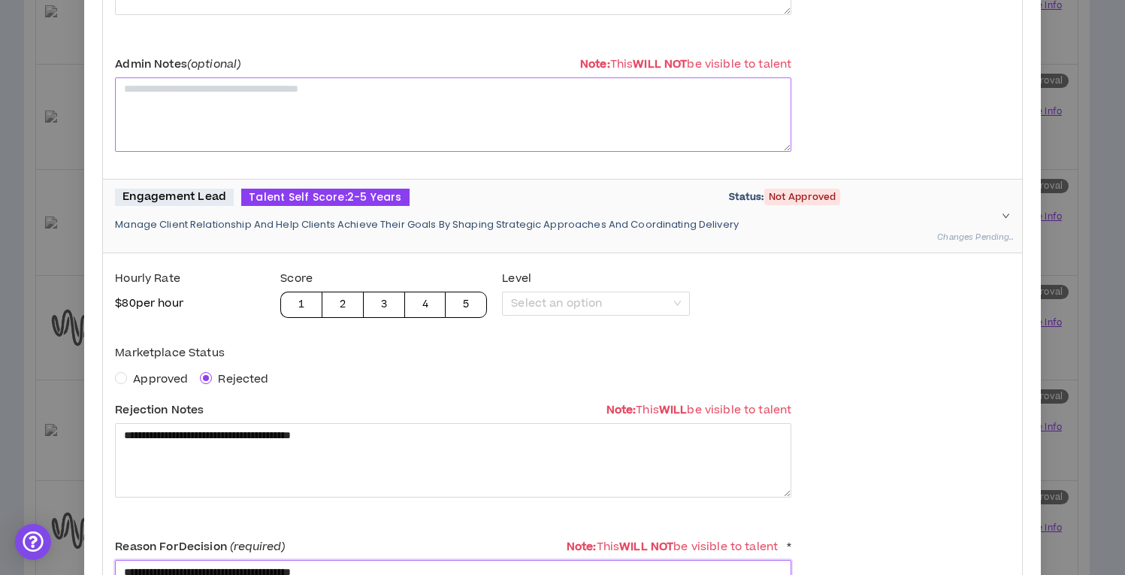
scroll to position [1367, 0]
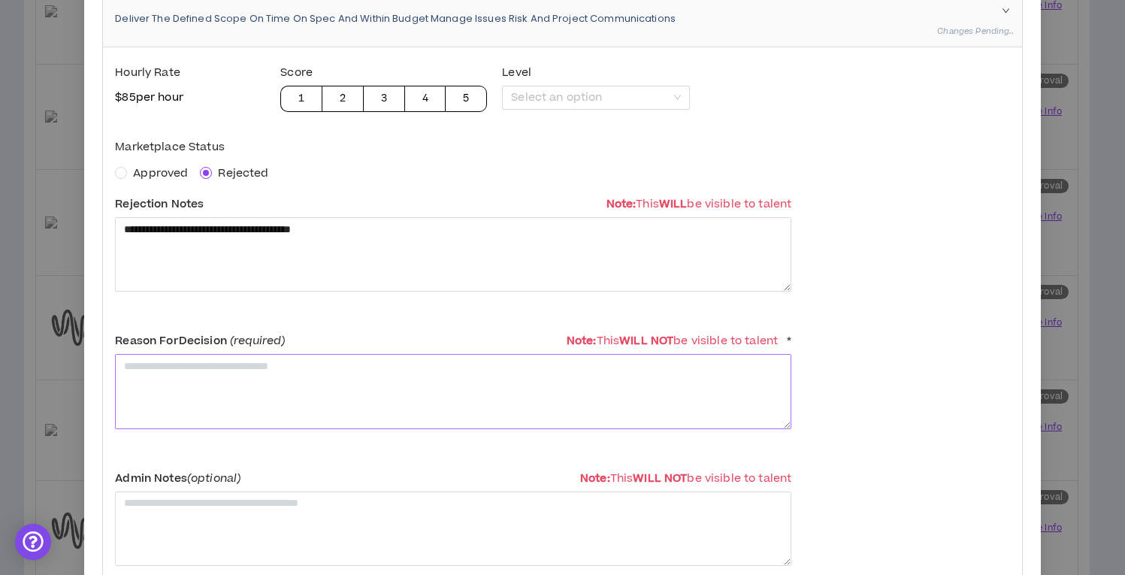
type textarea "**********"
click at [304, 374] on textarea at bounding box center [453, 391] width 676 height 74
paste textarea "**********"
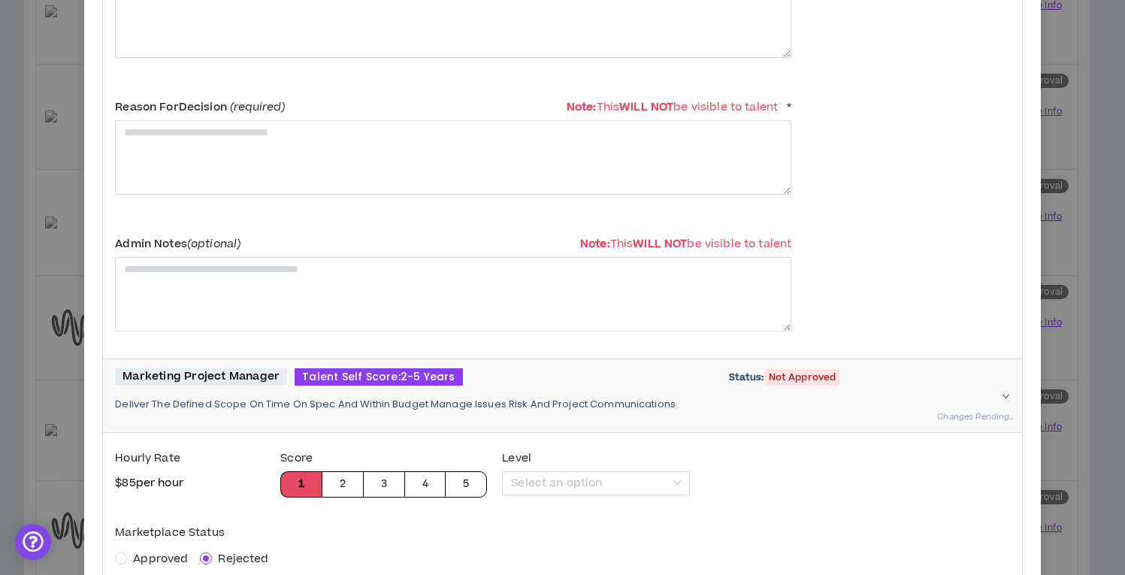
scroll to position [800, 0]
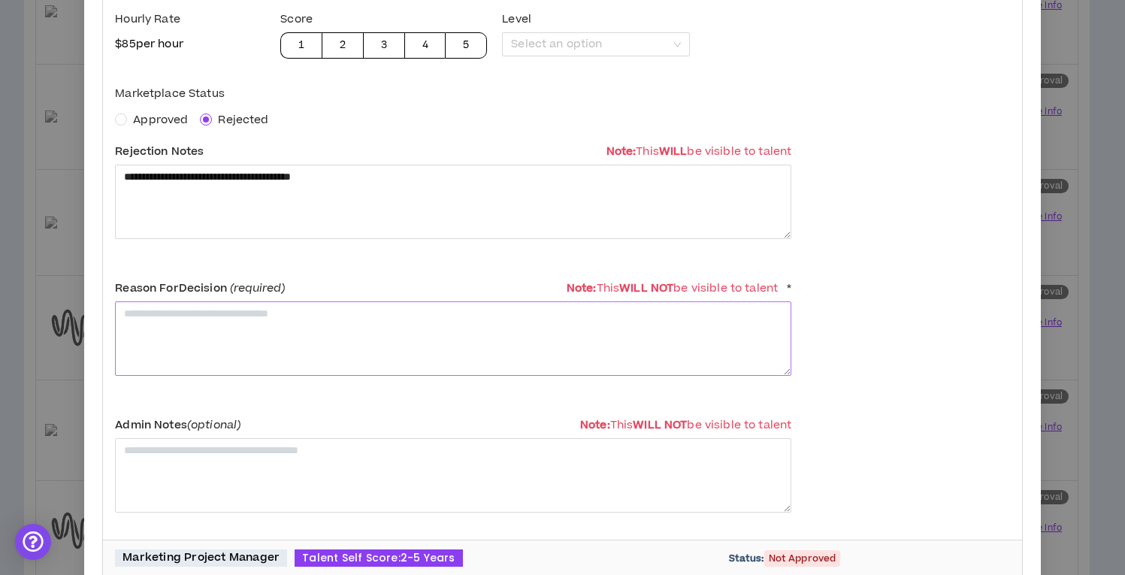
type textarea "**********"
click at [282, 333] on textarea at bounding box center [453, 338] width 676 height 74
paste textarea "**********"
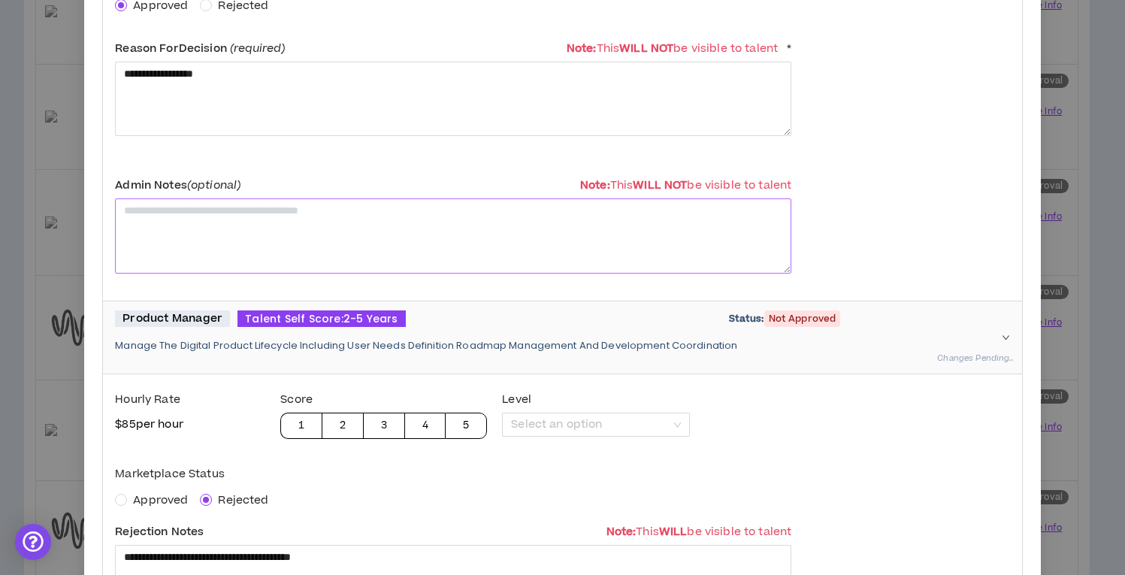
scroll to position [417, 0]
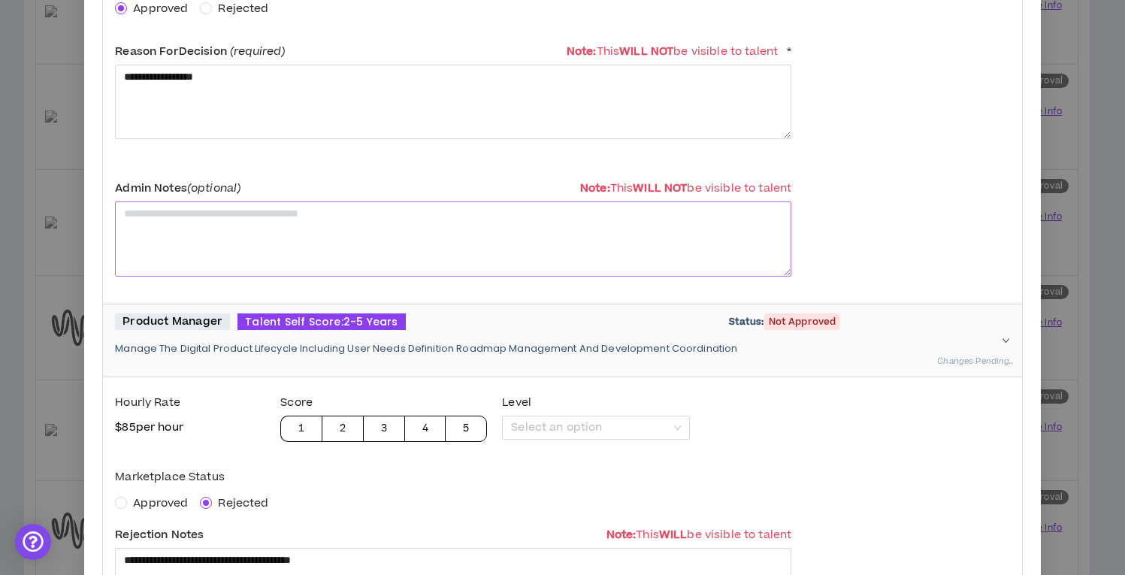
type textarea "**********"
click at [306, 234] on textarea at bounding box center [453, 238] width 676 height 74
paste textarea "**********"
type textarea "**********"
drag, startPoint x: 376, startPoint y: 218, endPoint x: 98, endPoint y: 216, distance: 277.4
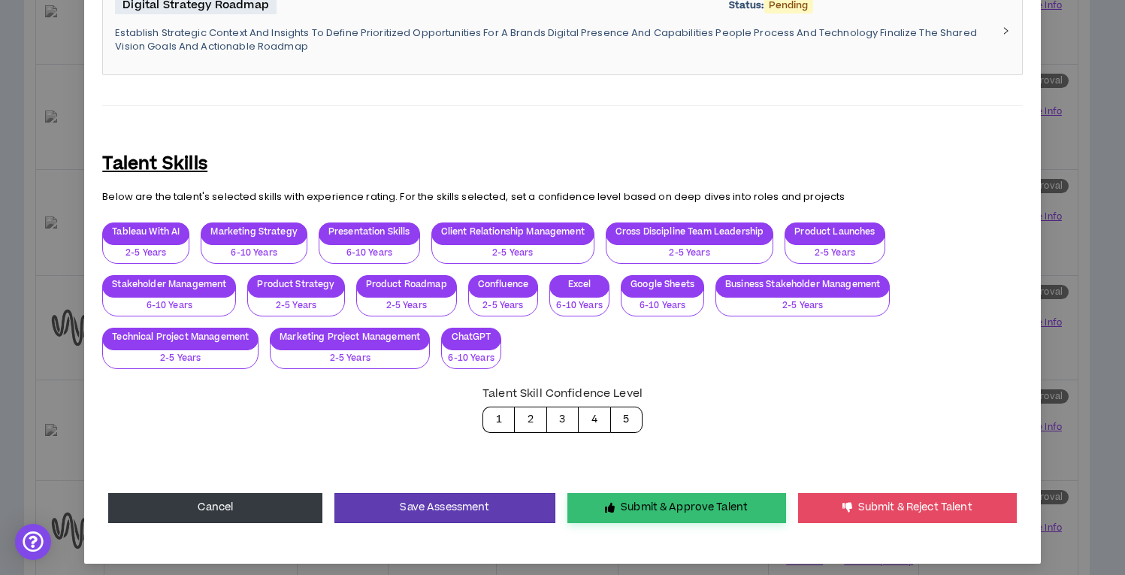
click at [629, 504] on button "Submit & Approve Talent" at bounding box center [676, 508] width 219 height 30
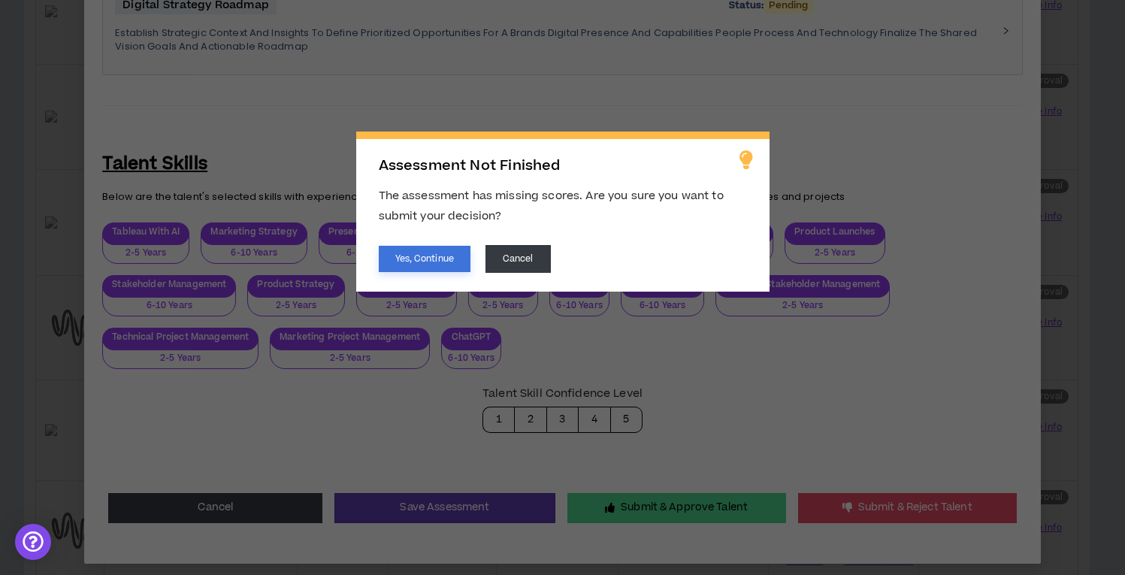
click at [445, 262] on button "Yes, Continue" at bounding box center [425, 259] width 92 height 26
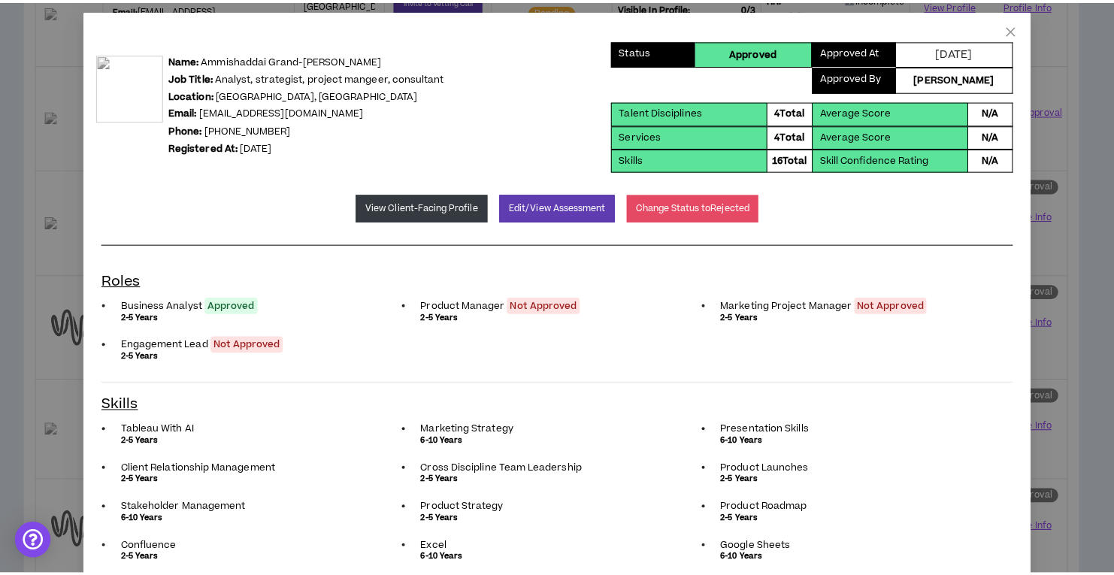
scroll to position [0, 0]
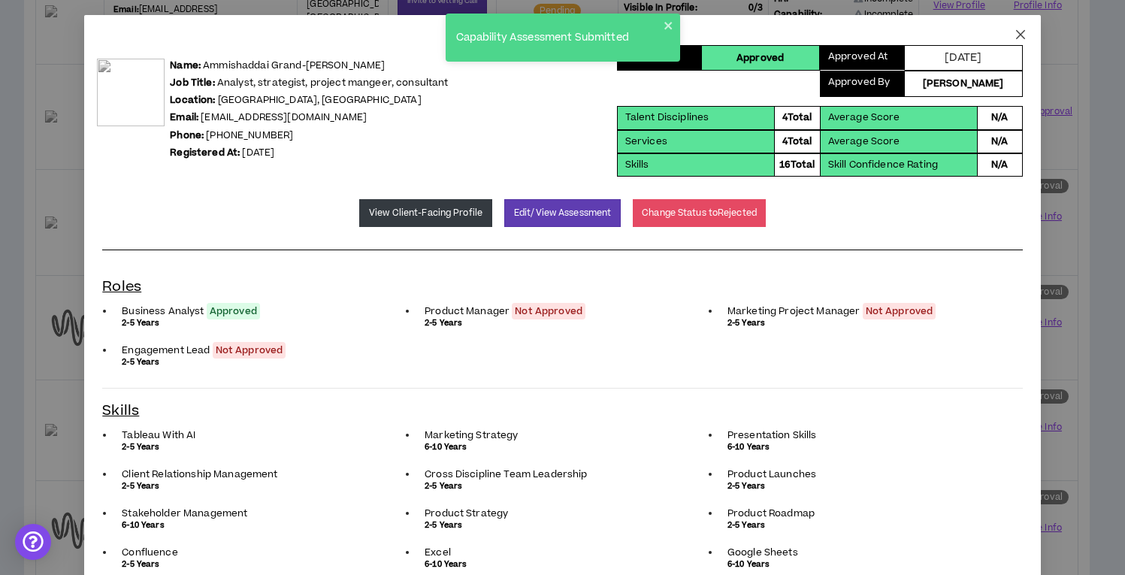
click at [1016, 35] on icon "close" at bounding box center [1020, 34] width 9 height 9
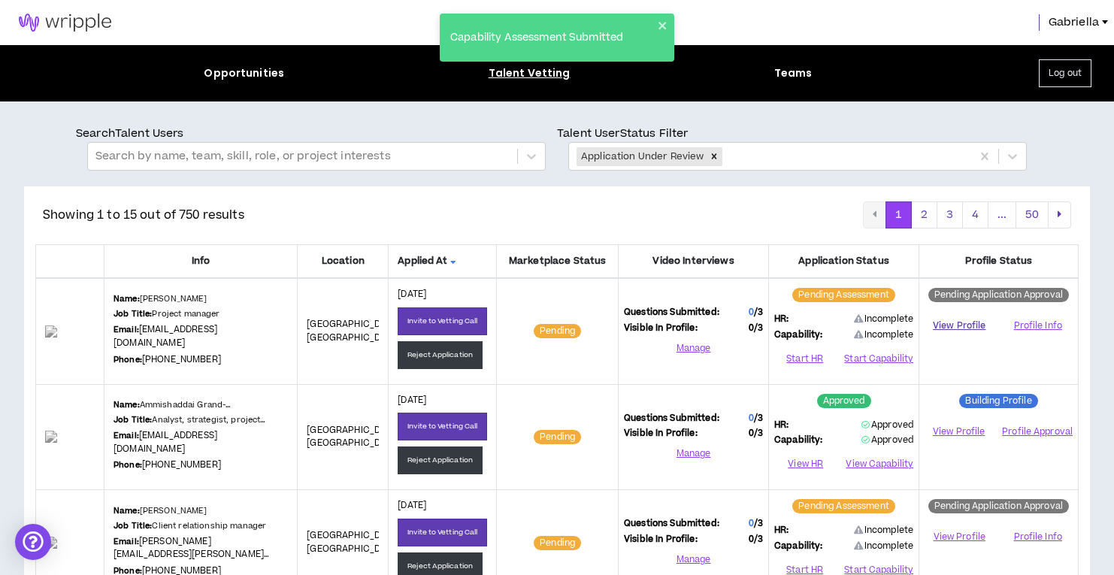
click at [954, 325] on link "View Profile" at bounding box center [958, 326] width 69 height 26
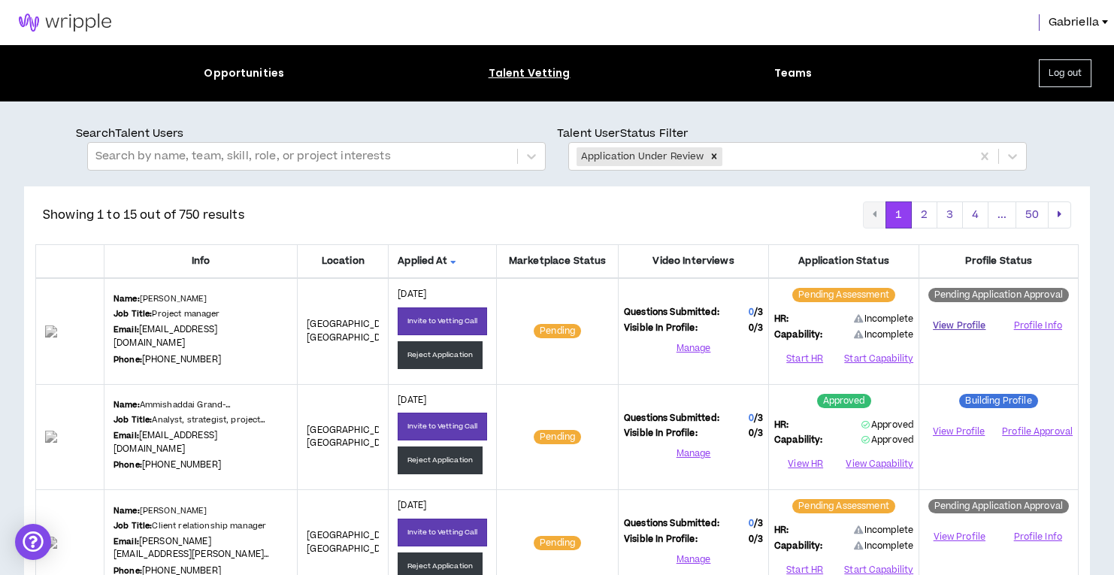
click at [978, 320] on link "View Profile" at bounding box center [958, 326] width 69 height 26
click at [819, 356] on button "Start HR" at bounding box center [804, 358] width 61 height 23
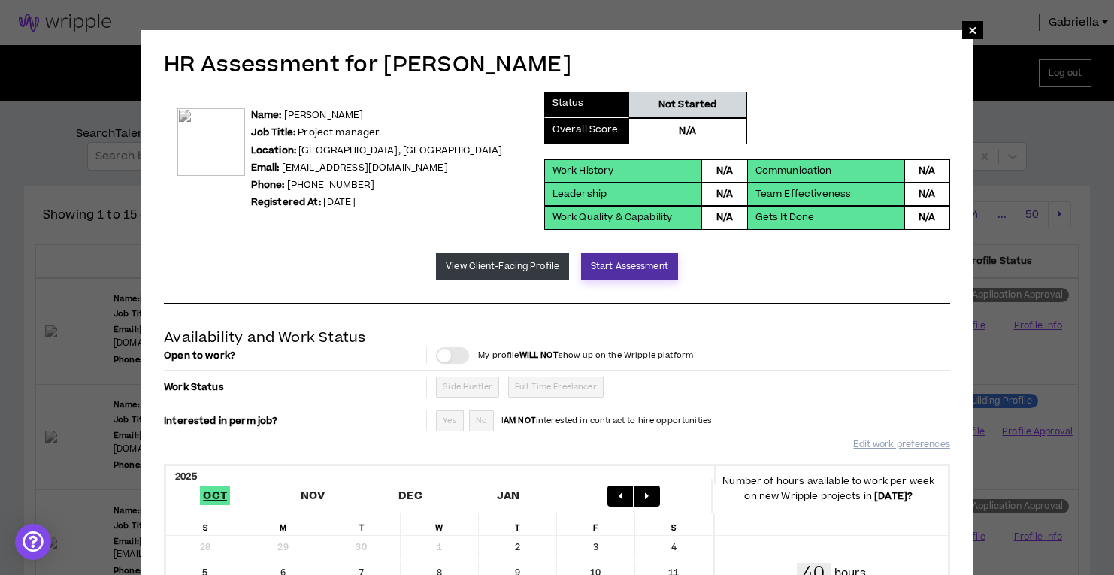
click at [644, 263] on button "Start Assessment" at bounding box center [629, 267] width 97 height 28
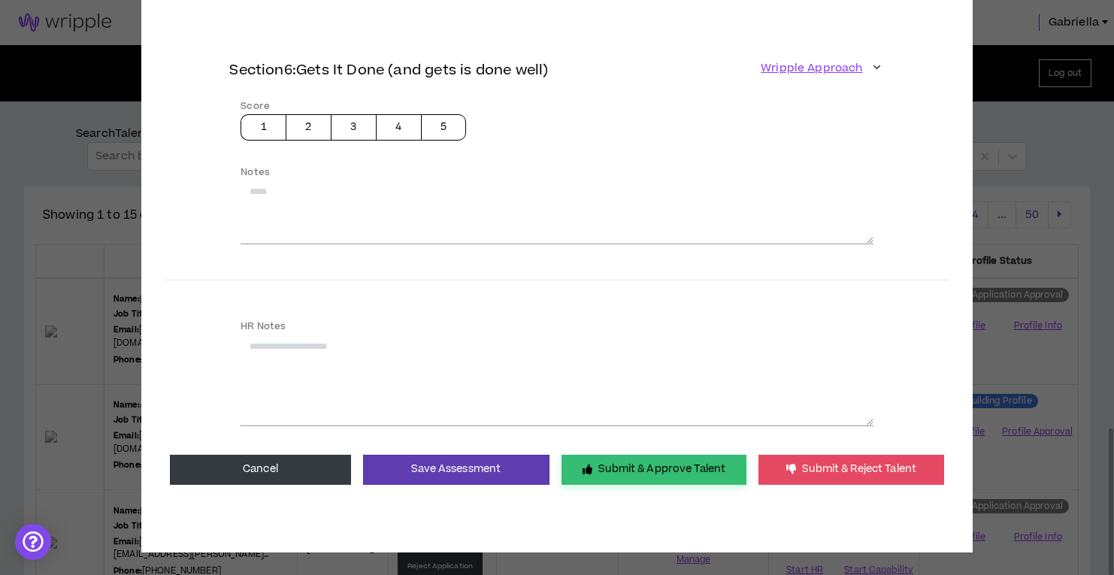
click at [631, 470] on button "Submit & Approve Talent" at bounding box center [653, 470] width 185 height 30
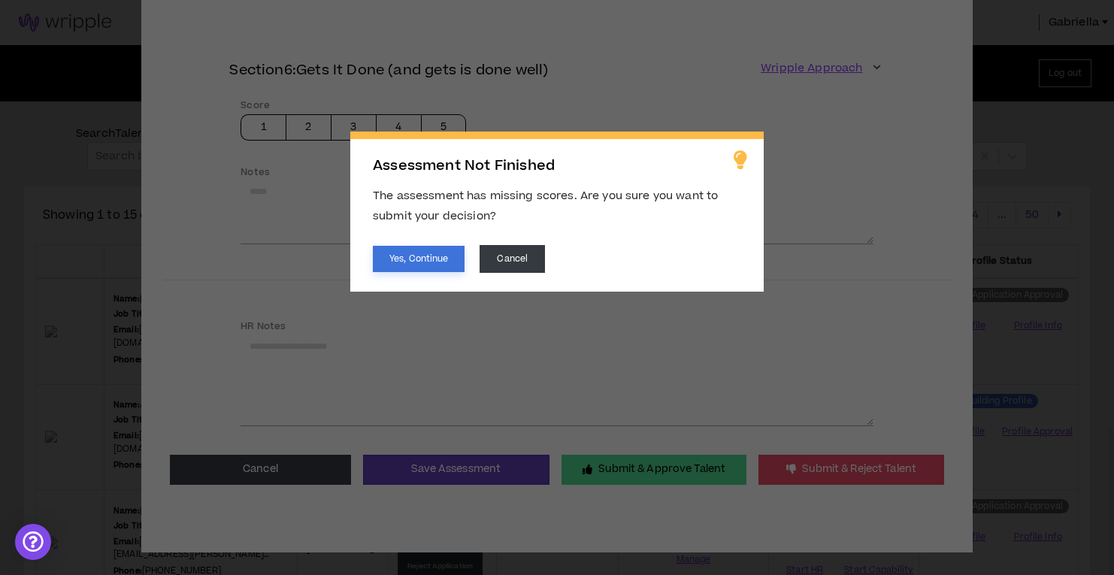
click at [436, 267] on button "Yes, Continue" at bounding box center [419, 259] width 92 height 26
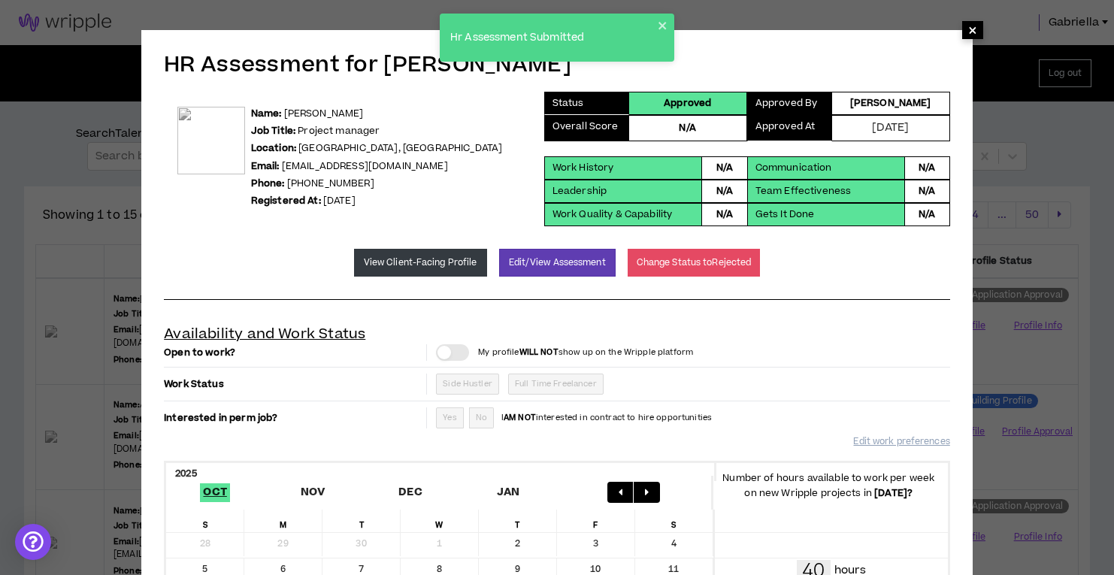
click at [977, 32] on span "×" at bounding box center [972, 30] width 21 height 18
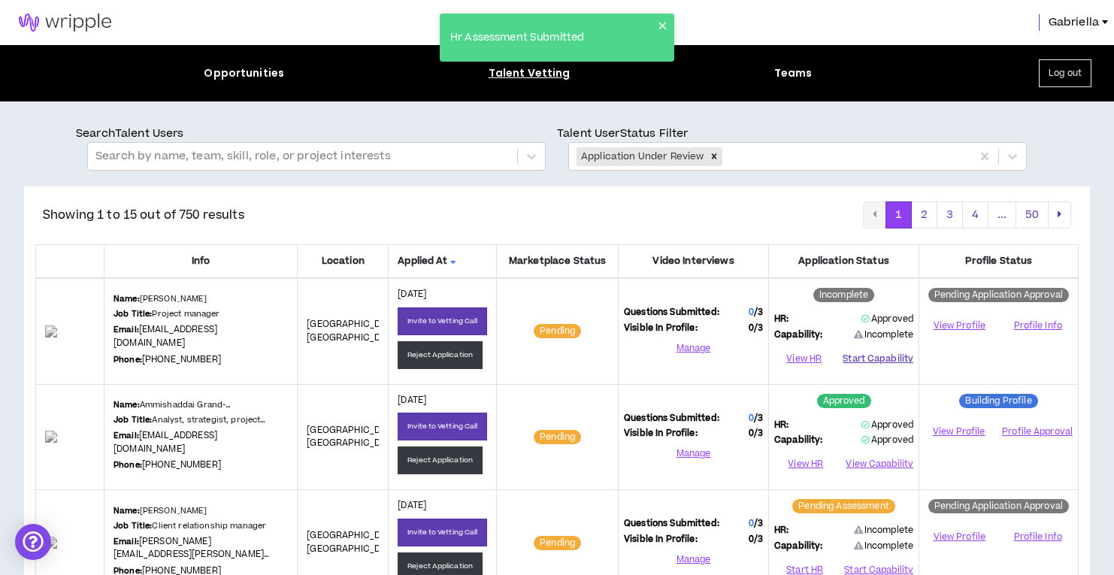
click at [894, 357] on button "Start Capability" at bounding box center [878, 358] width 71 height 23
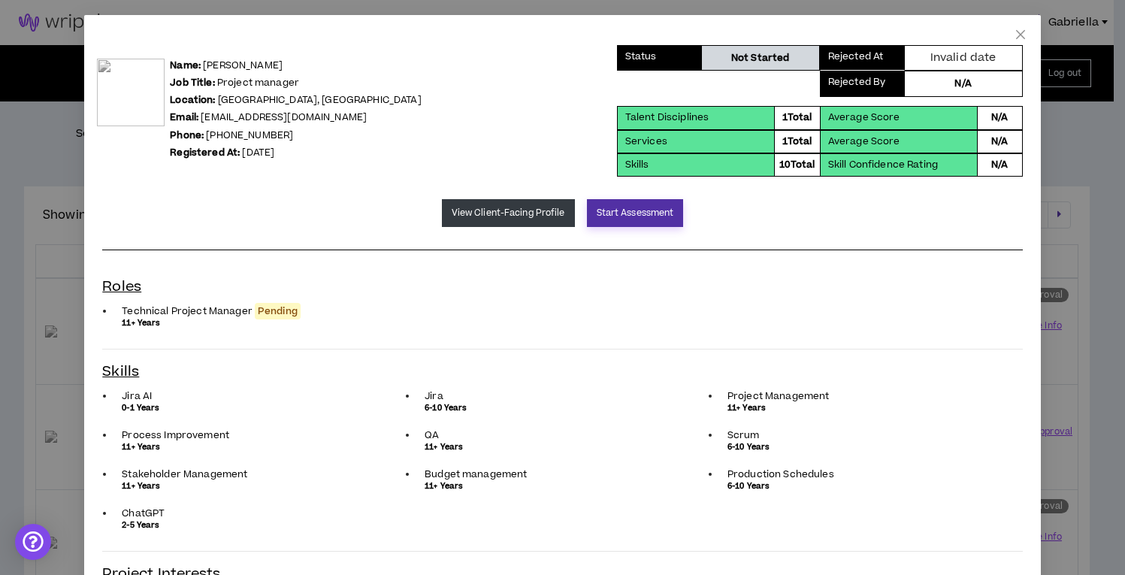
click at [603, 212] on button "Start Assessment" at bounding box center [635, 213] width 97 height 28
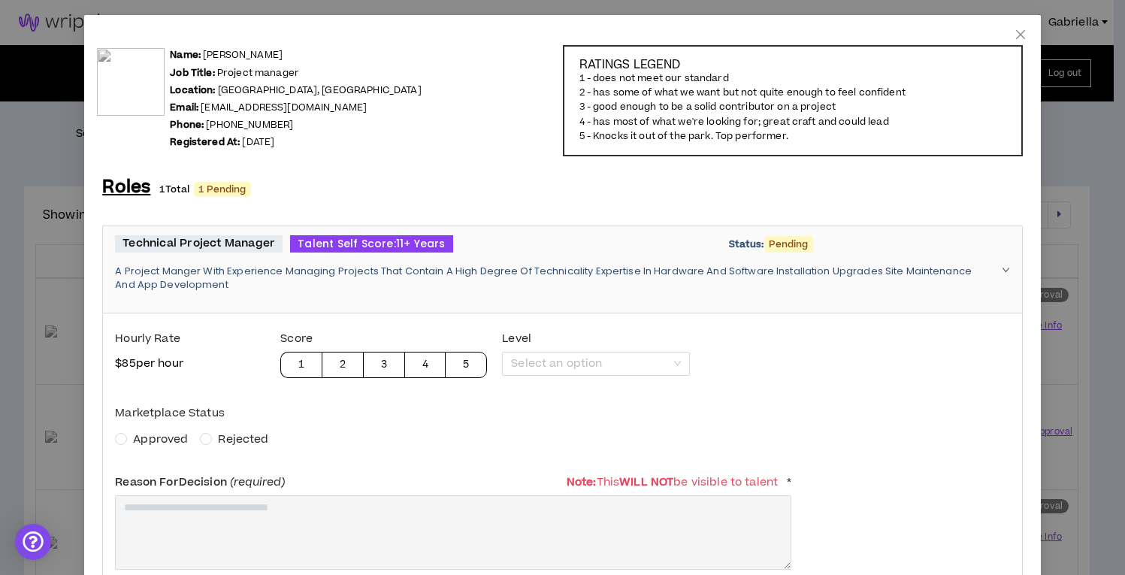
click at [141, 440] on span "Approved" at bounding box center [160, 439] width 55 height 16
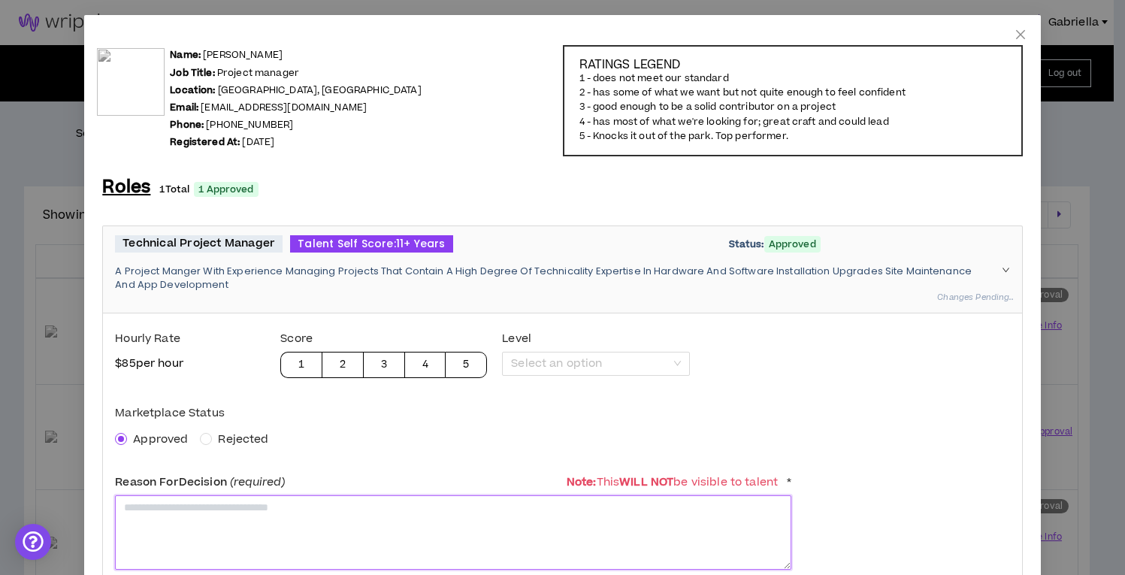
click at [147, 507] on textarea at bounding box center [453, 532] width 676 height 74
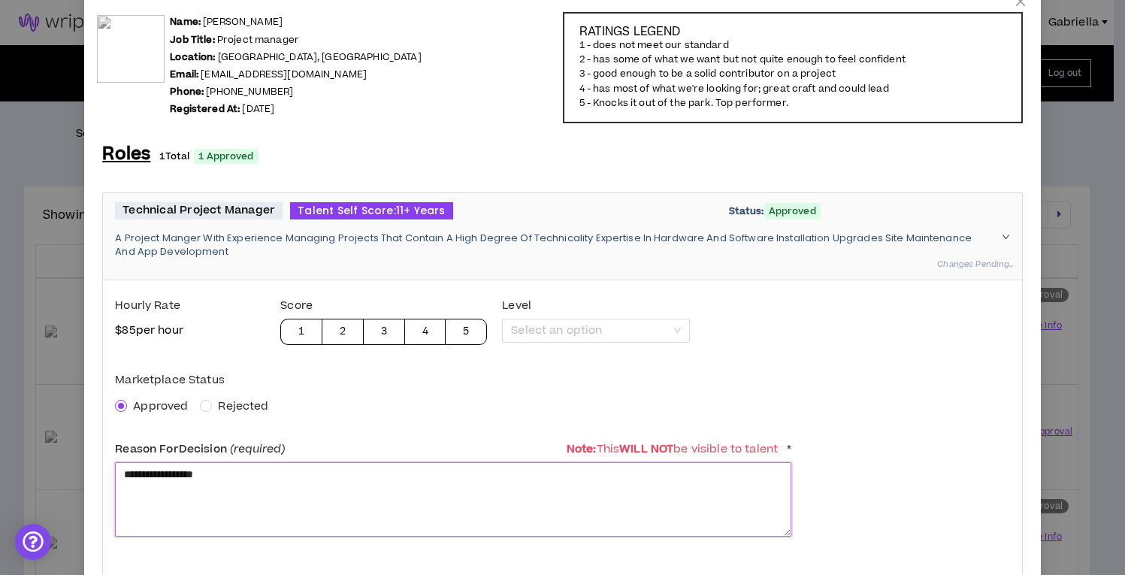
scroll to position [812, 0]
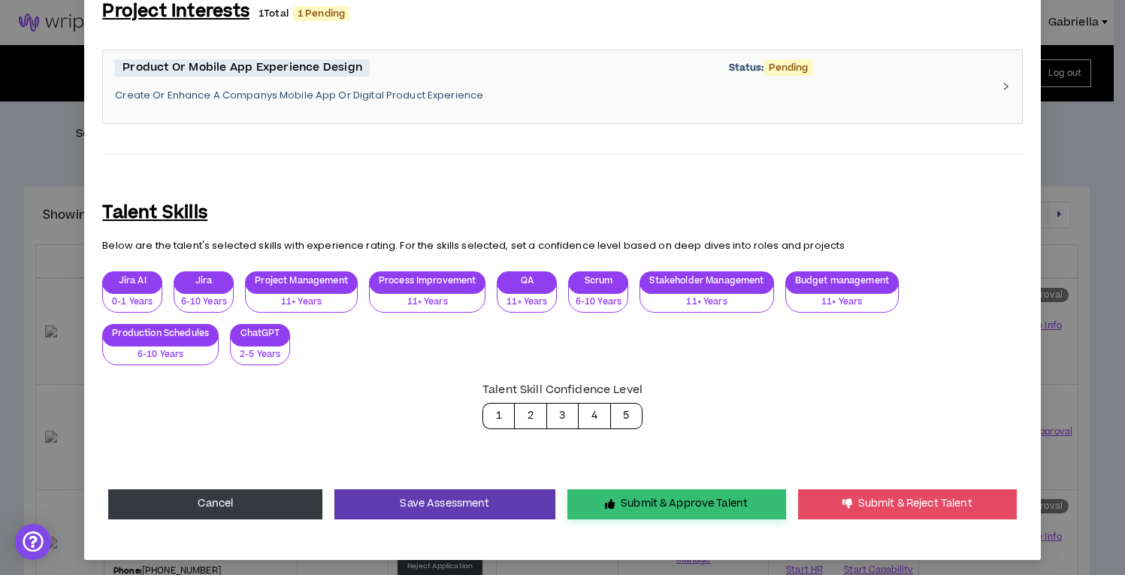
type textarea "**********"
click at [663, 499] on button "Submit & Approve Talent" at bounding box center [676, 504] width 219 height 30
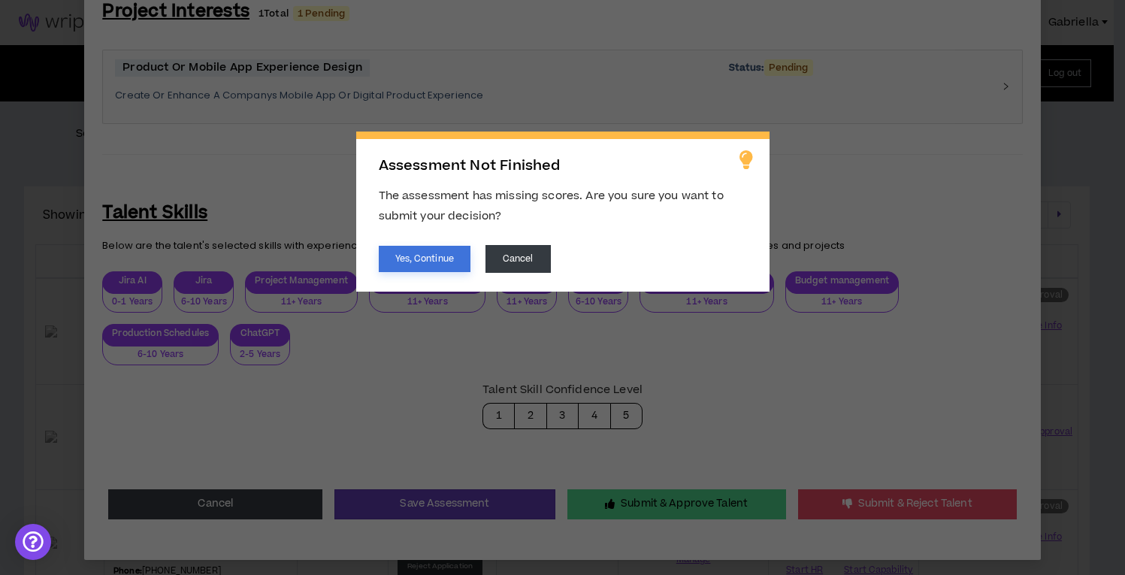
click at [414, 259] on button "Yes, Continue" at bounding box center [425, 259] width 92 height 26
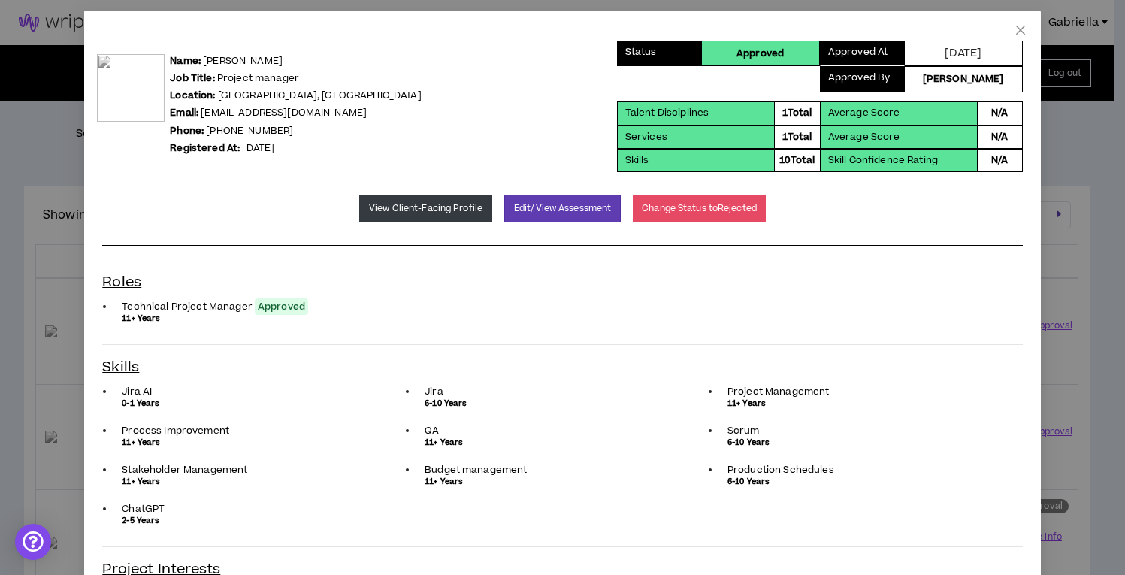
scroll to position [0, 0]
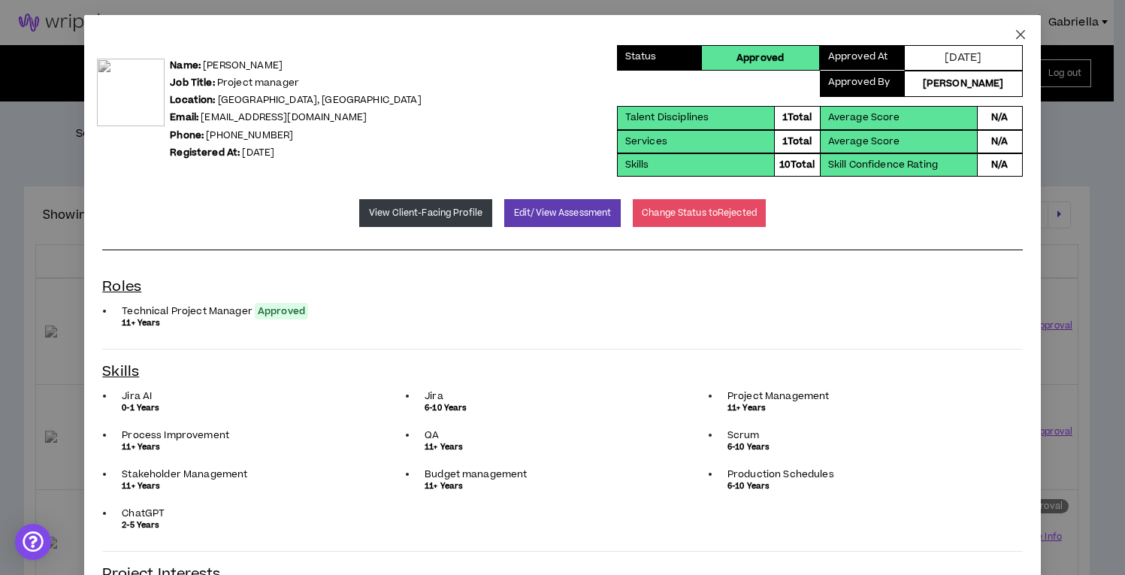
click at [1015, 35] on icon "close" at bounding box center [1021, 35] width 12 height 12
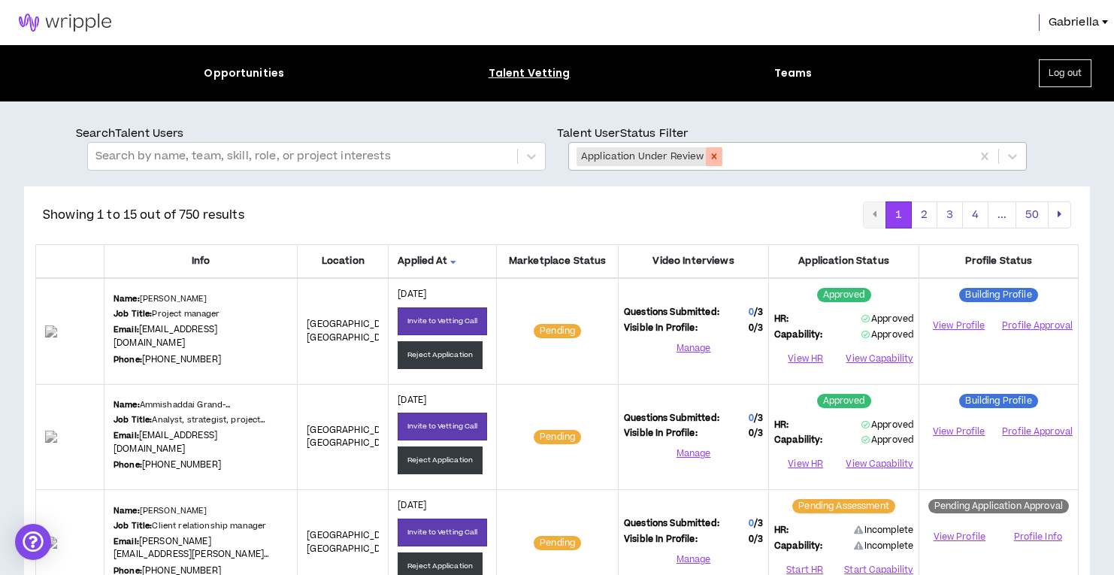
click at [713, 158] on icon "Remove Application Under Review" at bounding box center [714, 156] width 5 height 5
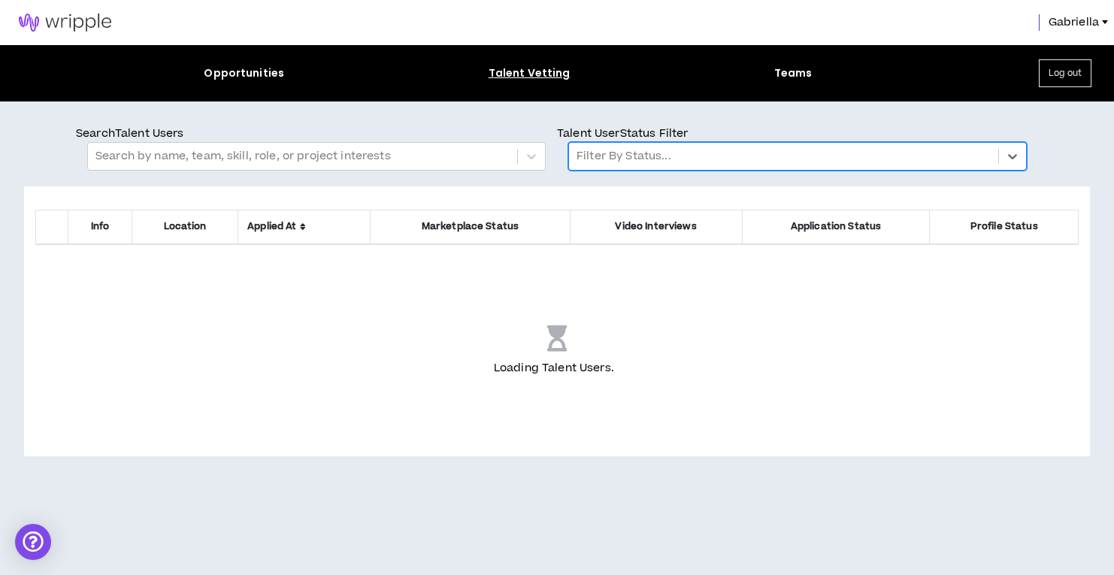
click at [640, 165] on div at bounding box center [783, 157] width 414 height 20
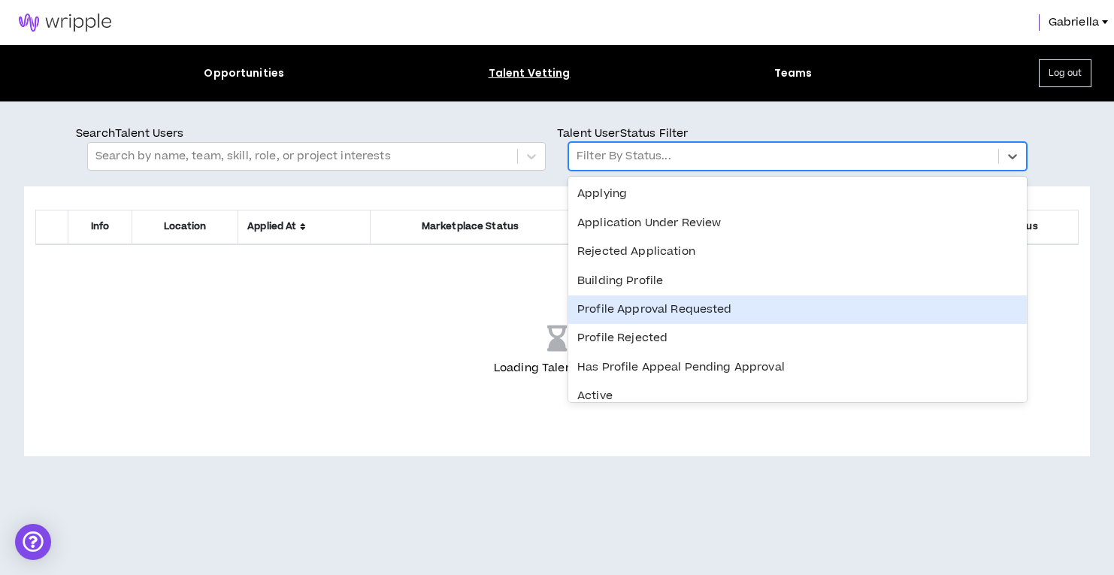
click at [647, 300] on div "Profile Approval Requested" at bounding box center [797, 309] width 458 height 29
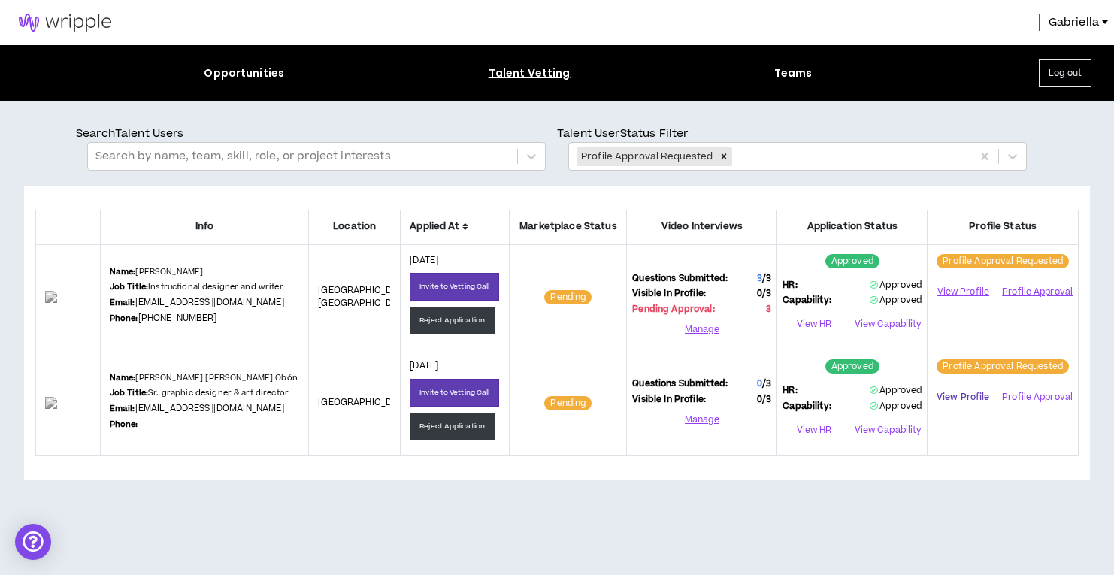
click at [976, 410] on link "View Profile" at bounding box center [963, 397] width 60 height 26
click at [1026, 409] on button "Profile Approval" at bounding box center [1036, 397] width 72 height 23
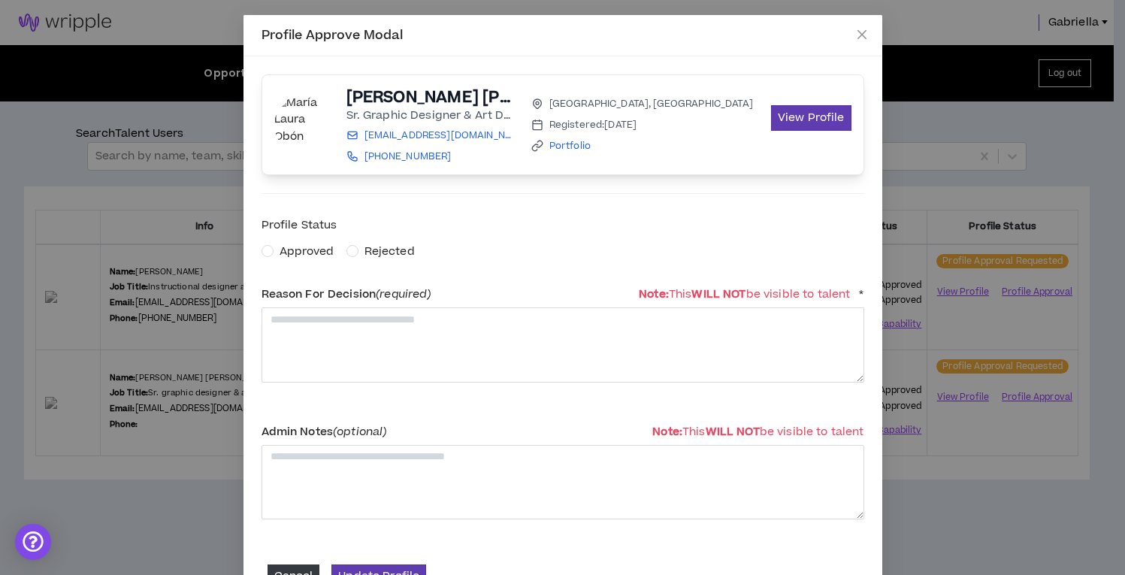
click at [283, 256] on span "Approved" at bounding box center [307, 252] width 55 height 16
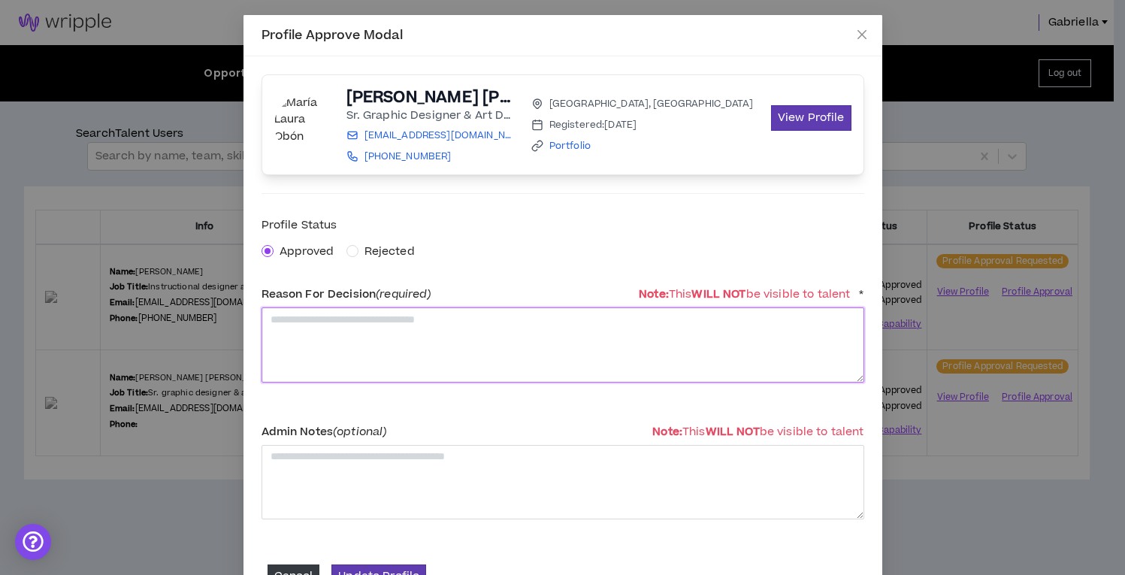
click at [308, 353] on textarea at bounding box center [563, 344] width 603 height 74
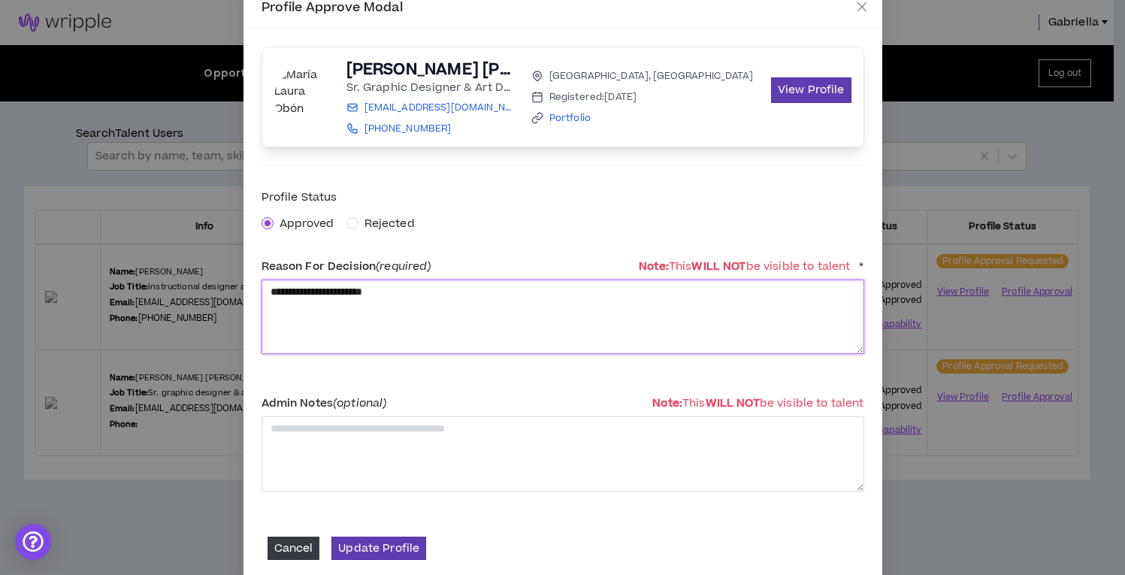
scroll to position [48, 0]
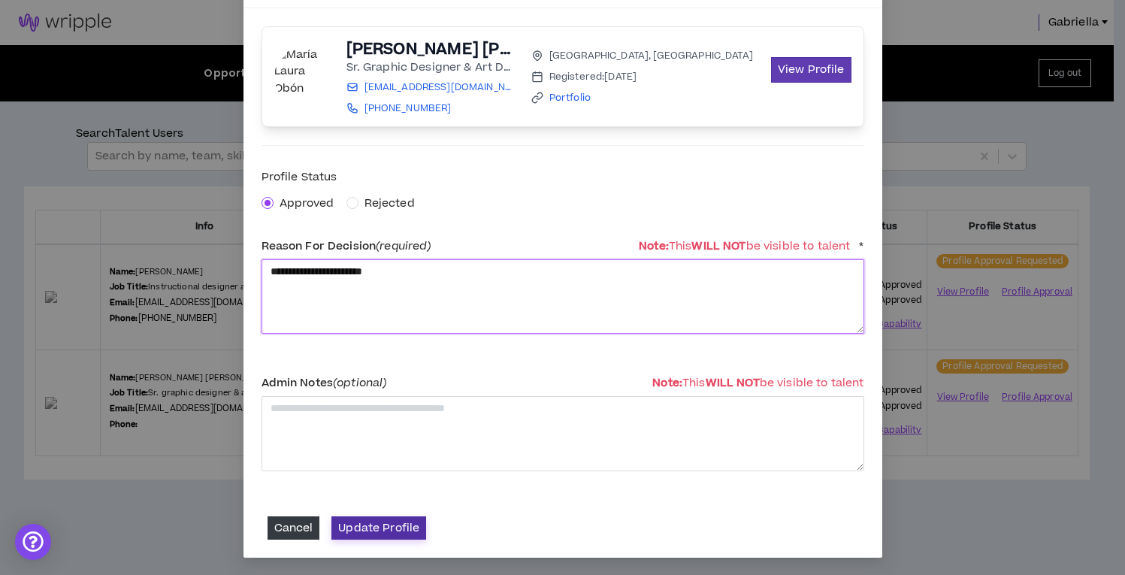
type textarea "**********"
click at [386, 529] on button "Update Profile" at bounding box center [378, 527] width 95 height 23
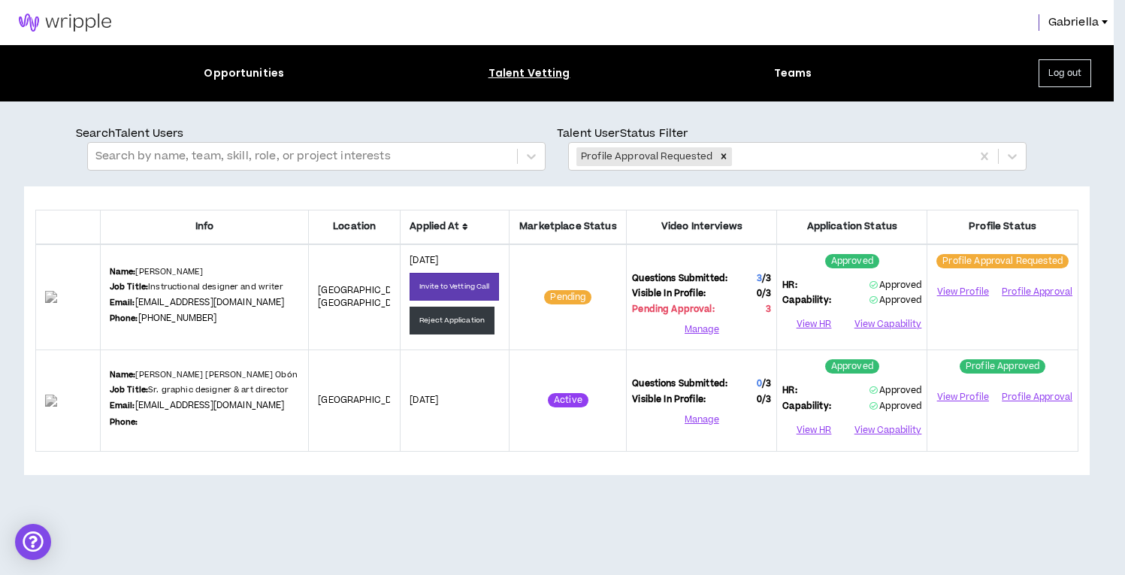
scroll to position [0, 0]
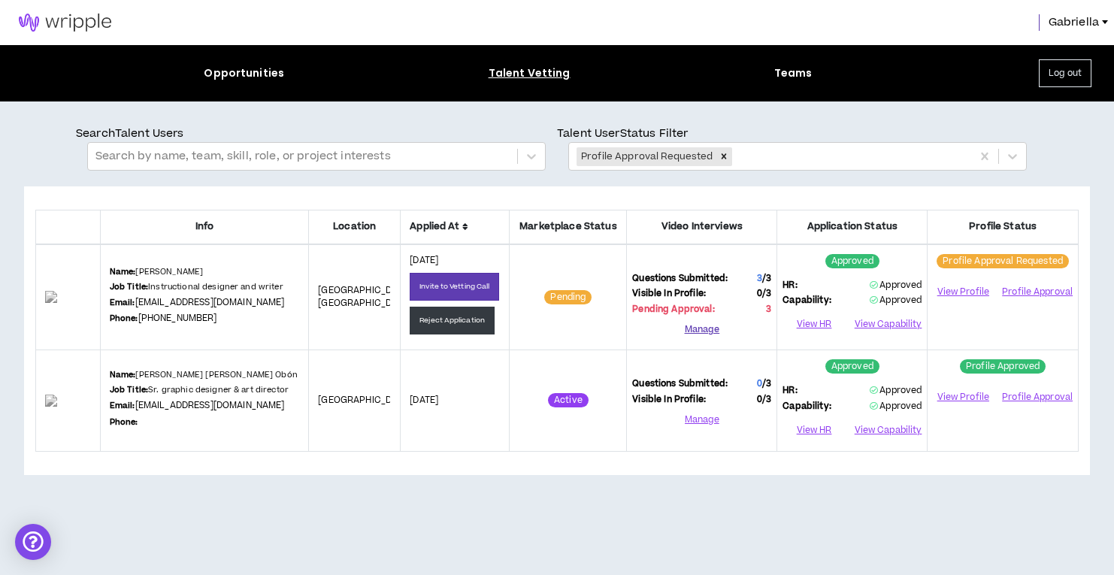
click at [702, 340] on button "Manage" at bounding box center [701, 329] width 139 height 23
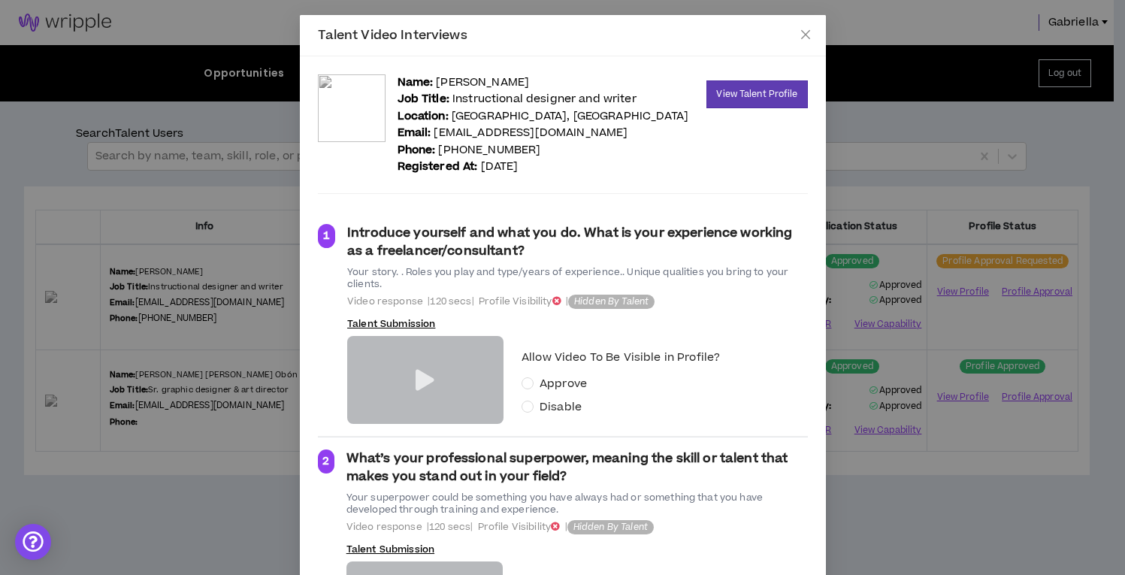
click at [416, 385] on icon at bounding box center [425, 380] width 19 height 21
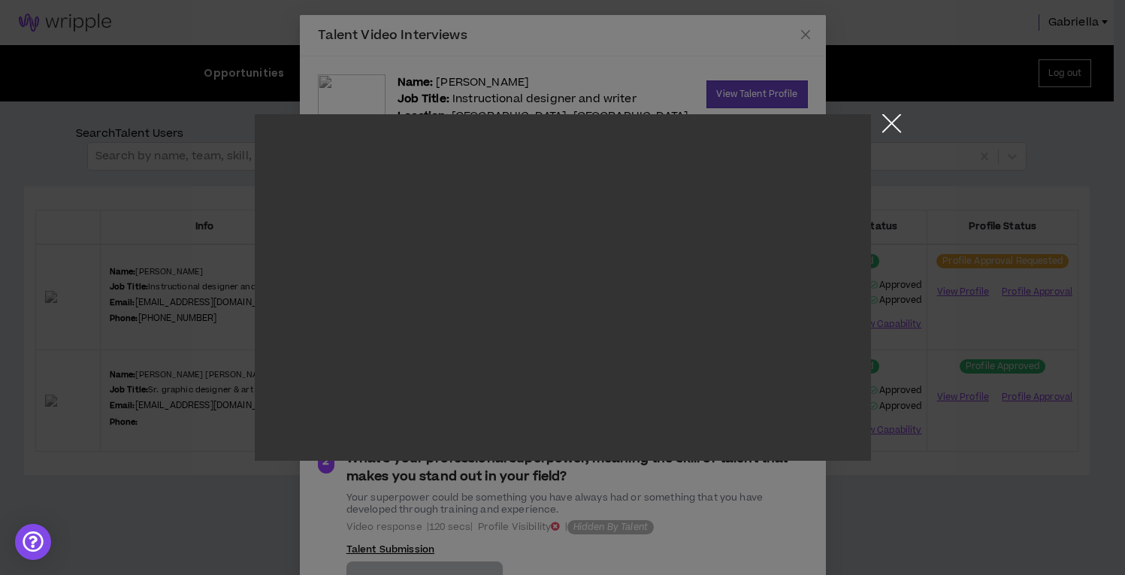
click at [891, 124] on button "Close the modal by clicking here" at bounding box center [892, 127] width 26 height 26
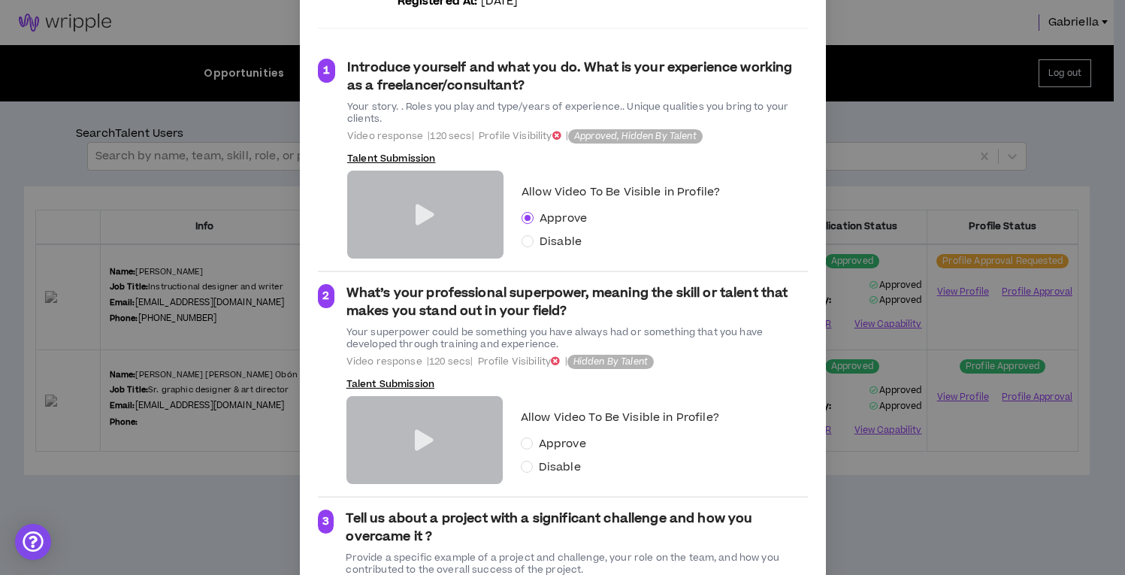
scroll to position [346, 0]
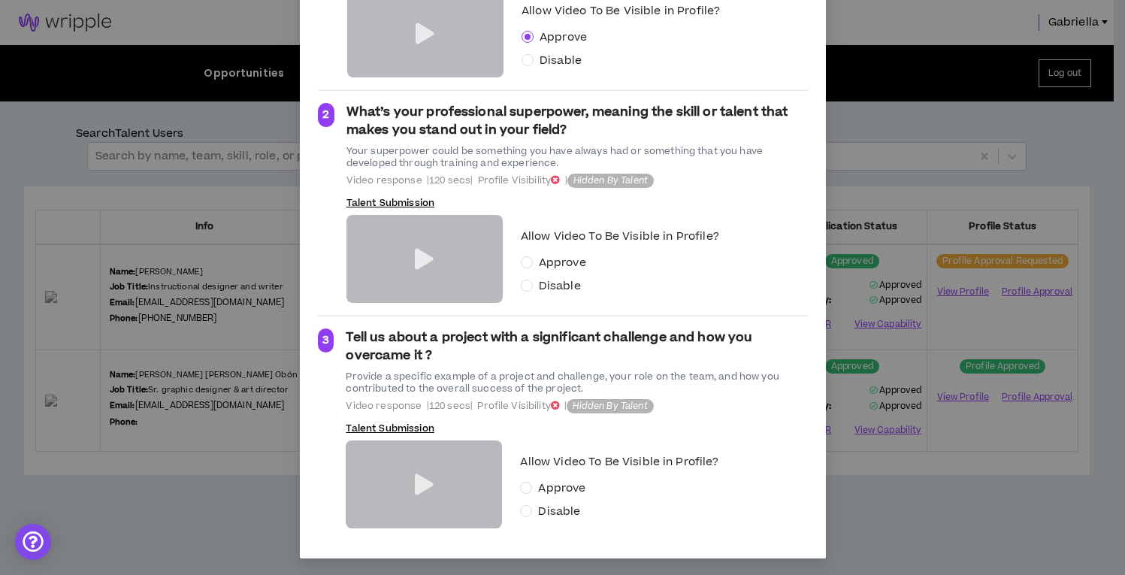
click at [428, 253] on div at bounding box center [424, 259] width 156 height 88
click at [416, 257] on icon at bounding box center [424, 259] width 19 height 21
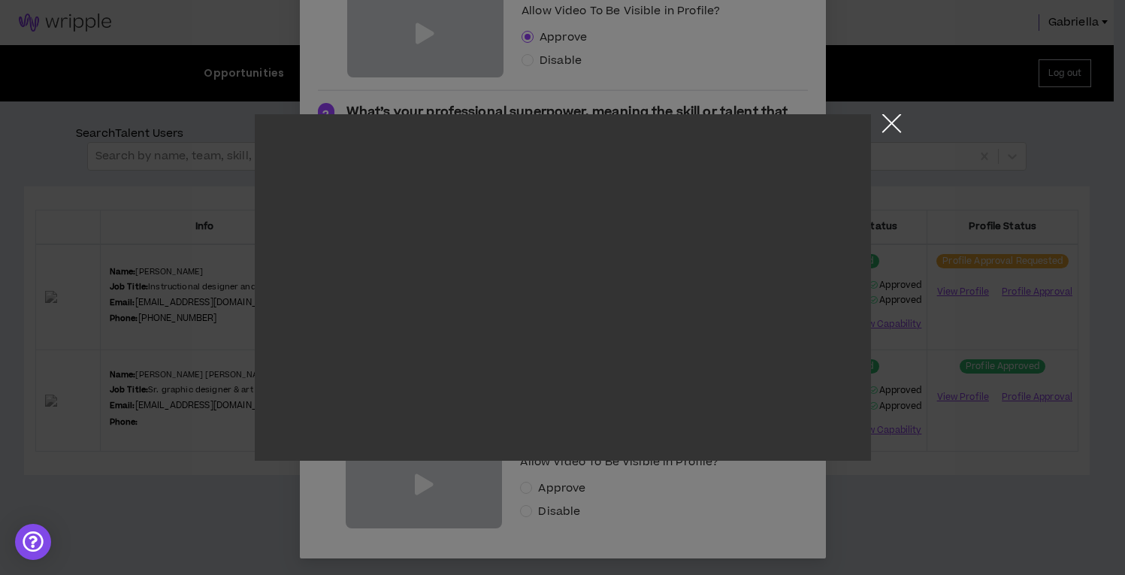
click at [890, 122] on button "Close the modal by clicking here" at bounding box center [892, 127] width 26 height 26
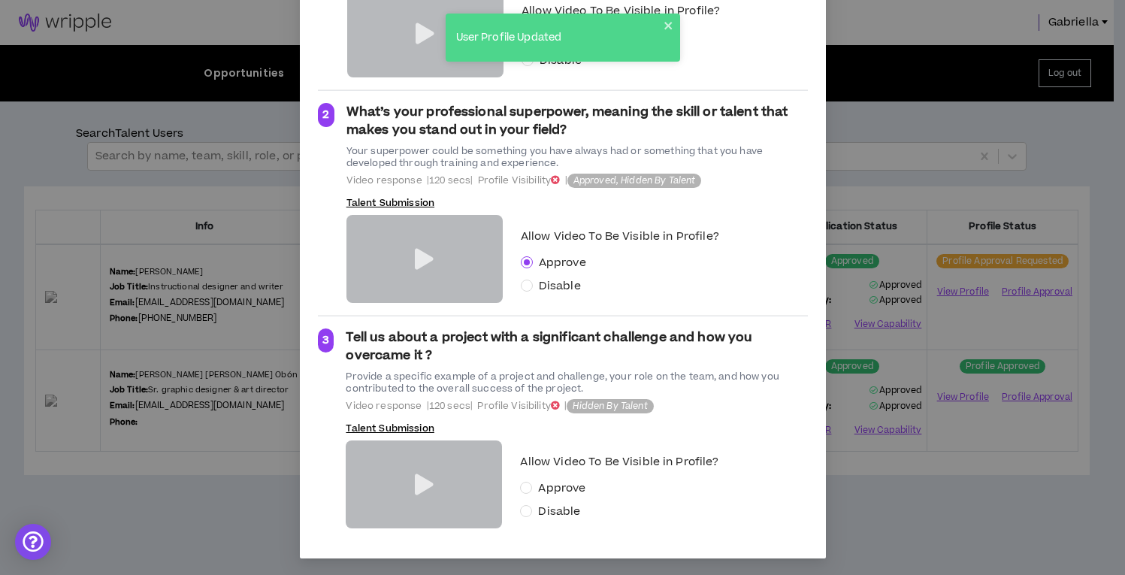
click at [417, 485] on icon at bounding box center [424, 484] width 19 height 21
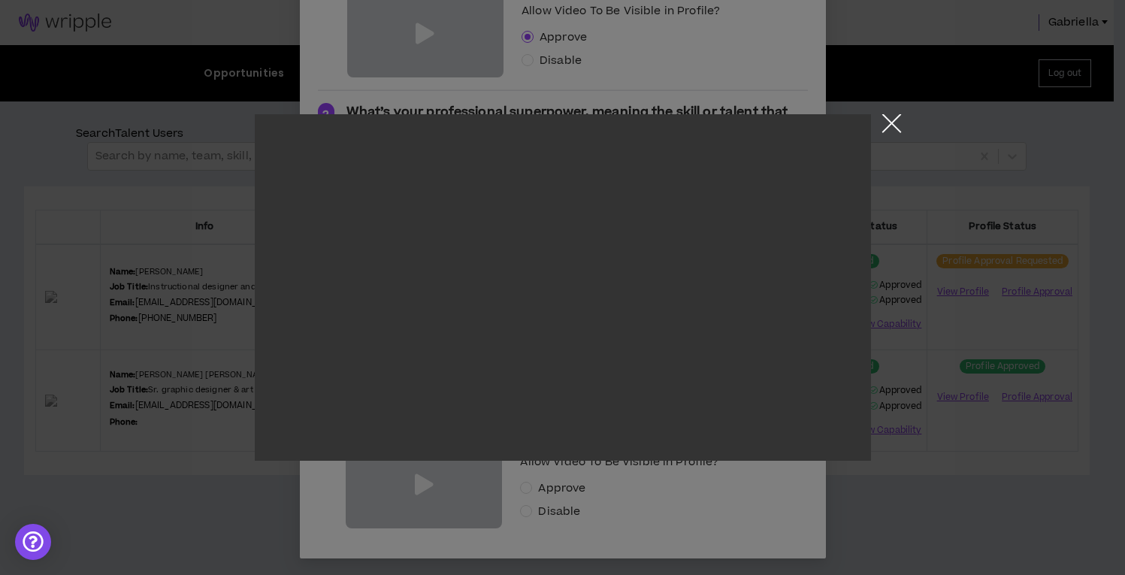
click at [891, 126] on button "Close the modal by clicking here" at bounding box center [892, 127] width 26 height 26
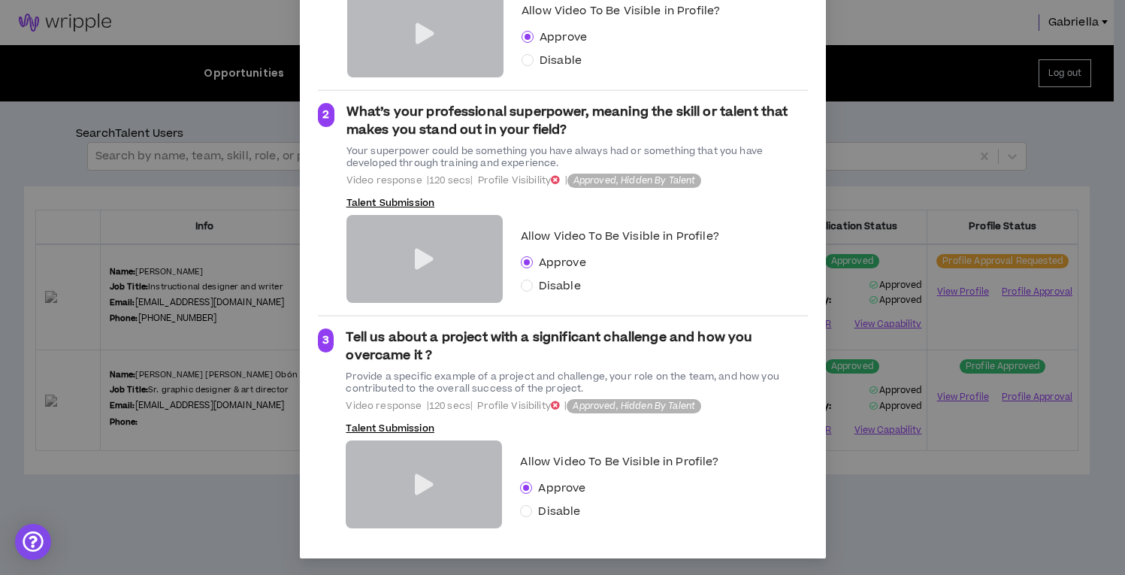
scroll to position [0, 0]
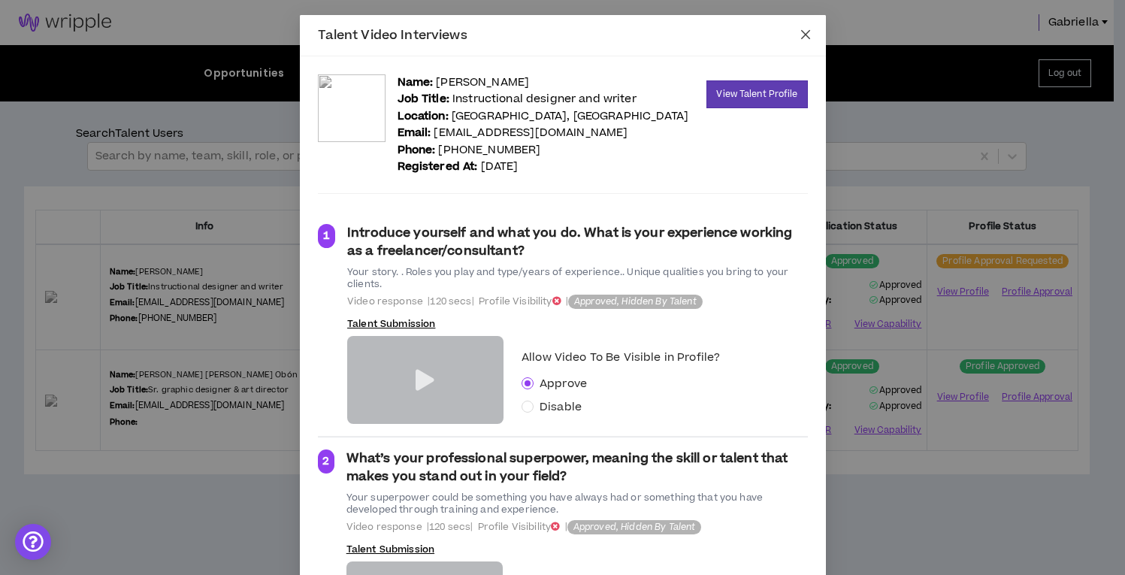
click at [800, 36] on icon "close" at bounding box center [804, 34] width 9 height 9
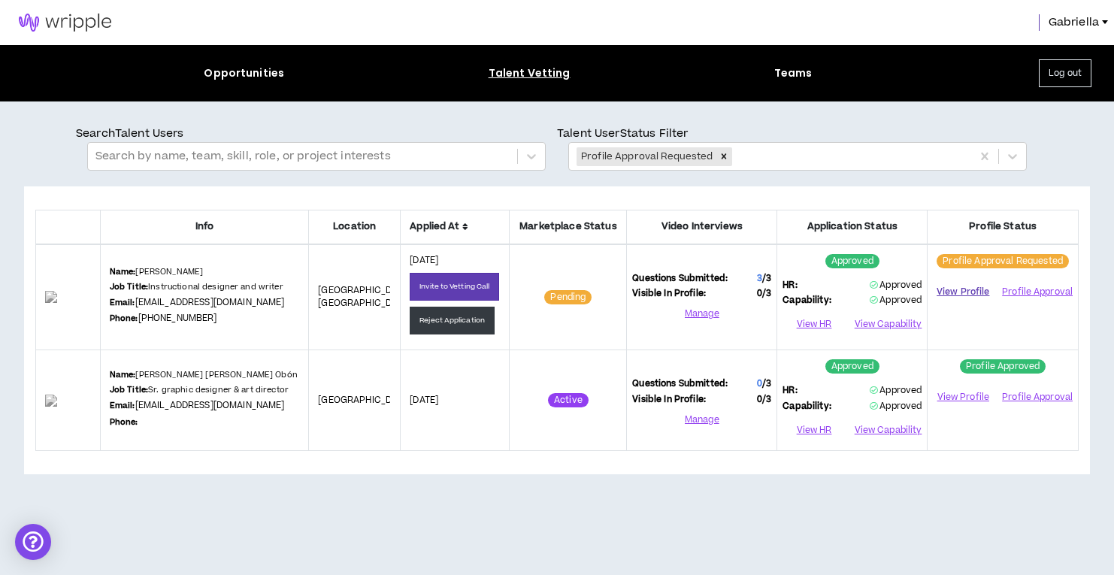
click at [958, 305] on link "View Profile" at bounding box center [963, 292] width 60 height 26
click at [966, 304] on link "View Profile" at bounding box center [963, 292] width 60 height 26
click at [1051, 303] on button "Profile Approval" at bounding box center [1036, 291] width 72 height 23
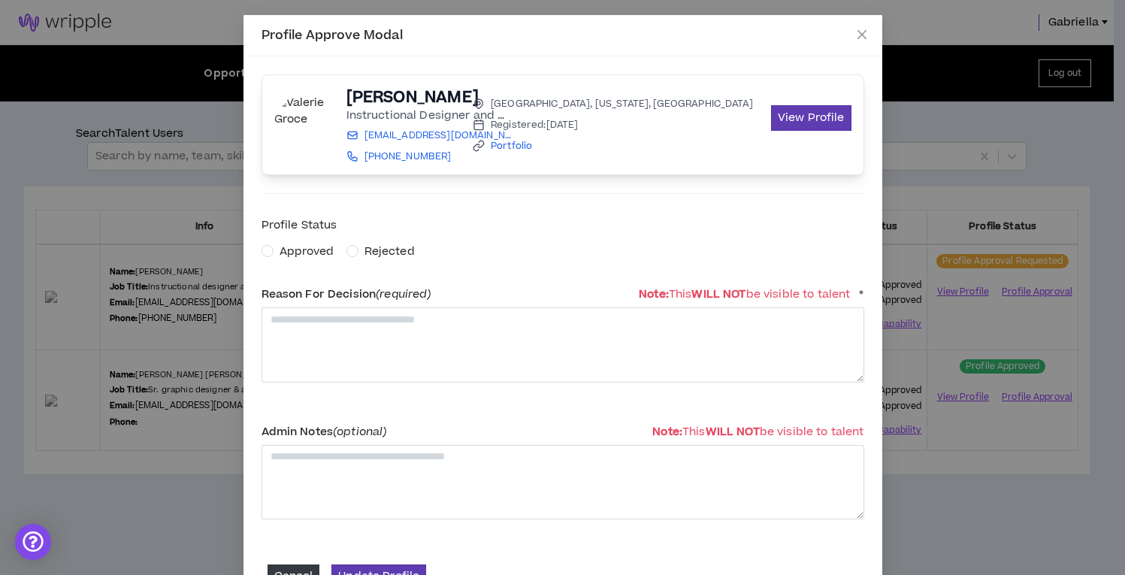
click at [289, 245] on span "Approved" at bounding box center [307, 252] width 55 height 16
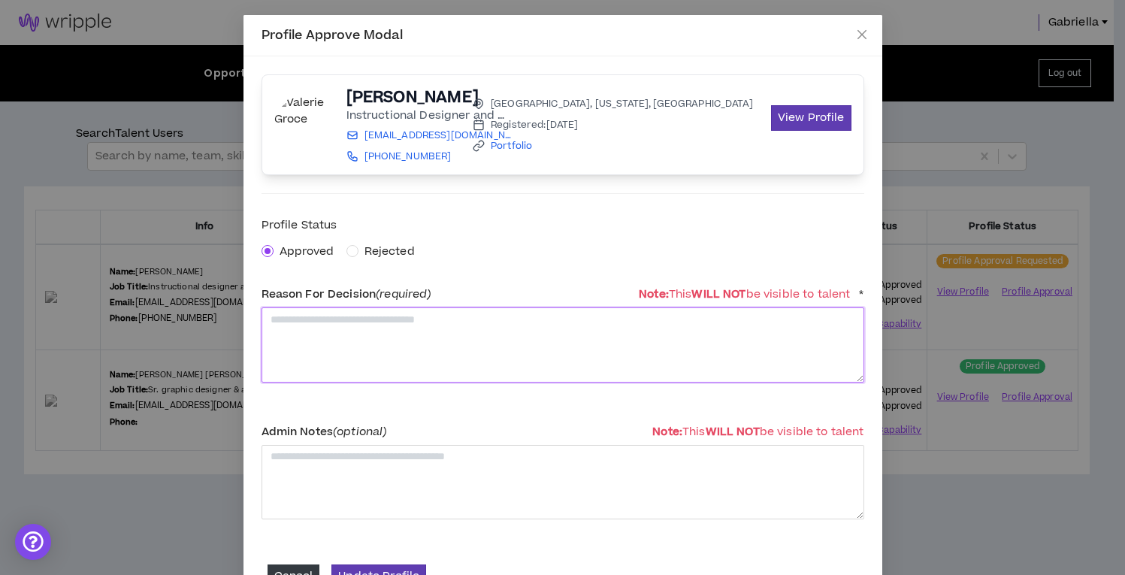
click at [301, 333] on textarea at bounding box center [563, 344] width 603 height 74
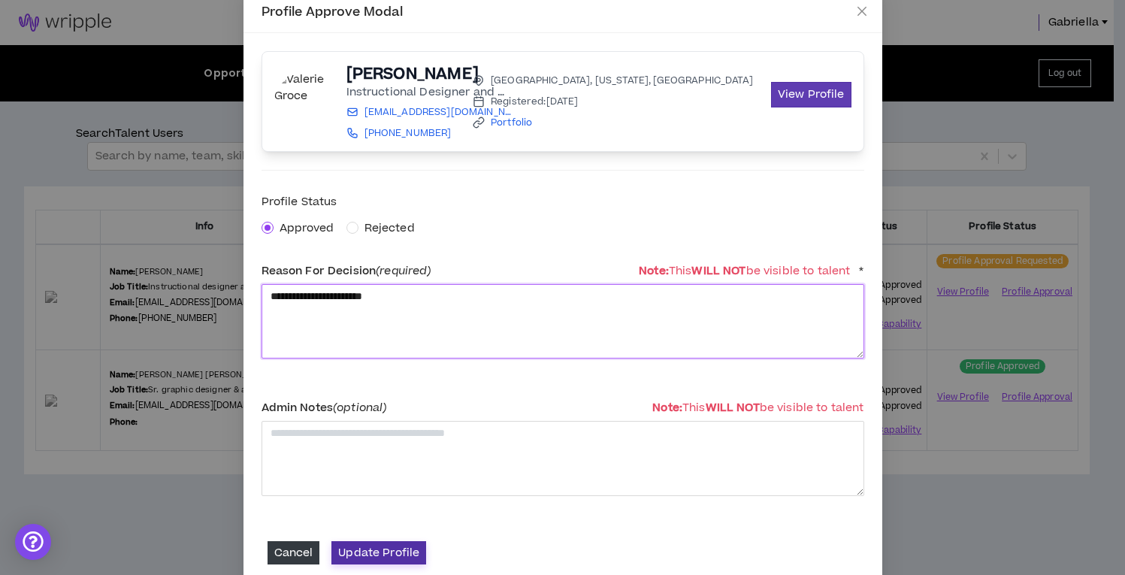
type textarea "**********"
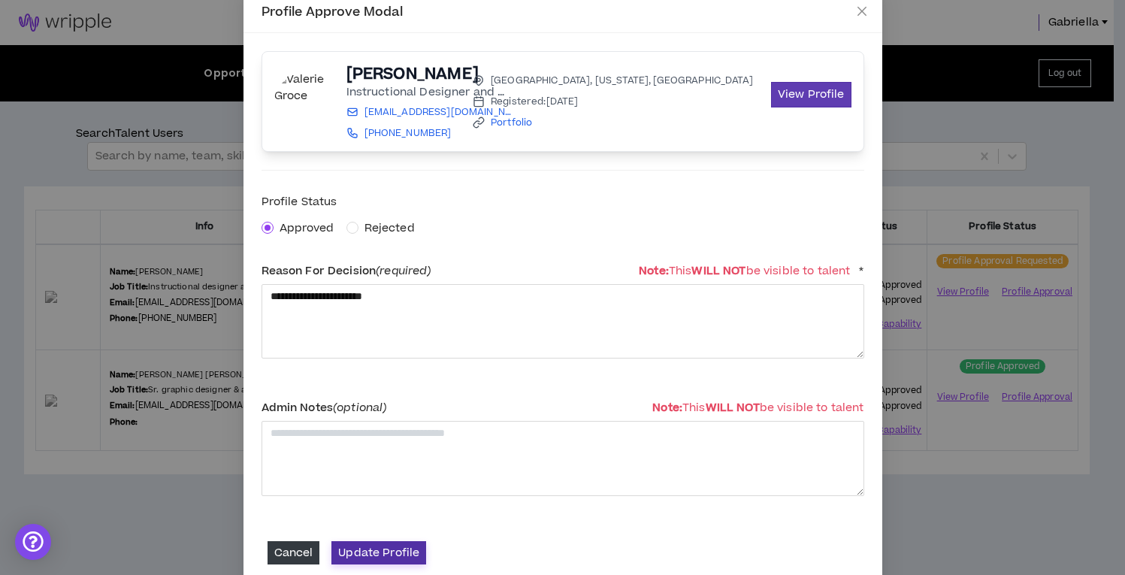
click at [377, 551] on button "Update Profile" at bounding box center [378, 552] width 95 height 23
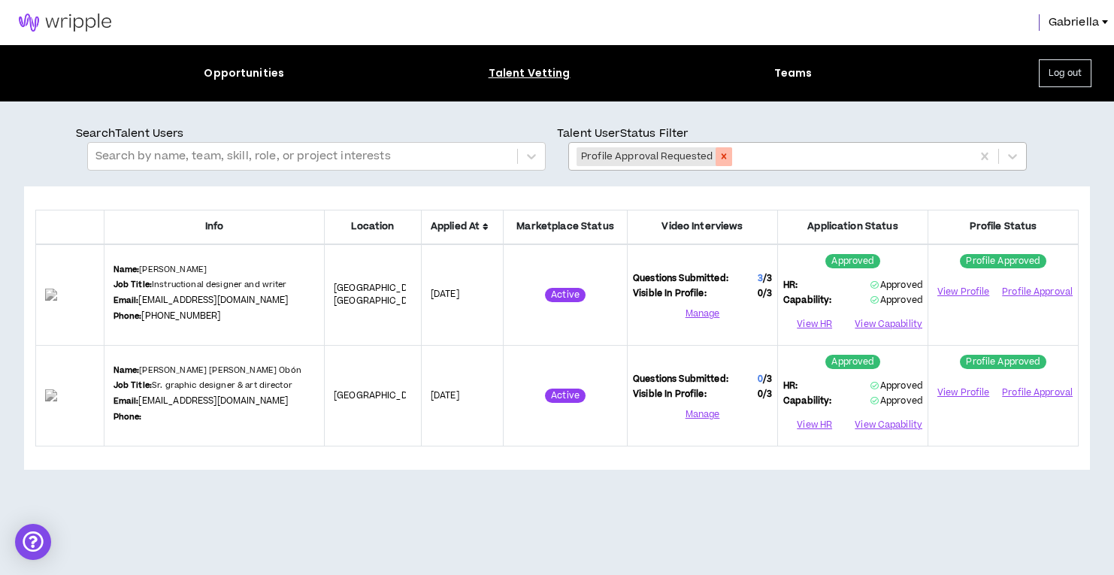
click at [721, 157] on icon "Remove Profile Approval Requested" at bounding box center [723, 156] width 5 height 5
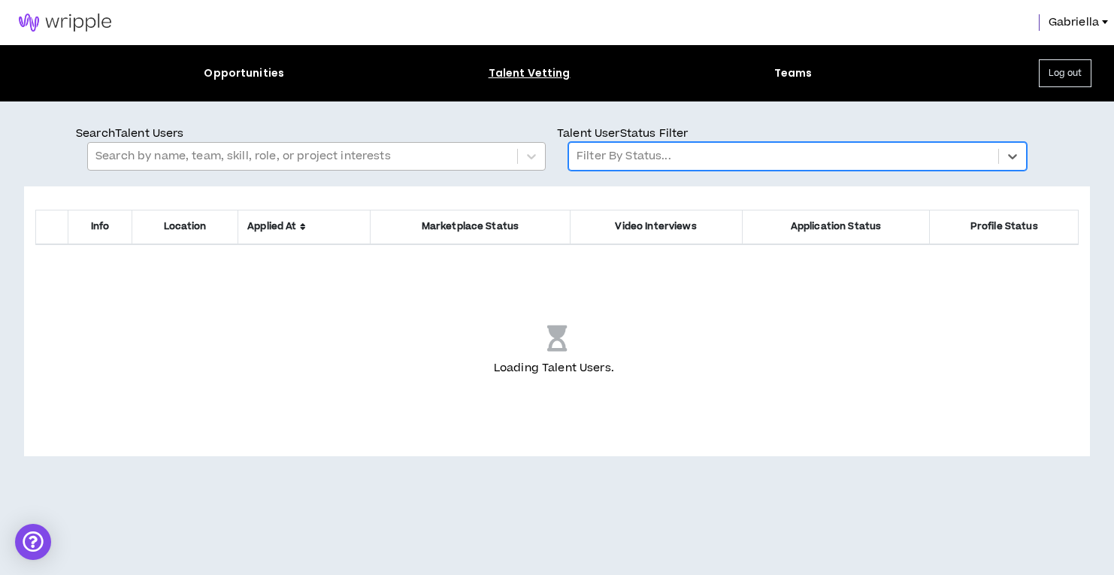
click at [386, 161] on div at bounding box center [302, 157] width 414 height 20
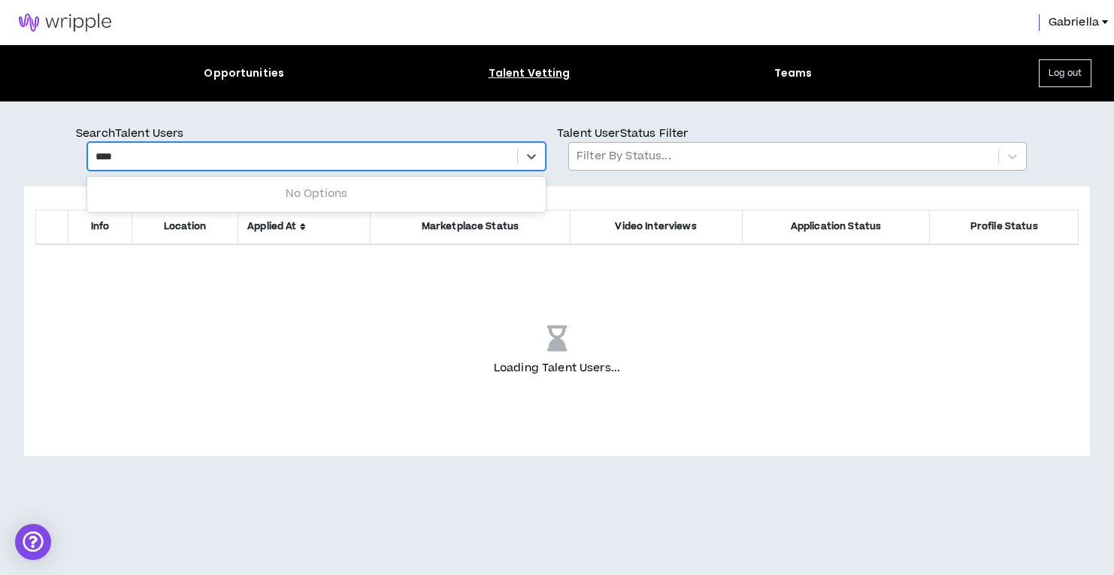
type input "*****"
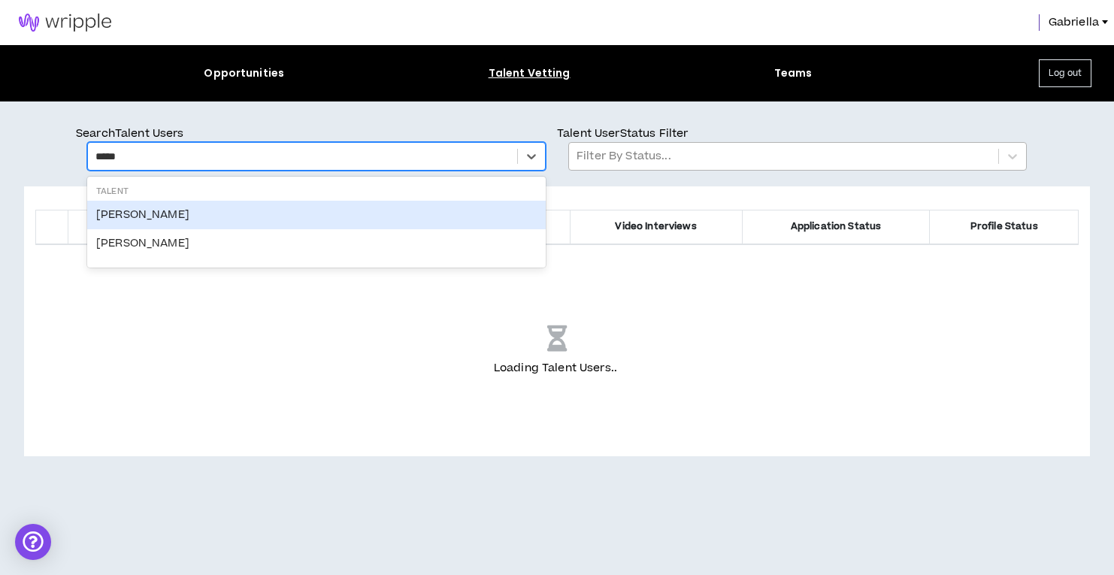
click at [149, 216] on div "Keeya McAlister" at bounding box center [316, 215] width 458 height 29
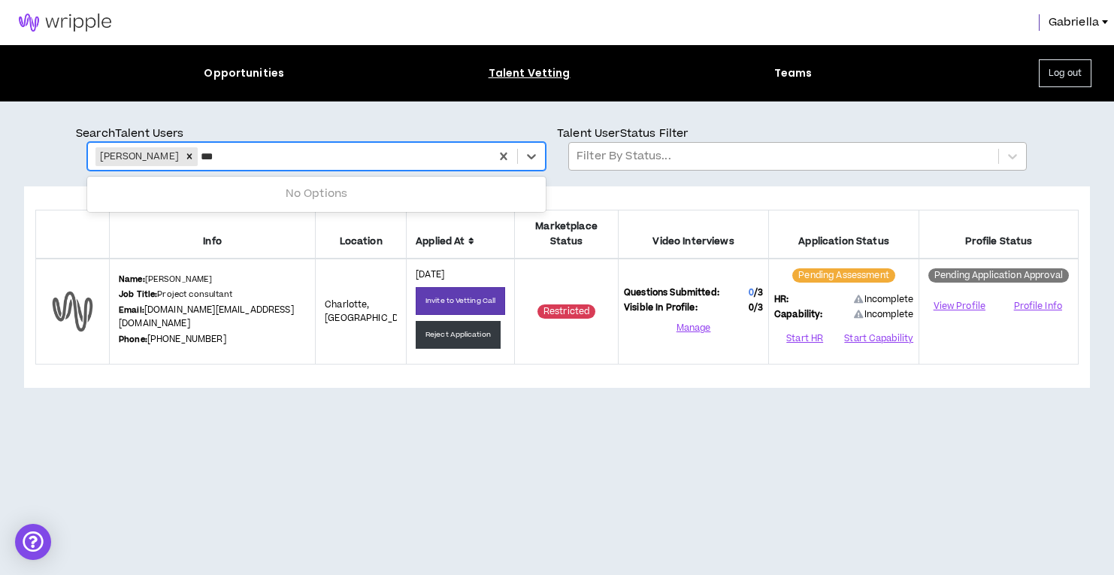
type input "****"
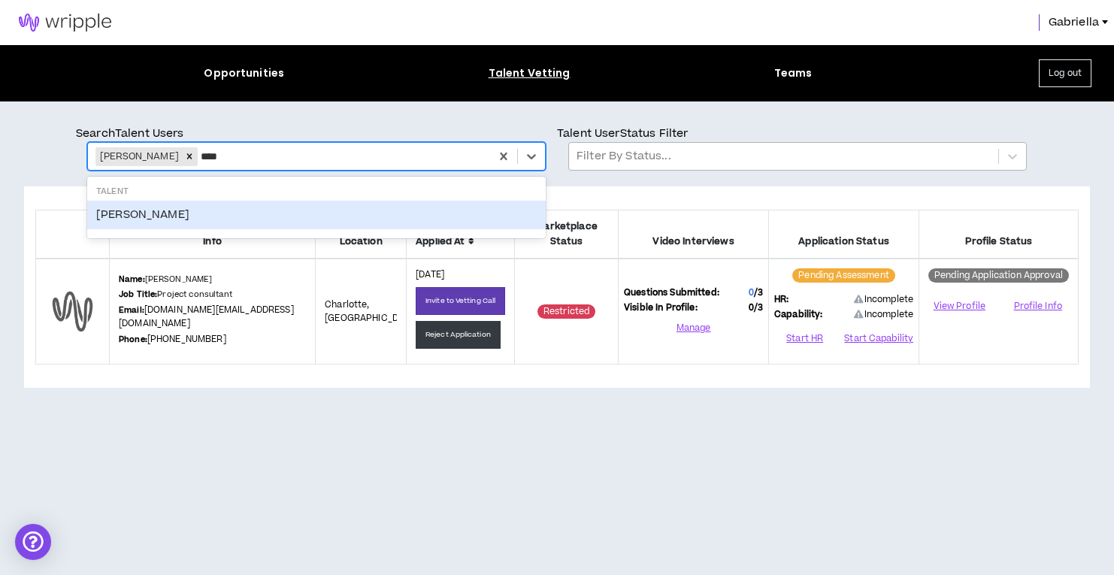
click at [135, 224] on div "Keeya Mcalister" at bounding box center [316, 215] width 458 height 29
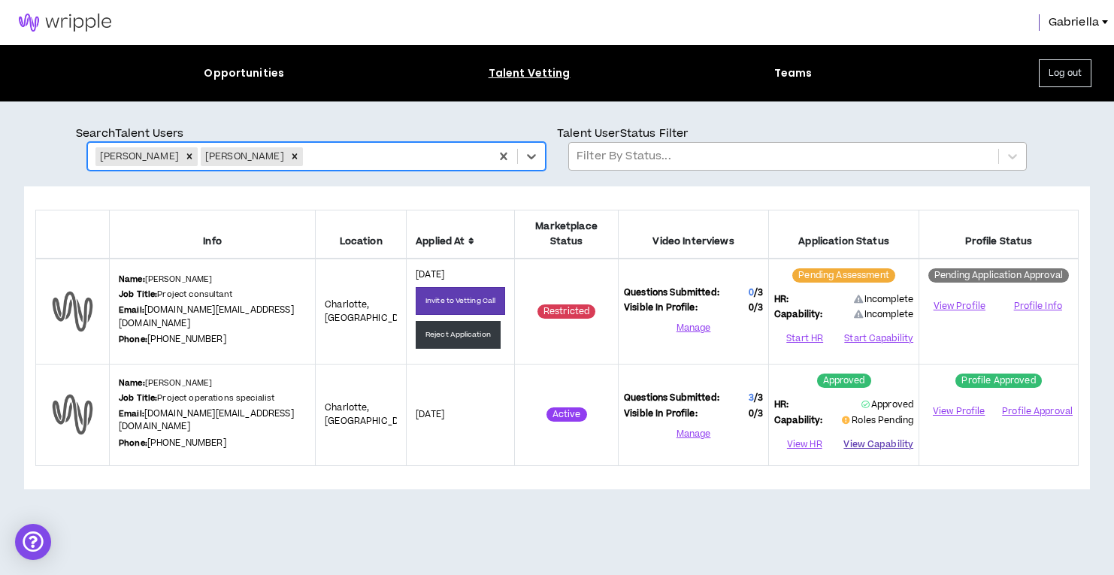
click at [877, 434] on button "View Capability" at bounding box center [878, 445] width 70 height 23
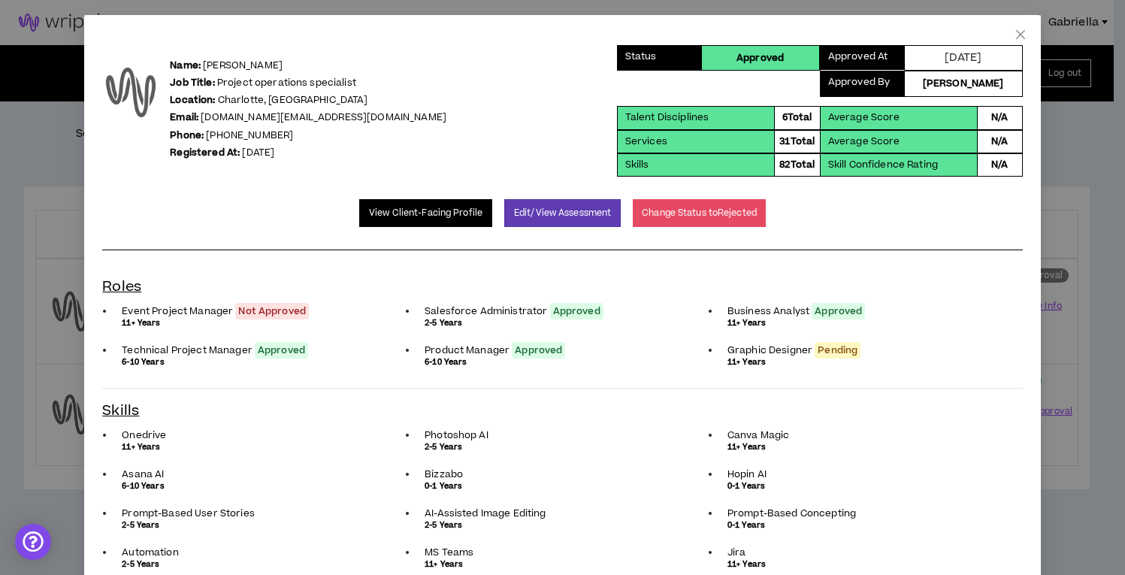
click at [446, 214] on link "View Client-Facing Profile" at bounding box center [425, 213] width 133 height 28
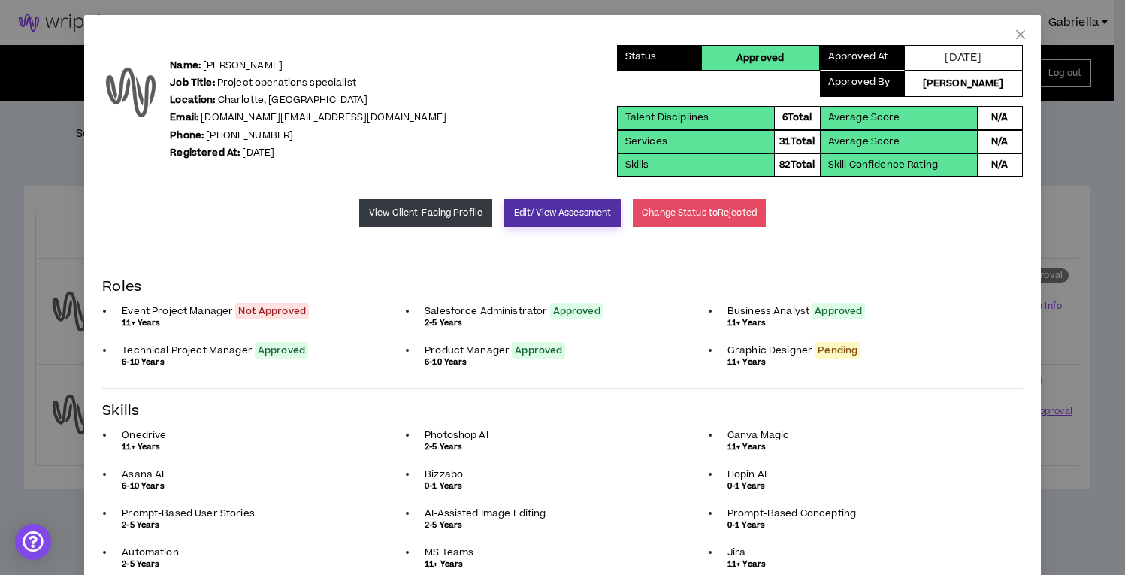
click at [544, 213] on button "Edit/View Assessment" at bounding box center [562, 213] width 117 height 28
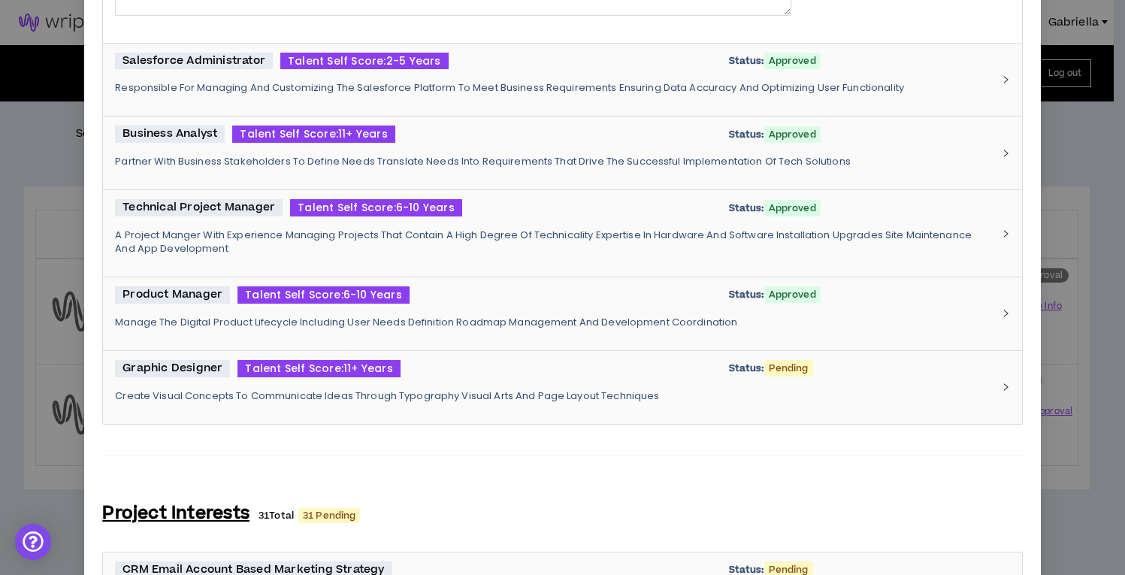
scroll to position [806, 0]
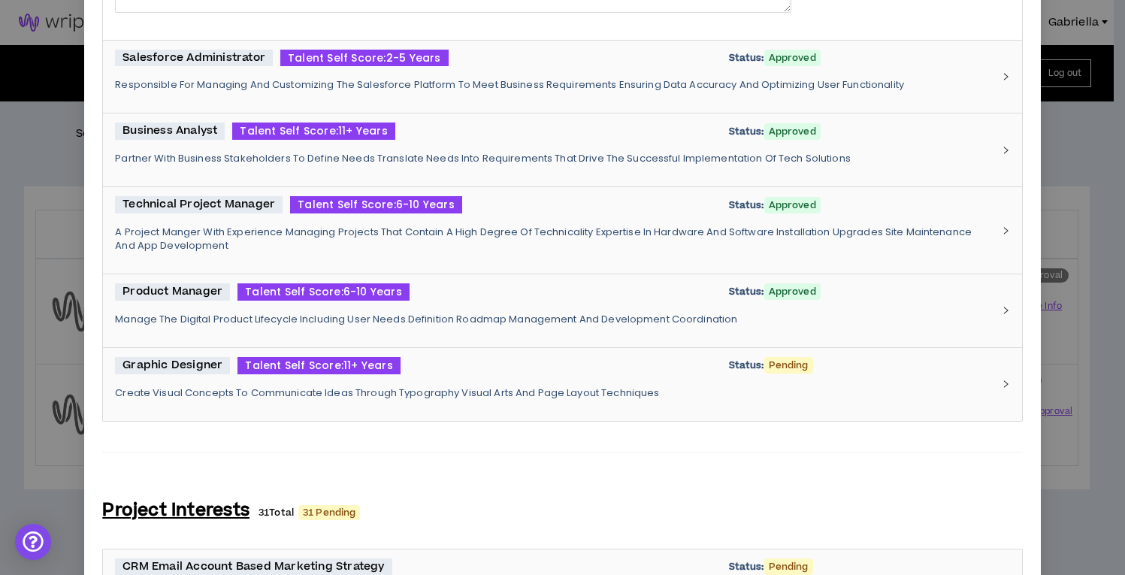
click at [487, 392] on p "Create Visual Concepts To Communicate Ideas Through Typography Visual Arts And …" at bounding box center [553, 393] width 876 height 14
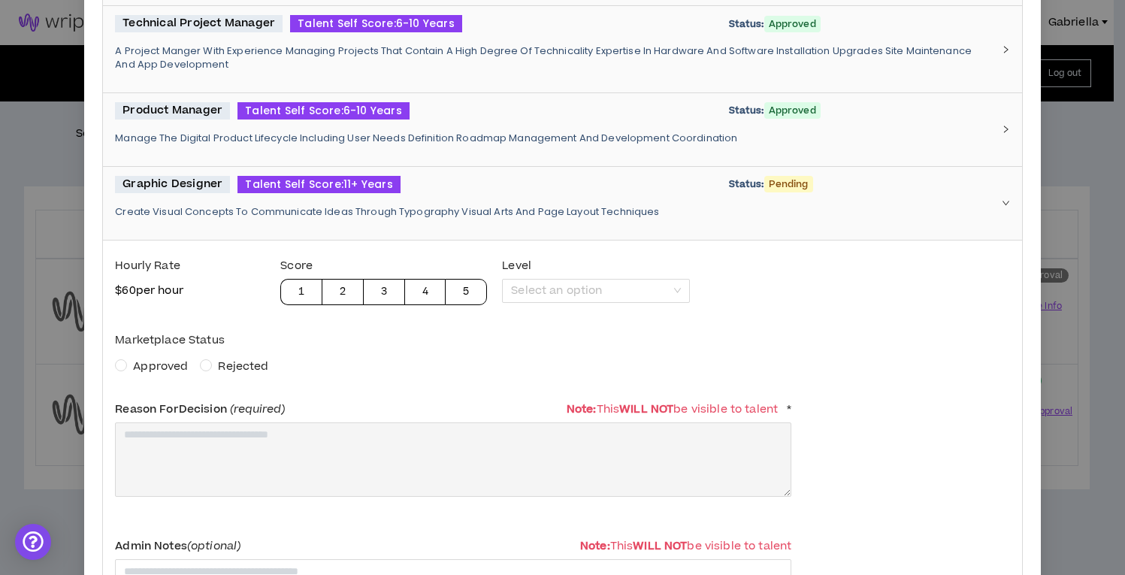
scroll to position [1009, 0]
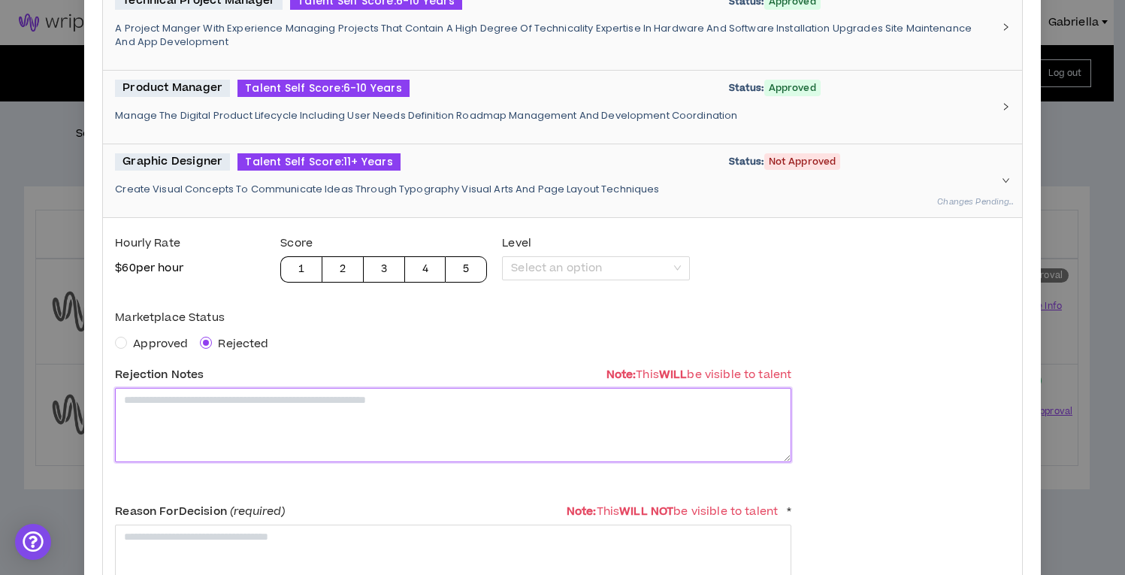
click at [239, 416] on textarea at bounding box center [453, 425] width 676 height 74
drag, startPoint x: 327, startPoint y: 395, endPoint x: 99, endPoint y: 391, distance: 227.8
click at [202, 396] on textarea "**********" at bounding box center [453, 425] width 676 height 74
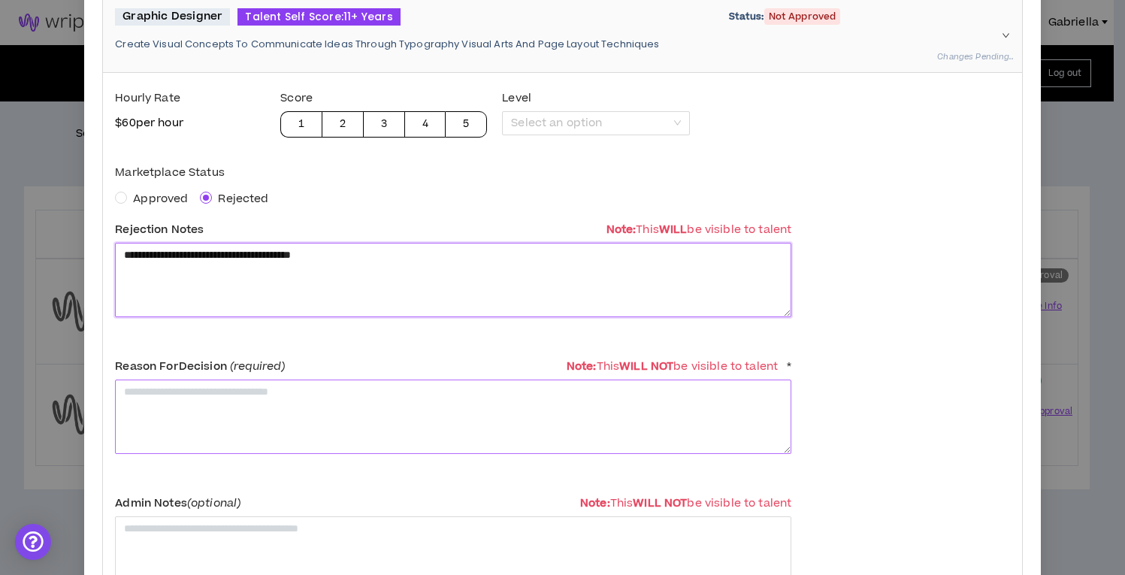
type textarea "**********"
click at [325, 425] on textarea at bounding box center [453, 417] width 676 height 74
paste textarea "**********"
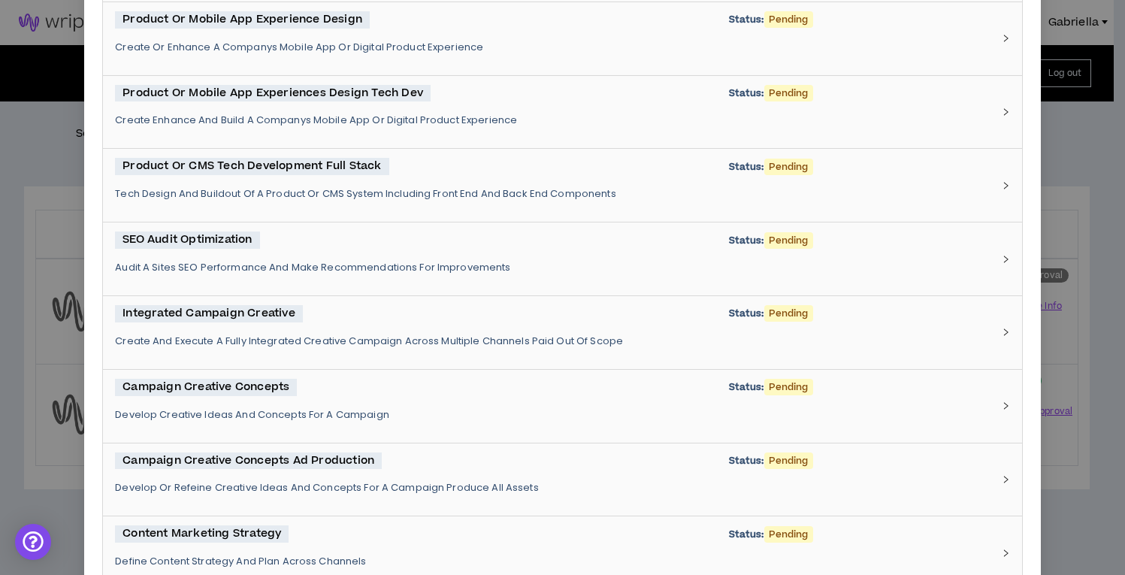
scroll to position [4550, 0]
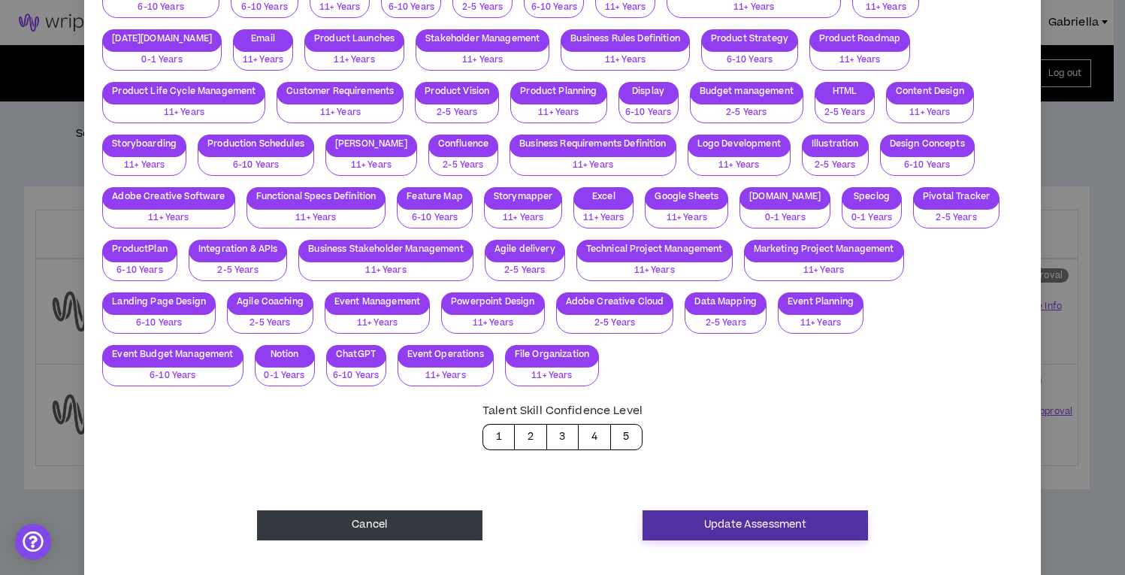
type textarea "**********"
click at [682, 510] on button "Update Assessment" at bounding box center [755, 525] width 225 height 30
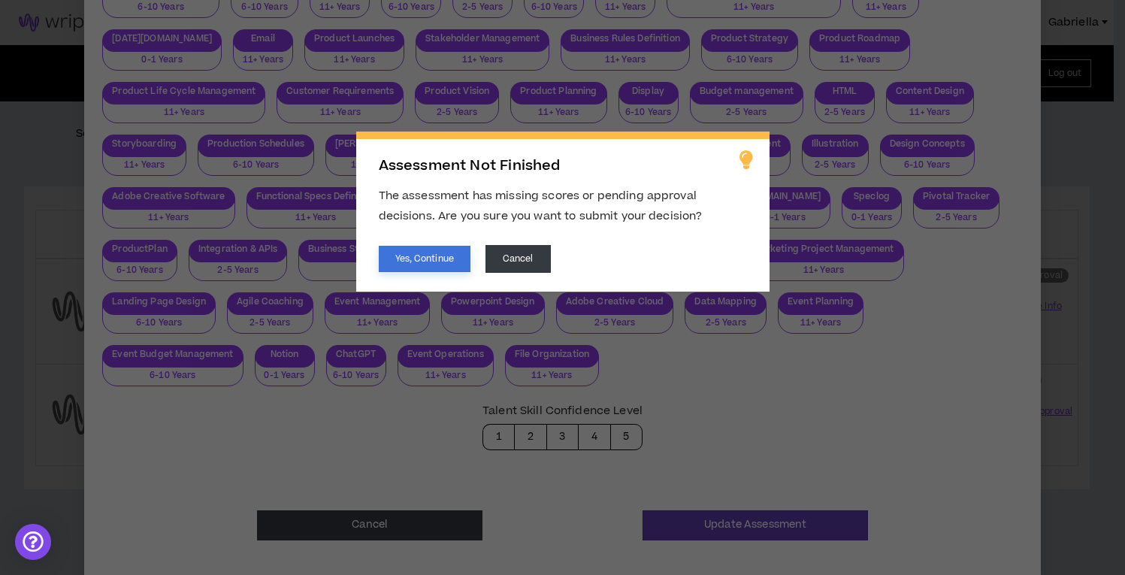
click at [425, 260] on button "Yes, Continue" at bounding box center [425, 259] width 92 height 26
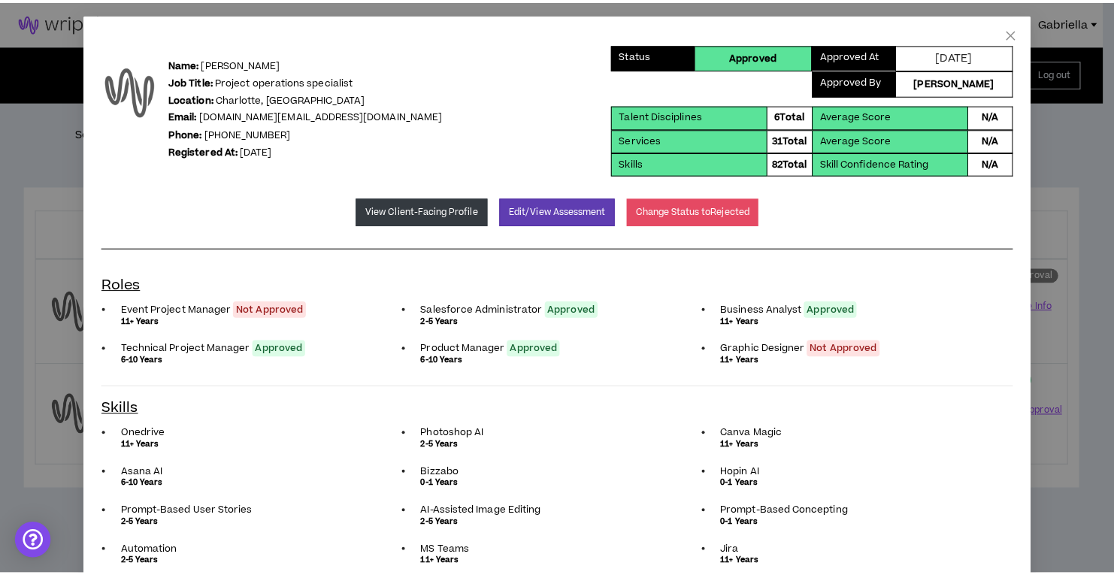
scroll to position [0, 0]
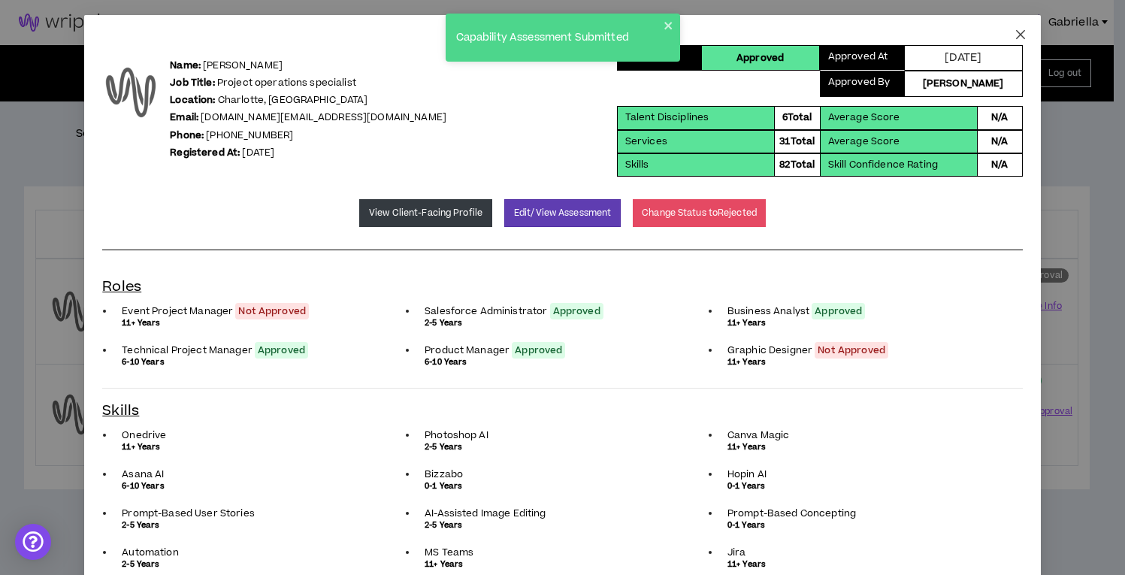
click at [1015, 33] on icon "close" at bounding box center [1021, 35] width 12 height 12
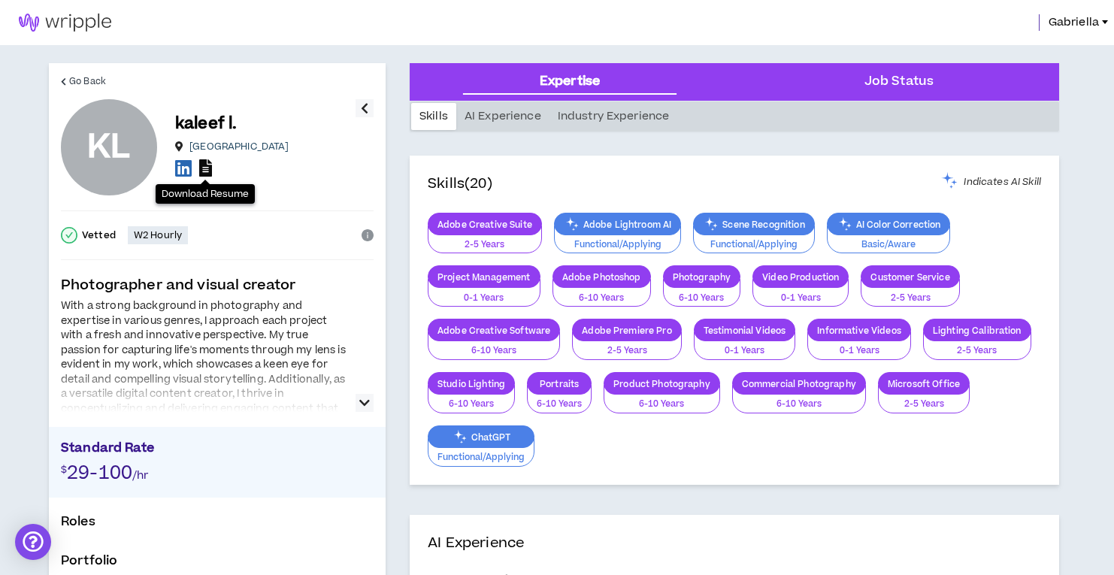
click at [206, 168] on icon at bounding box center [205, 167] width 13 height 17
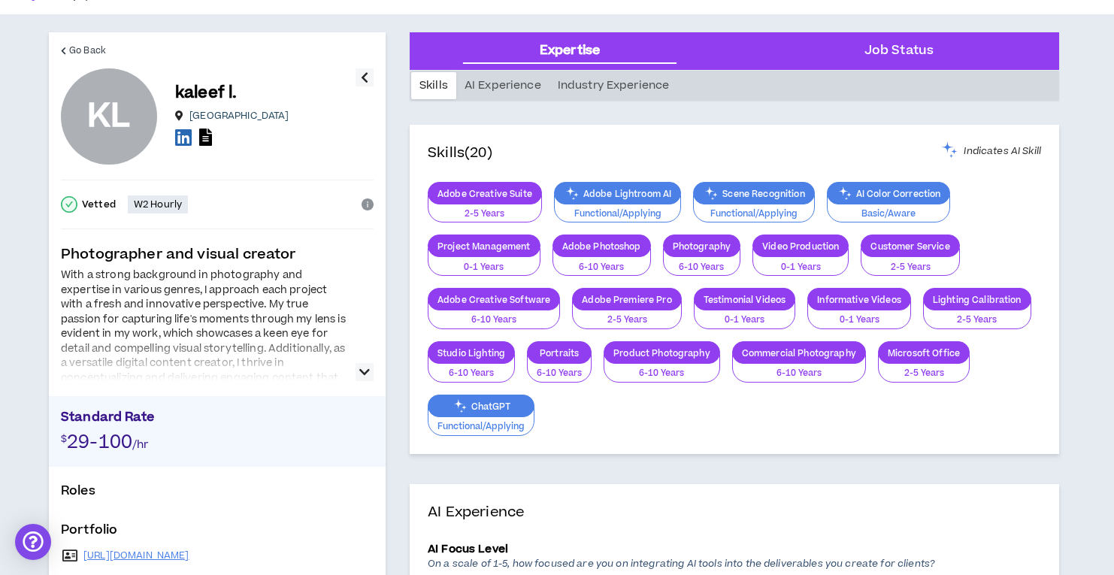
scroll to position [34, 0]
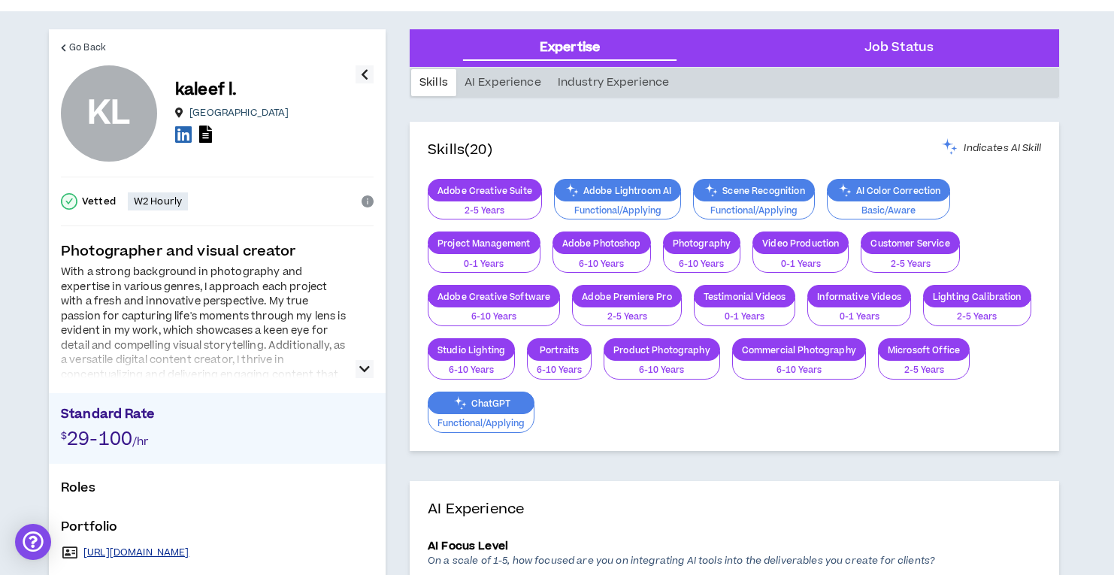
click at [167, 553] on link "[URL][DOMAIN_NAME]" at bounding box center [136, 552] width 106 height 12
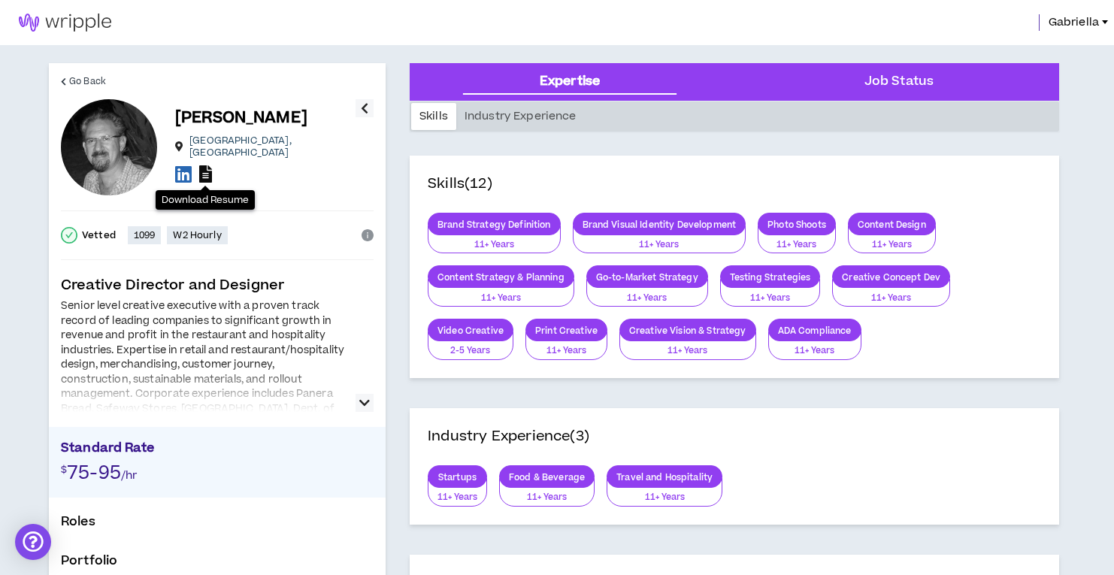
click at [209, 168] on icon at bounding box center [205, 173] width 13 height 17
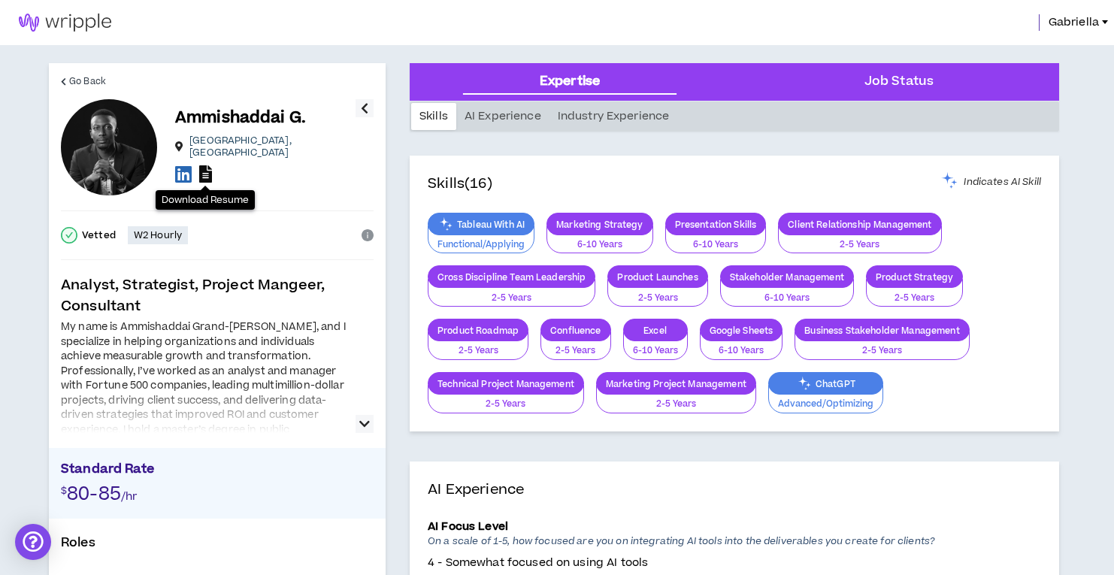
click at [207, 168] on icon at bounding box center [205, 173] width 13 height 17
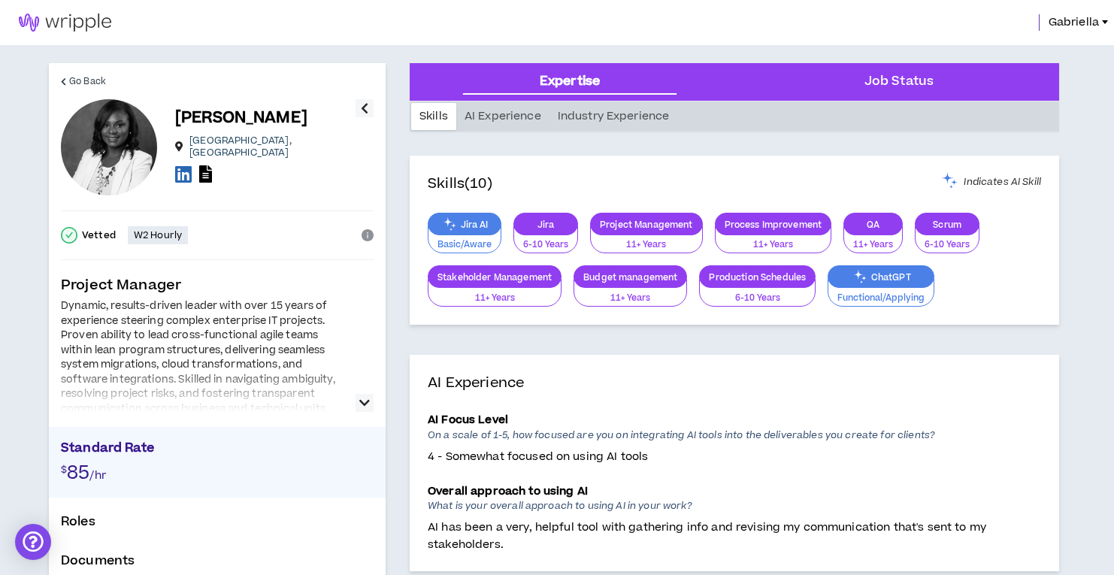
click at [362, 401] on icon "button" at bounding box center [364, 403] width 11 height 18
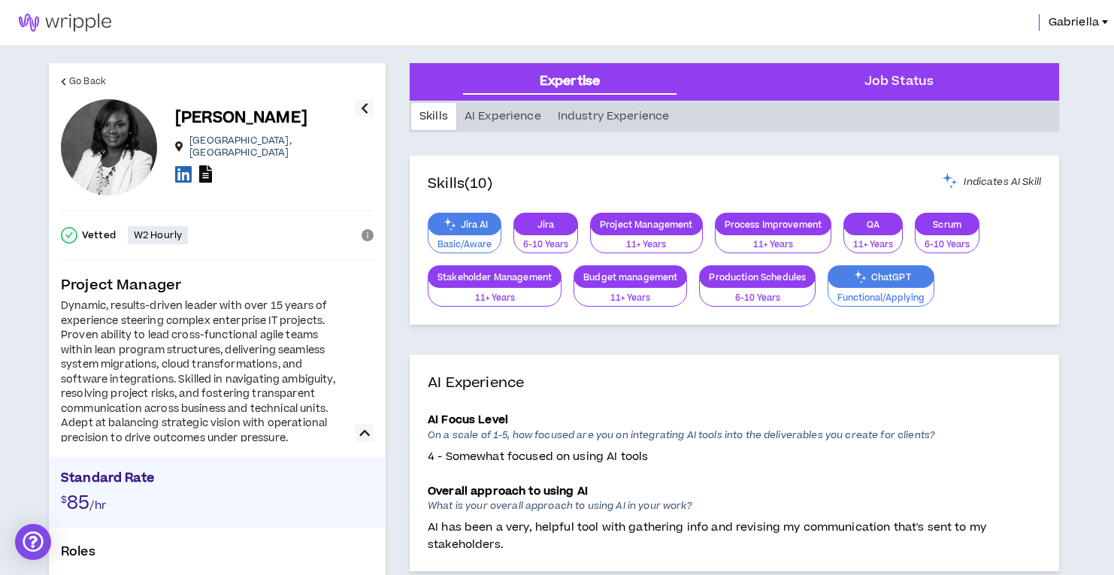
click at [199, 165] on icon at bounding box center [205, 173] width 13 height 17
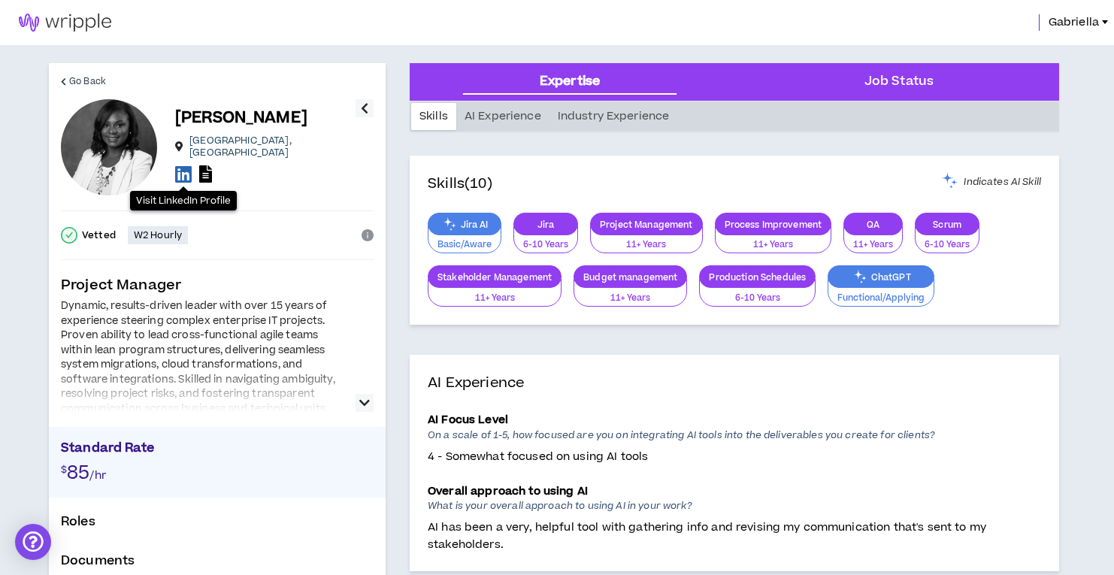
click at [179, 168] on icon at bounding box center [183, 174] width 17 height 19
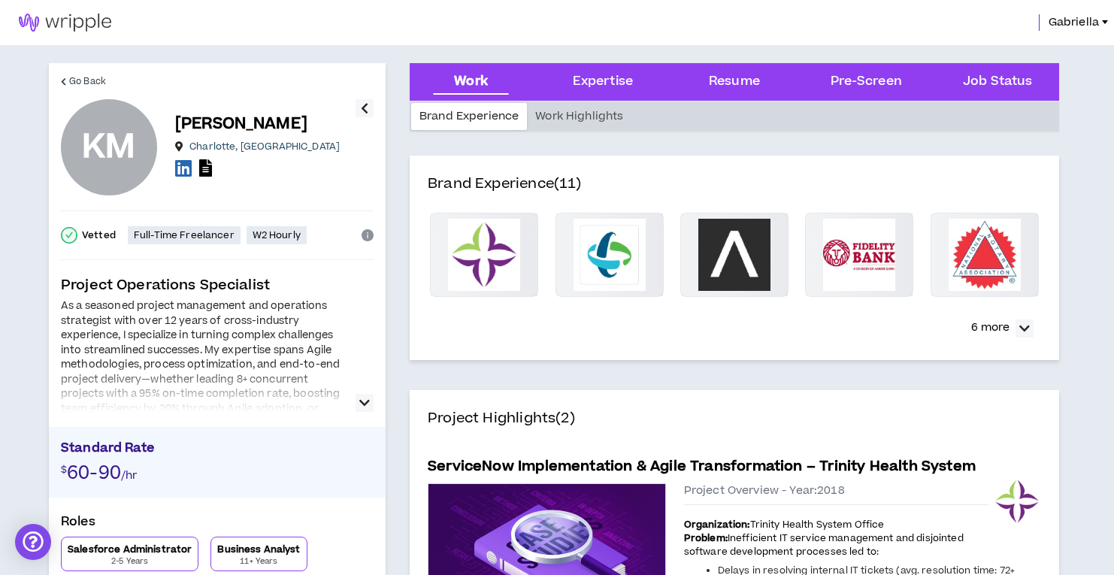
click at [362, 402] on icon "button" at bounding box center [364, 403] width 11 height 18
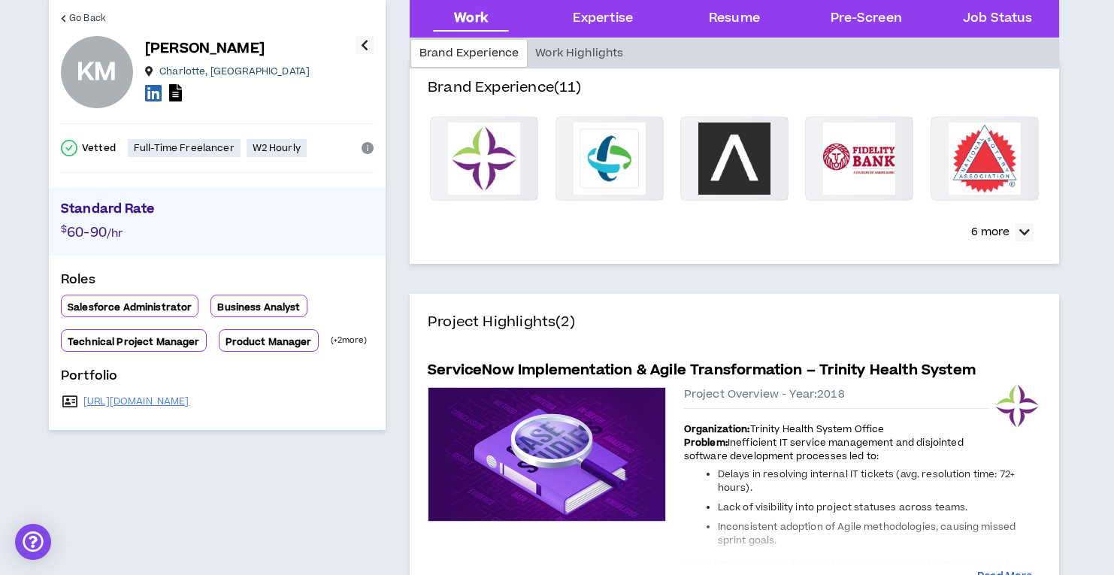
scroll to position [182, 0]
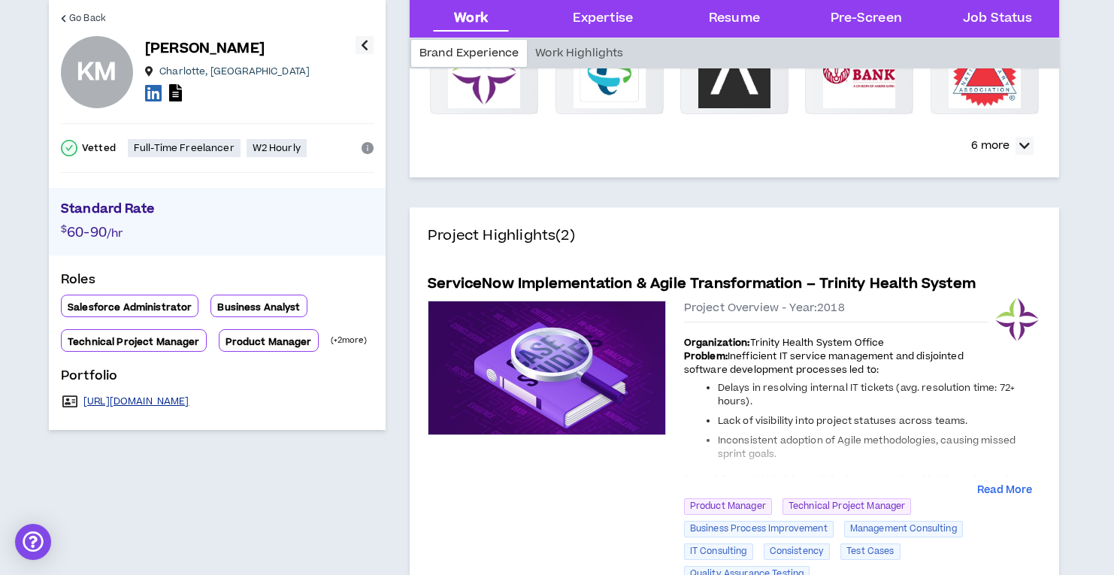
click at [189, 407] on link "[URL][DOMAIN_NAME]" at bounding box center [136, 401] width 106 height 12
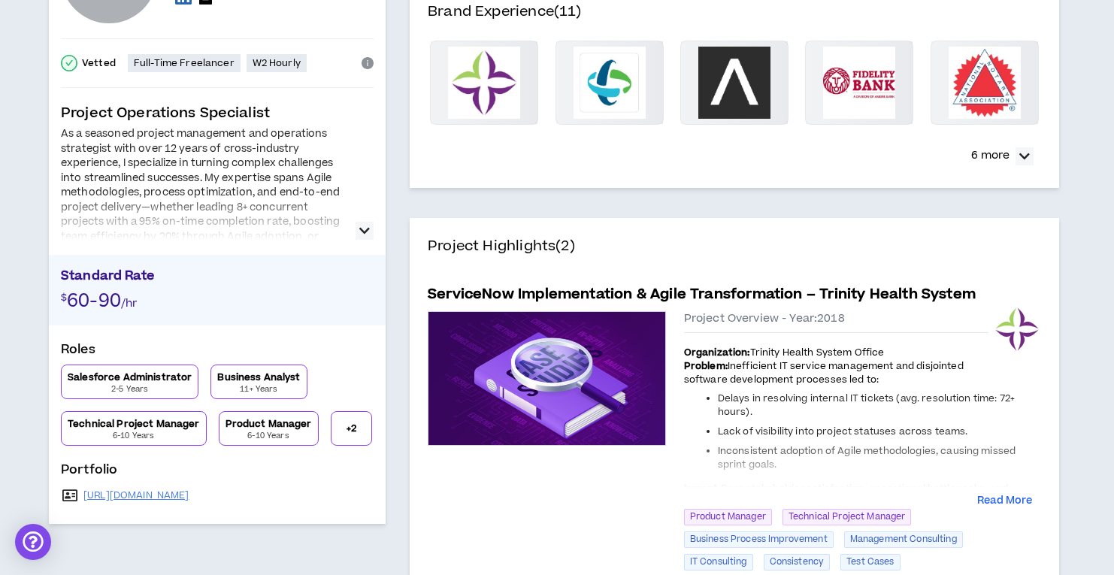
scroll to position [0, 0]
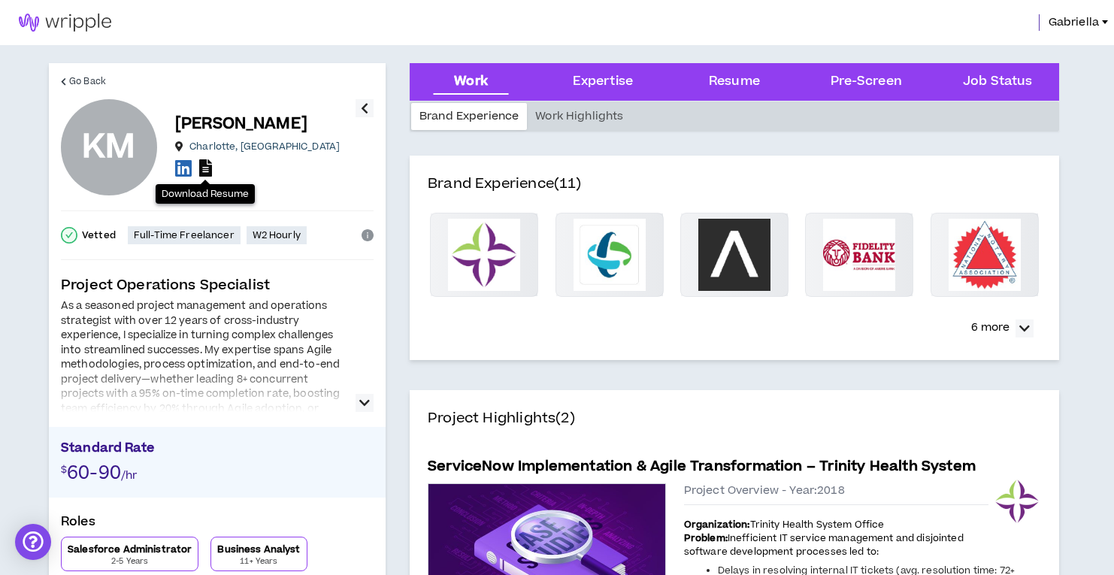
click at [208, 169] on icon at bounding box center [205, 167] width 13 height 17
